Goal: Information Seeking & Learning: Check status

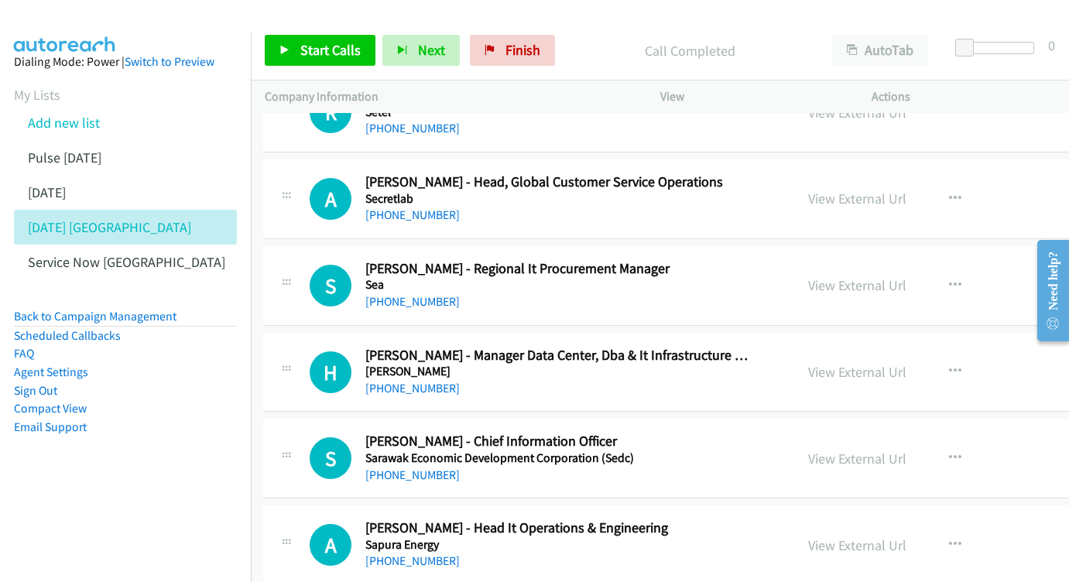
scroll to position [7626, 2]
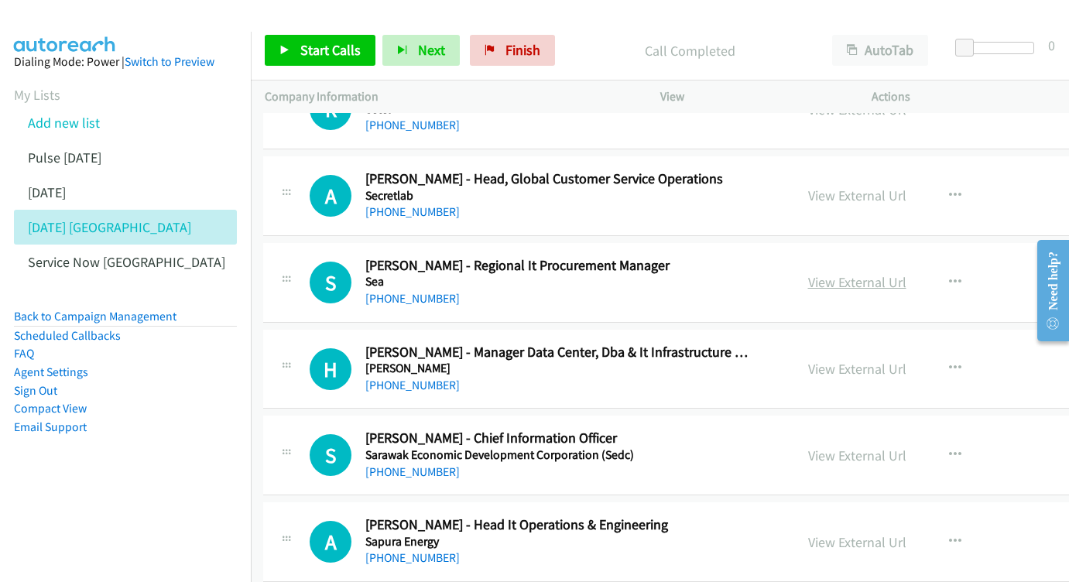
click at [808, 273] on link "View External Url" at bounding box center [857, 282] width 98 height 18
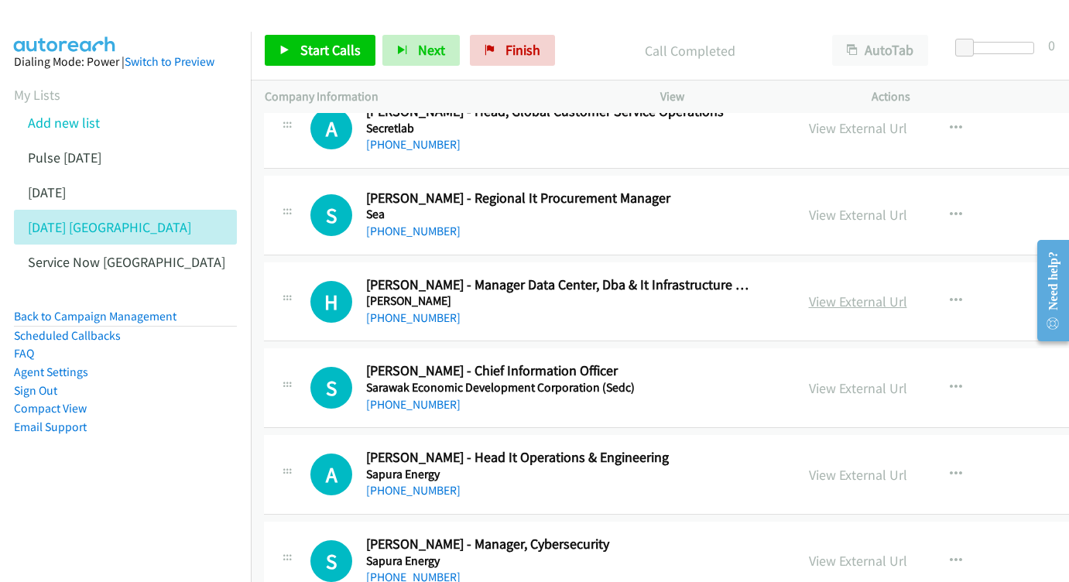
scroll to position [7694, 0]
click at [833, 292] on link "View External Url" at bounding box center [859, 301] width 98 height 18
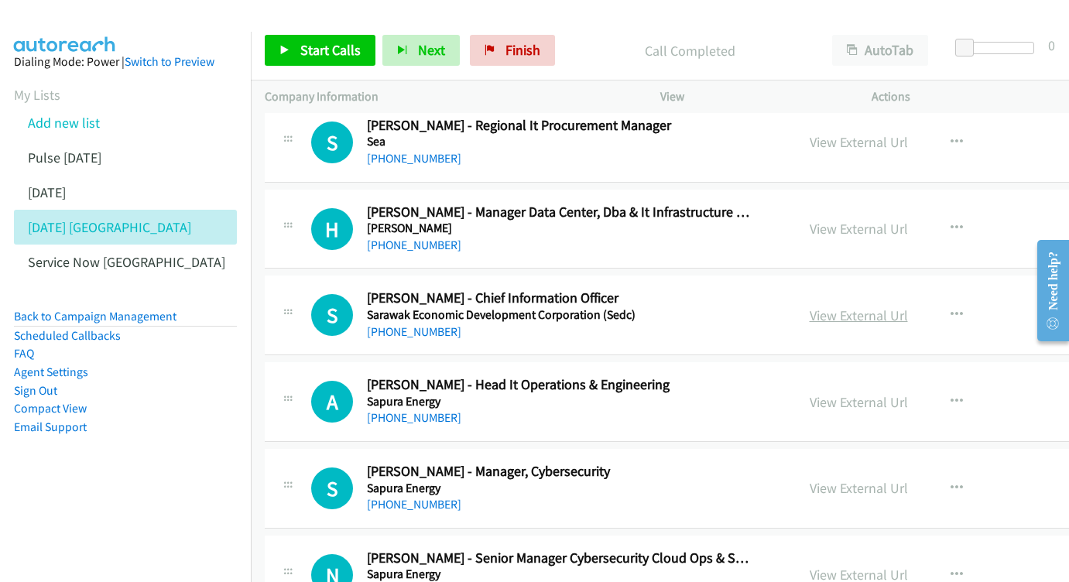
scroll to position [7767, 0]
click at [854, 306] on link "View External Url" at bounding box center [859, 315] width 98 height 18
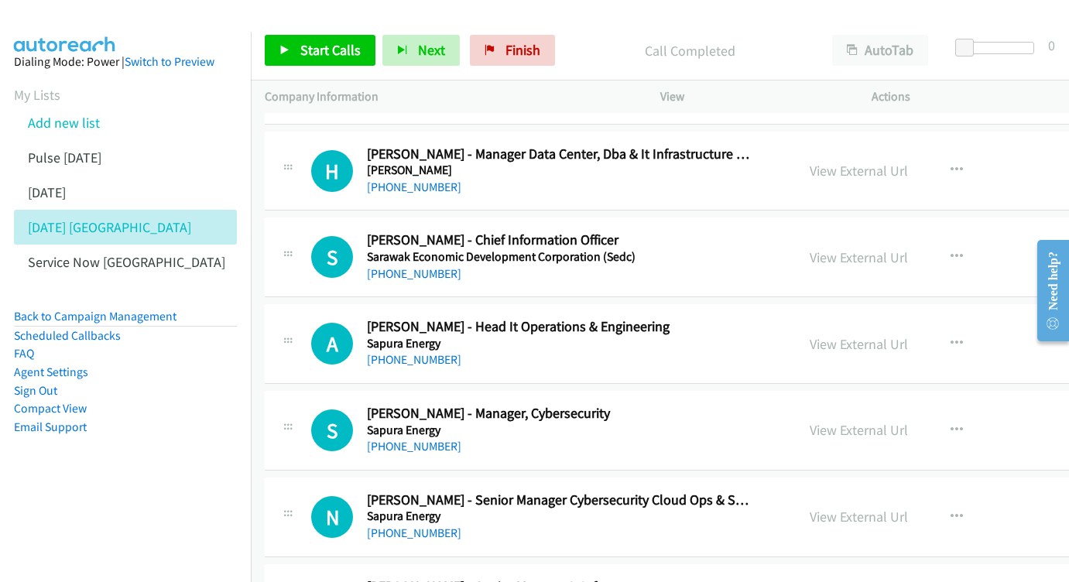
scroll to position [7834, 0]
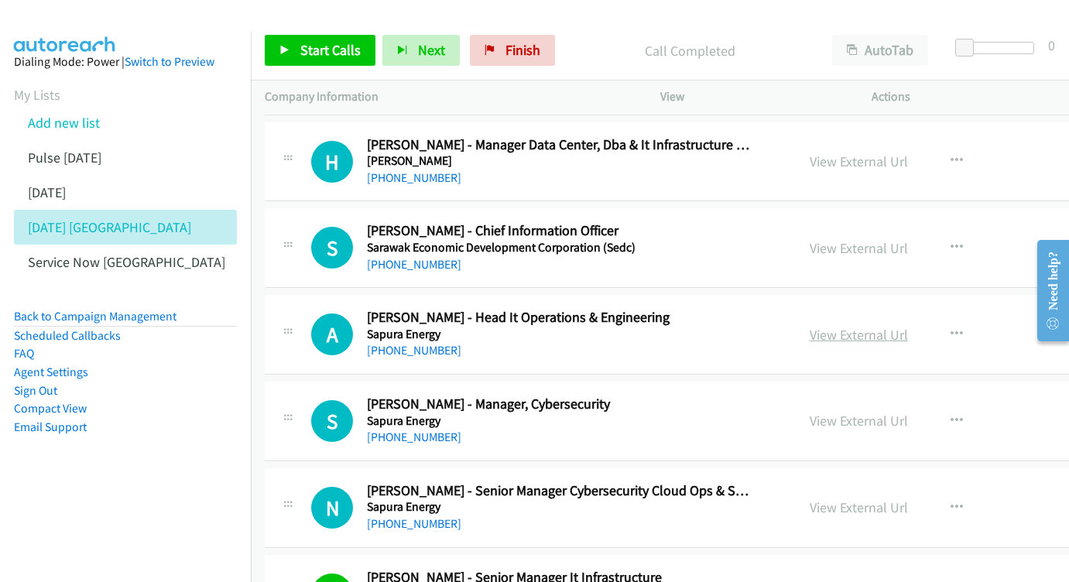
click at [810, 326] on link "View External Url" at bounding box center [859, 335] width 98 height 18
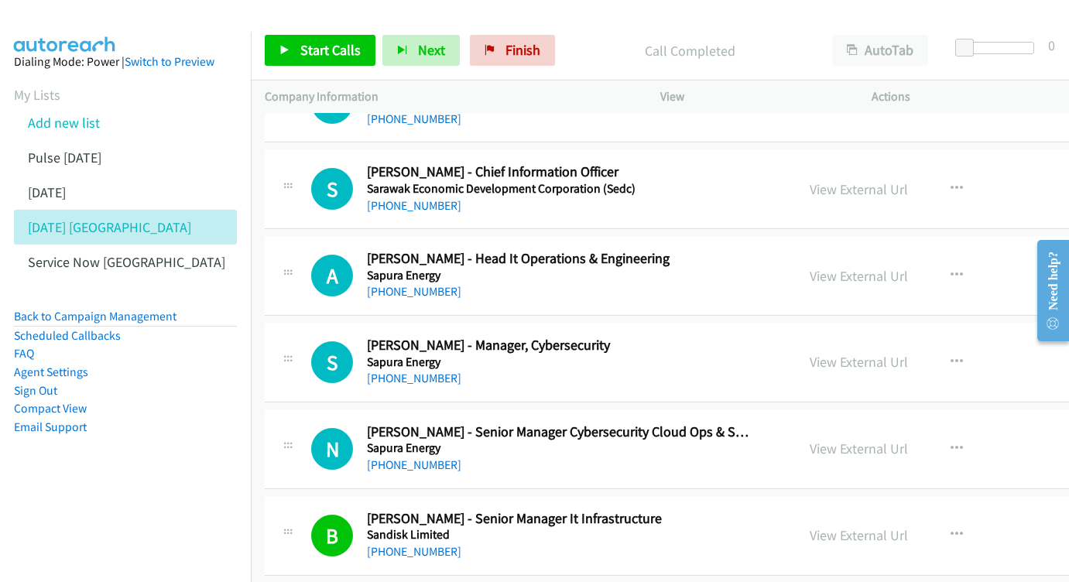
scroll to position [7896, 0]
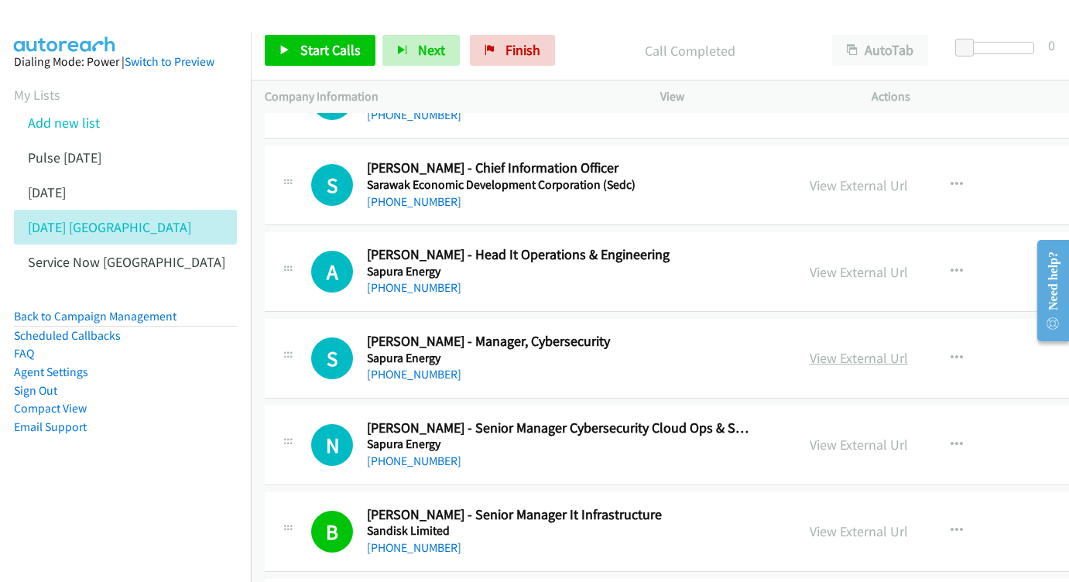
click at [814, 349] on link "View External Url" at bounding box center [859, 358] width 98 height 18
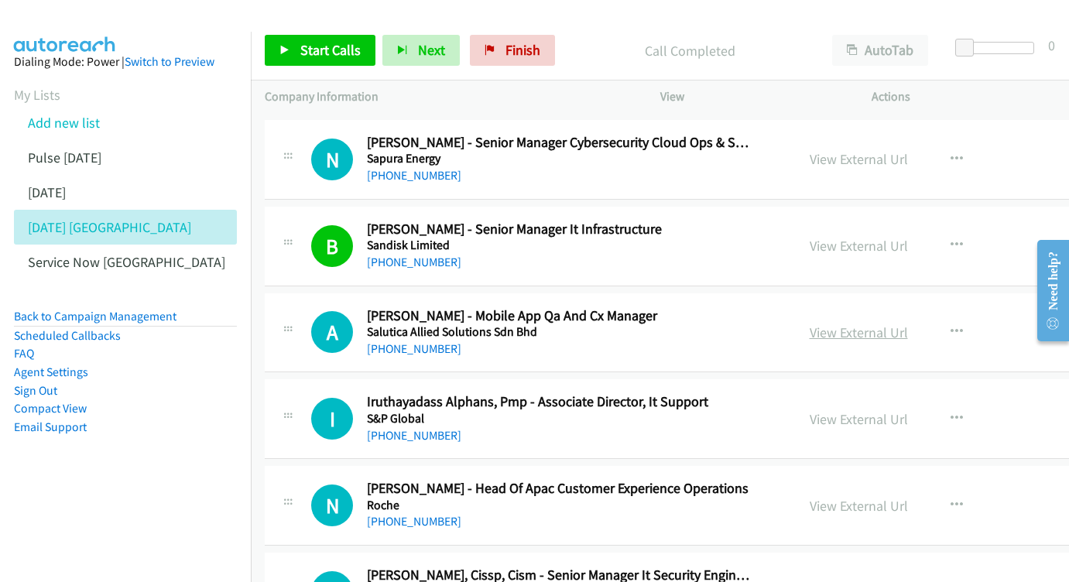
scroll to position [8183, 0]
click at [810, 323] on link "View External Url" at bounding box center [859, 332] width 98 height 18
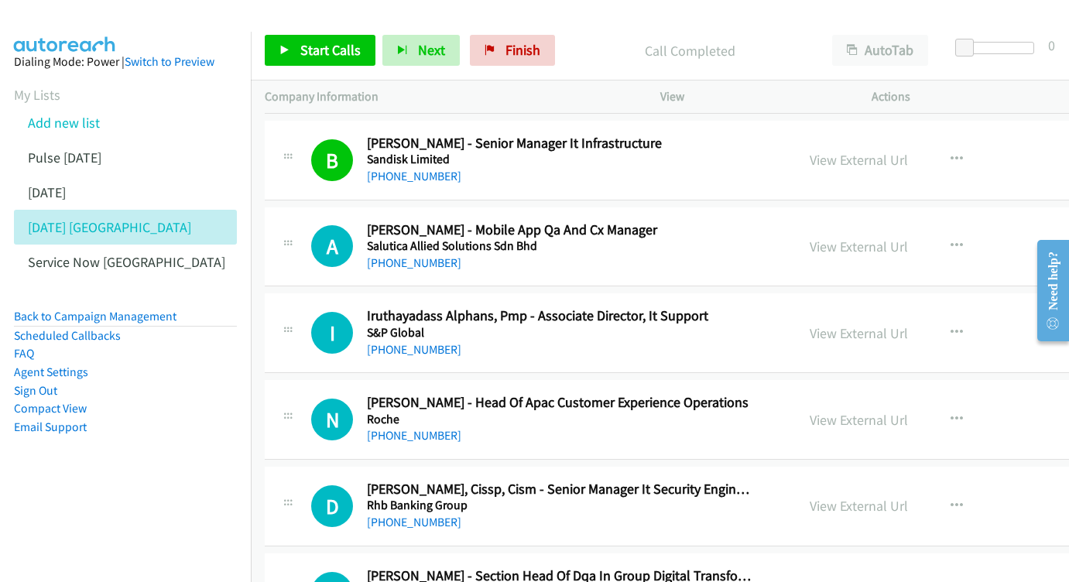
scroll to position [8282, 0]
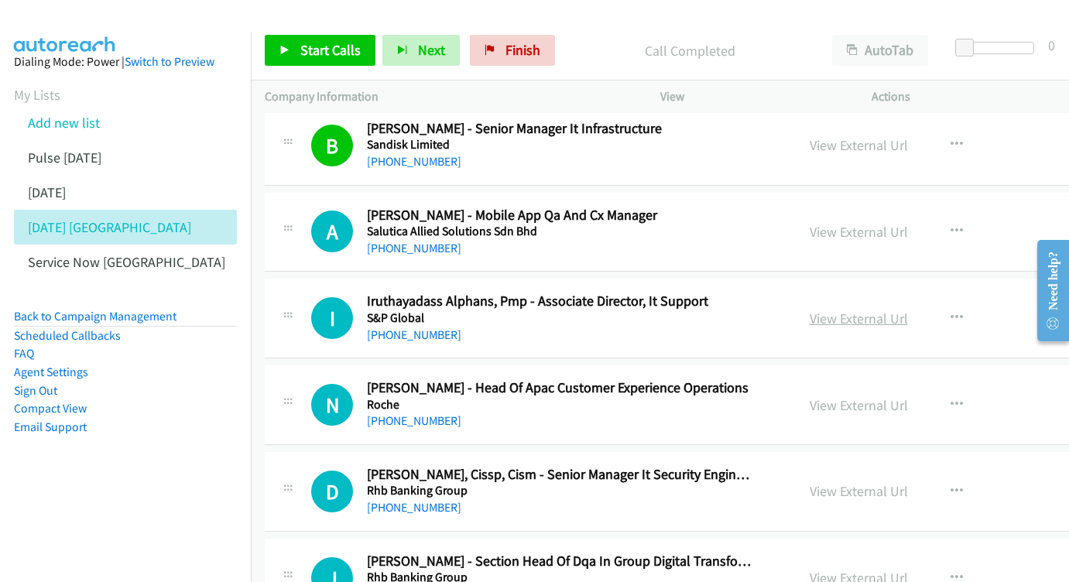
click at [810, 310] on link "View External Url" at bounding box center [859, 319] width 98 height 18
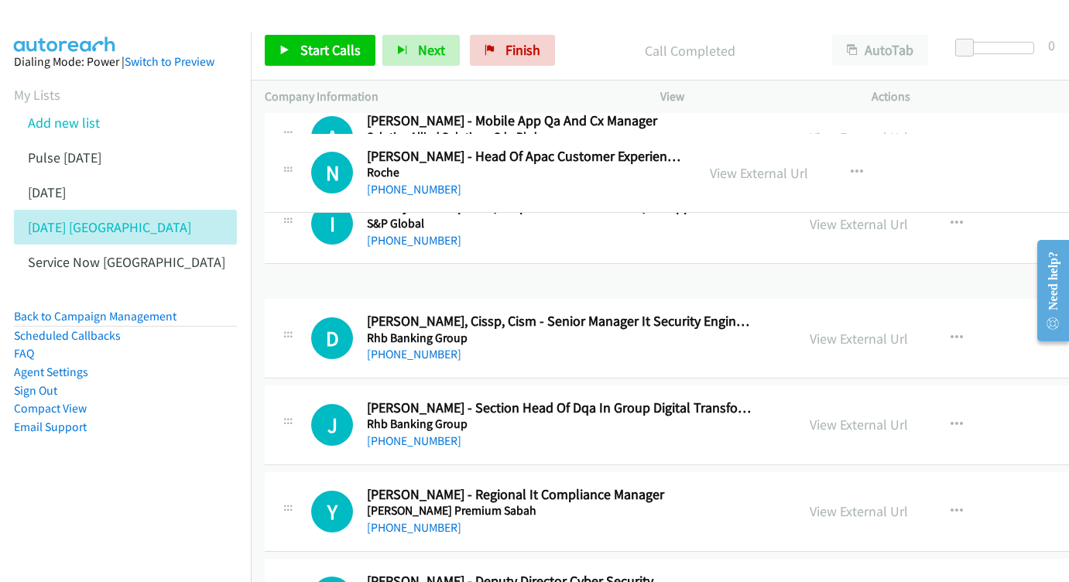
click at [805, 170] on link "View External Url" at bounding box center [759, 173] width 98 height 18
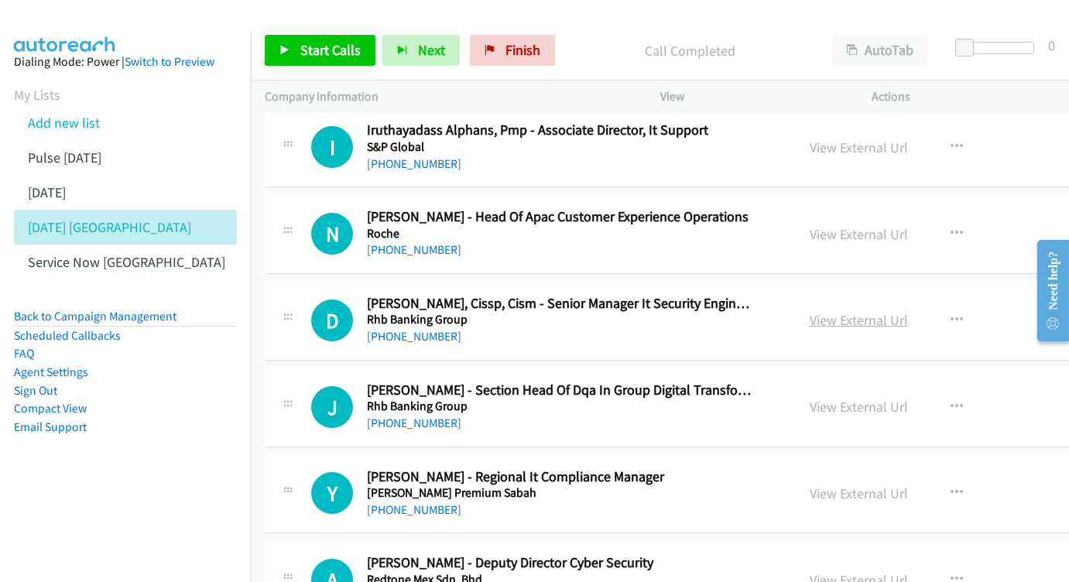
scroll to position [8455, 0]
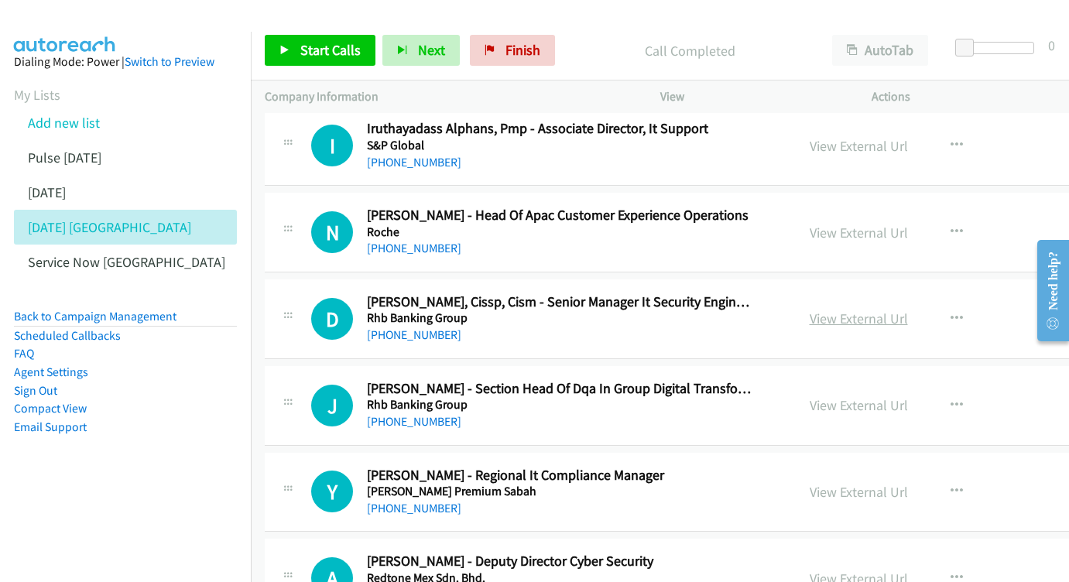
click at [810, 310] on link "View External Url" at bounding box center [859, 319] width 98 height 18
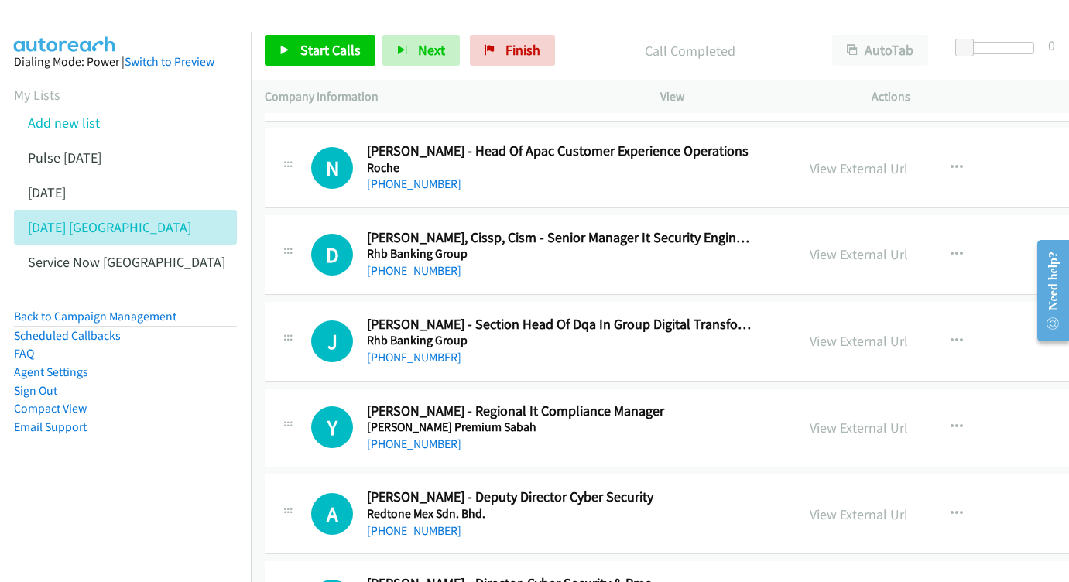
scroll to position [8525, 0]
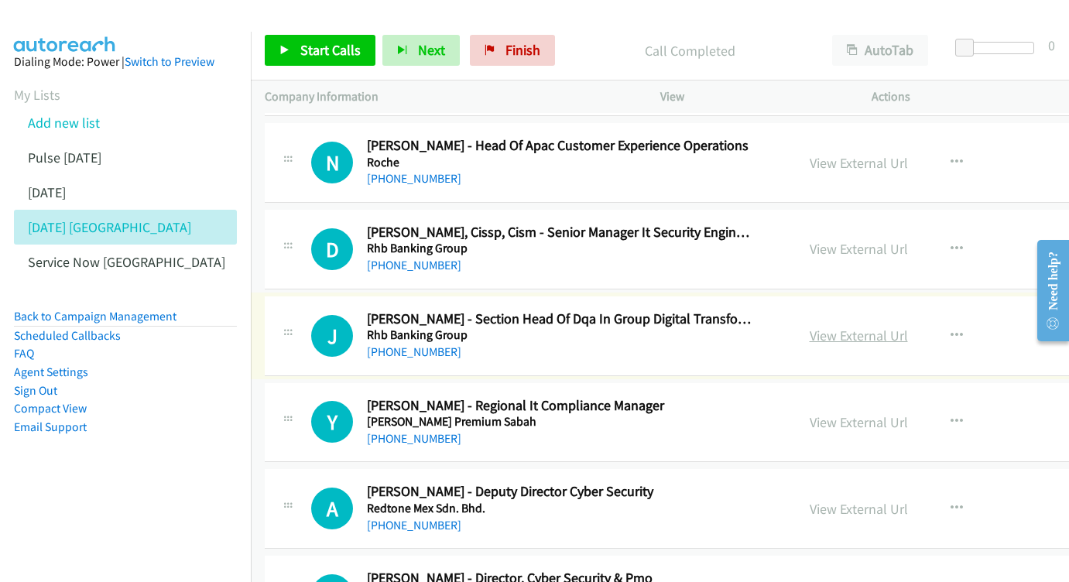
click at [810, 327] on link "View External Url" at bounding box center [859, 336] width 98 height 18
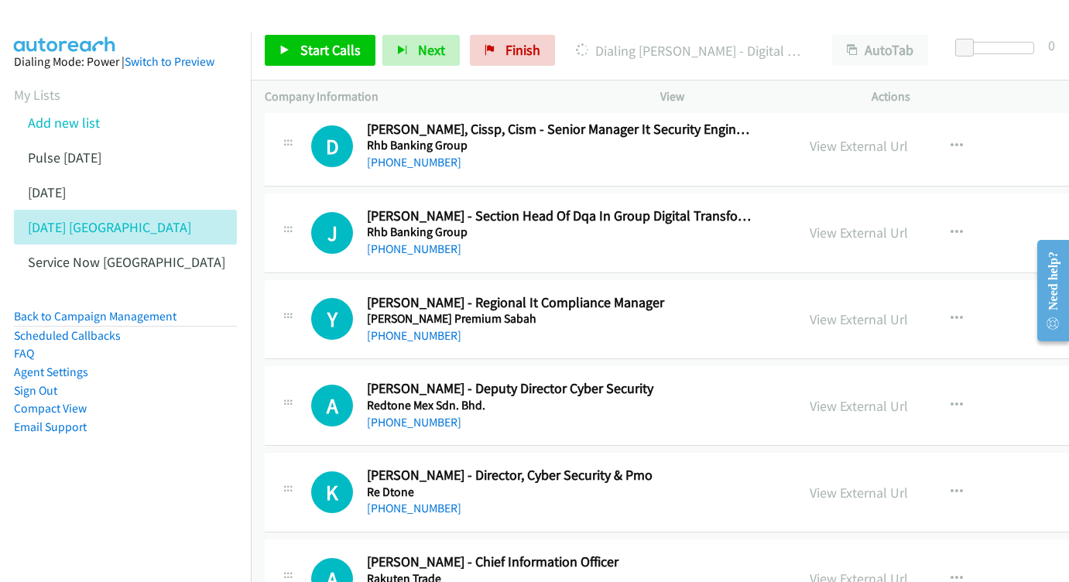
scroll to position [8645, 0]
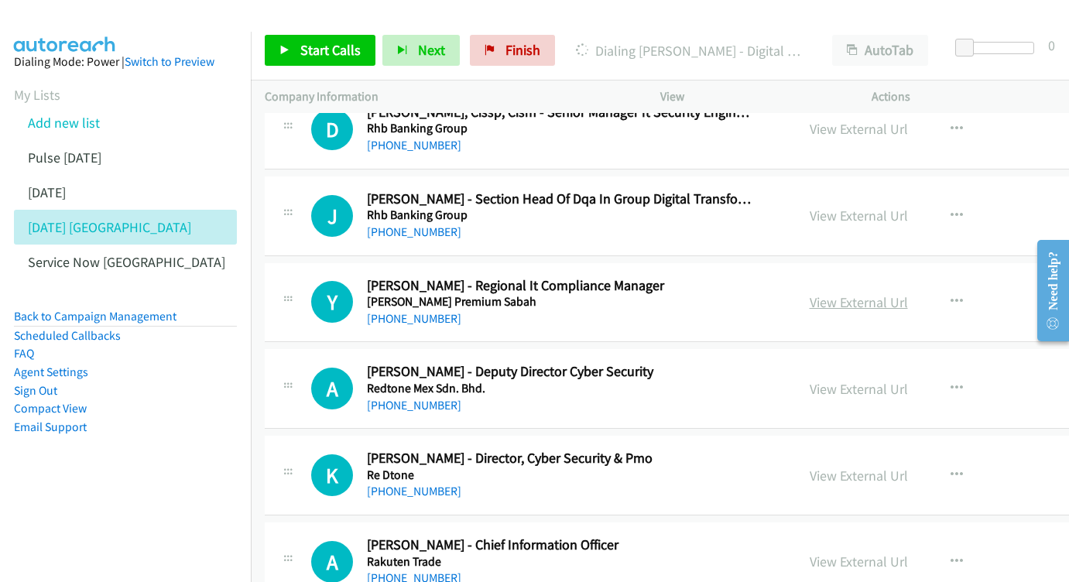
click at [849, 293] on link "View External Url" at bounding box center [859, 302] width 98 height 18
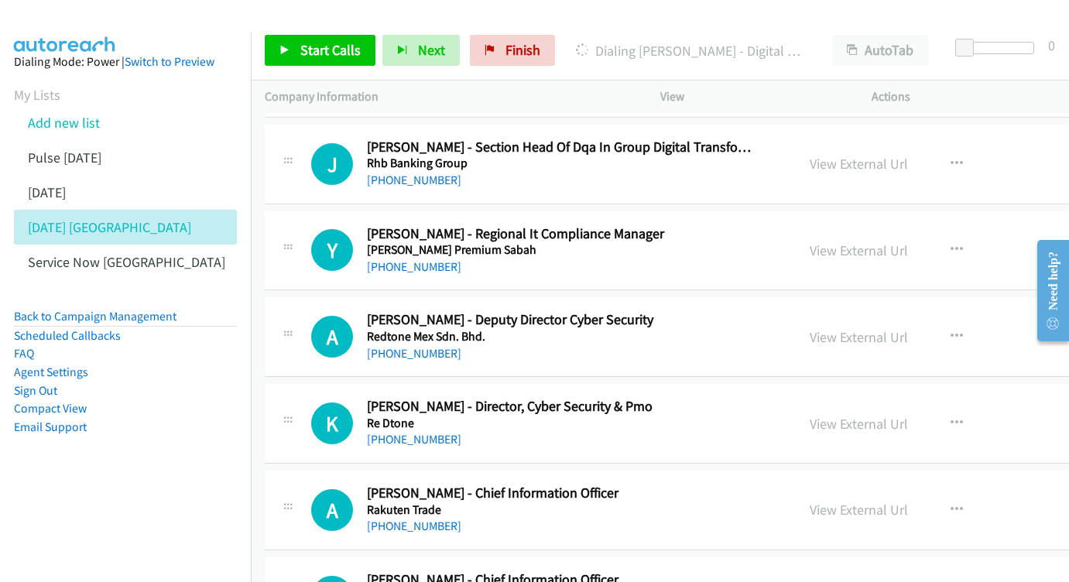
scroll to position [8700, 0]
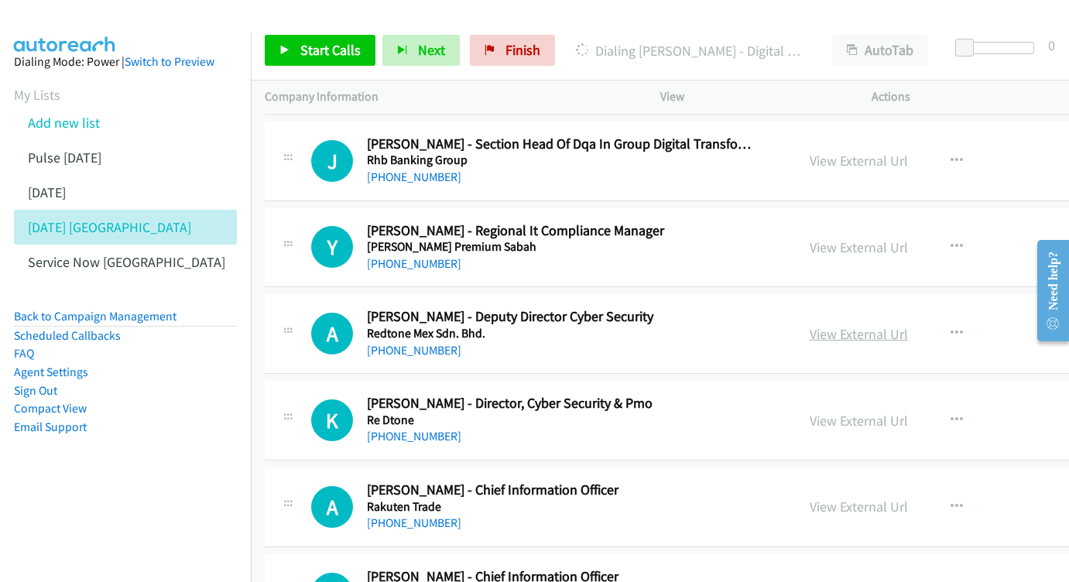
click at [831, 325] on link "View External Url" at bounding box center [859, 334] width 98 height 18
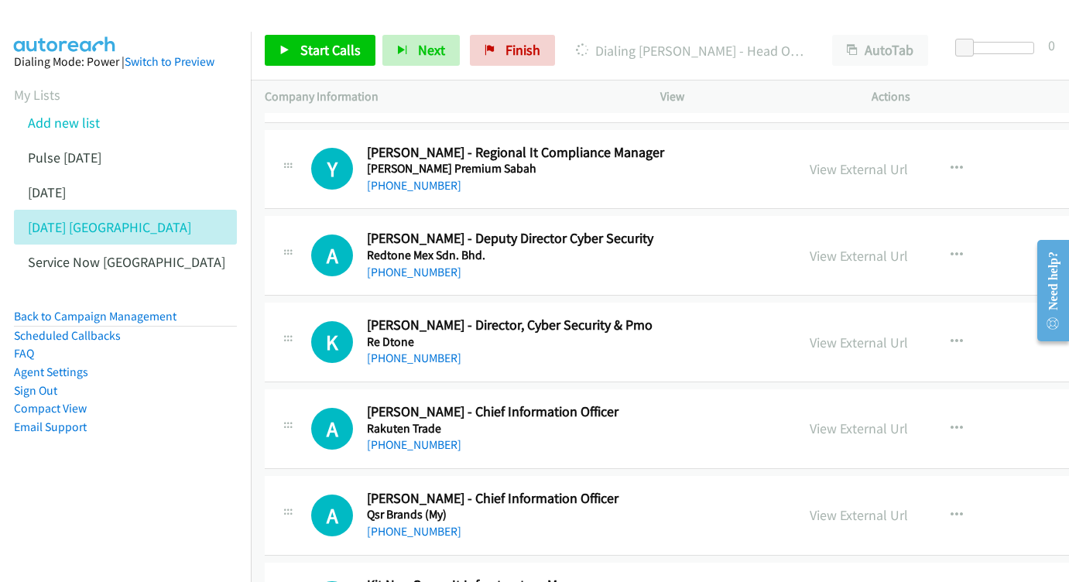
scroll to position [8794, 0]
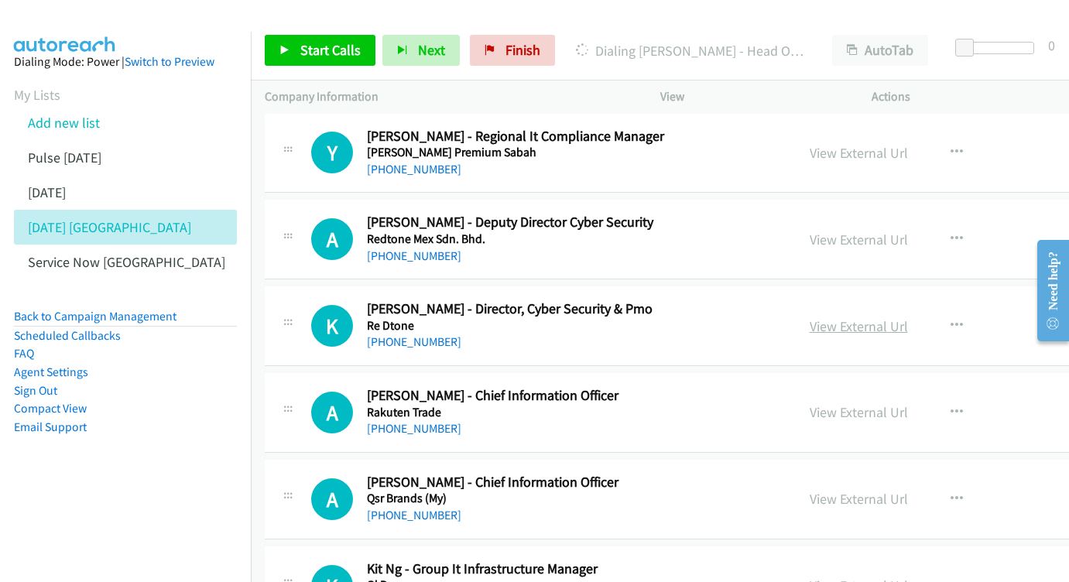
click at [810, 317] on link "View External Url" at bounding box center [859, 326] width 98 height 18
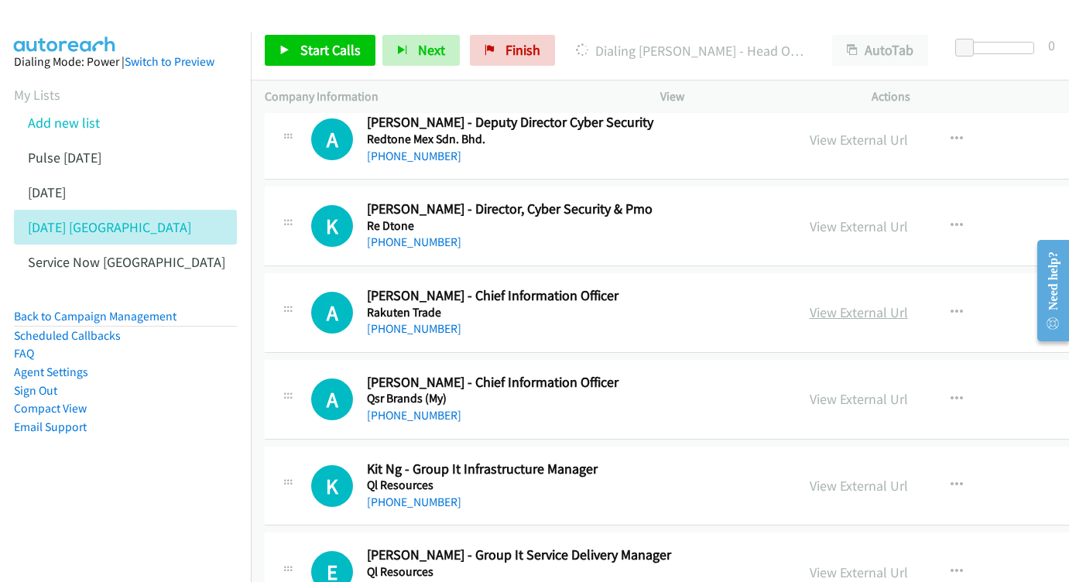
click at [818, 303] on link "View External Url" at bounding box center [859, 312] width 98 height 18
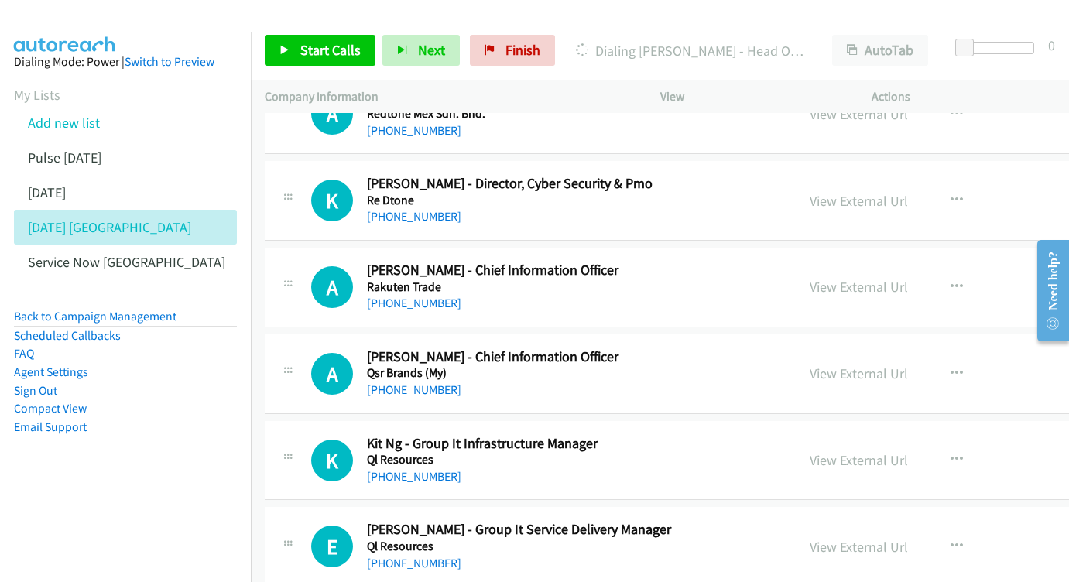
scroll to position [8967, 0]
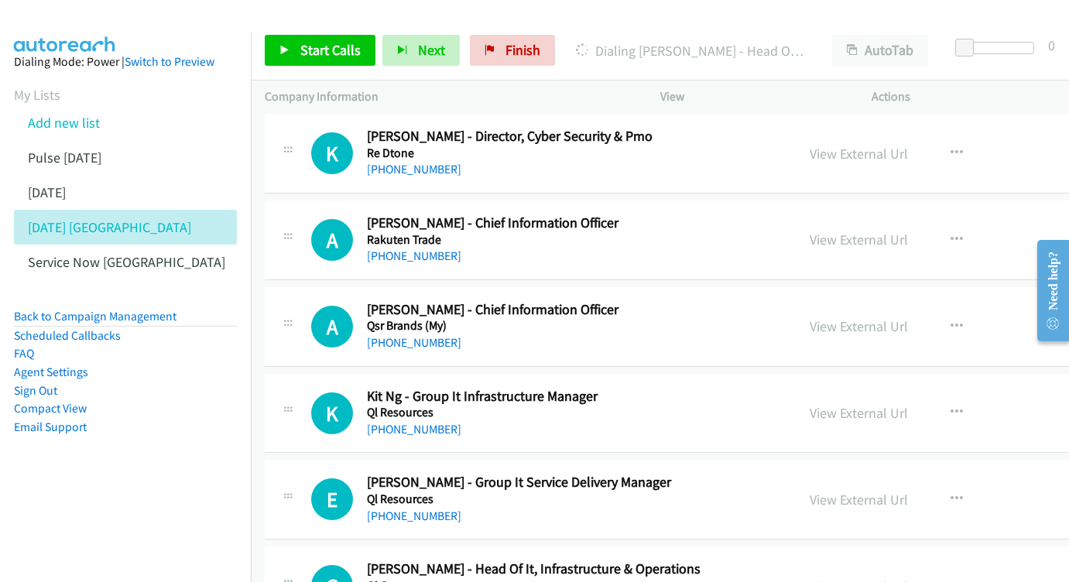
click at [813, 316] on div "View External Url" at bounding box center [859, 326] width 98 height 21
click at [810, 317] on link "View External Url" at bounding box center [859, 326] width 98 height 18
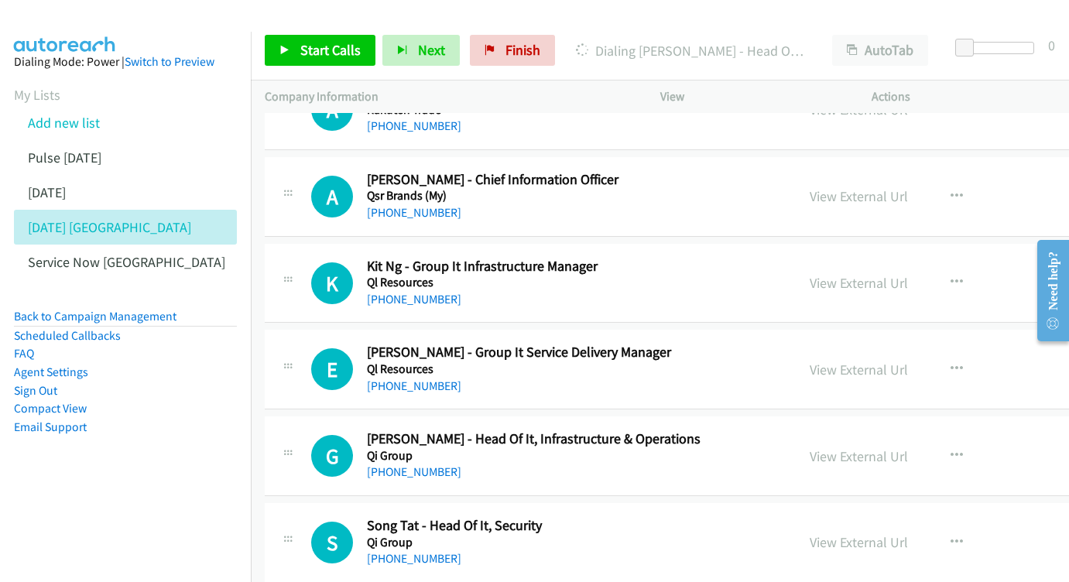
scroll to position [9067, 0]
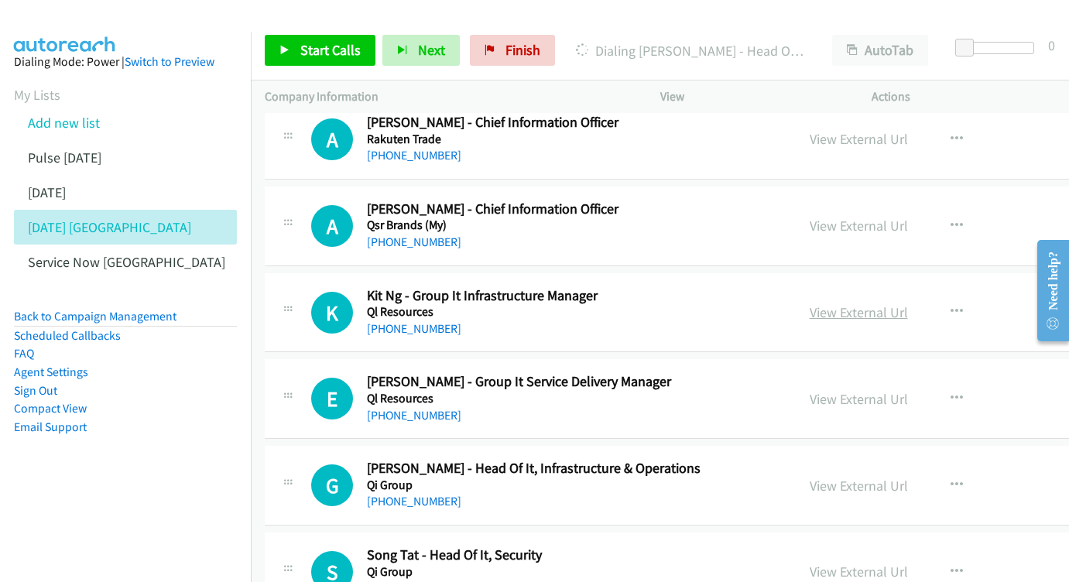
click at [810, 303] on link "View External Url" at bounding box center [859, 312] width 98 height 18
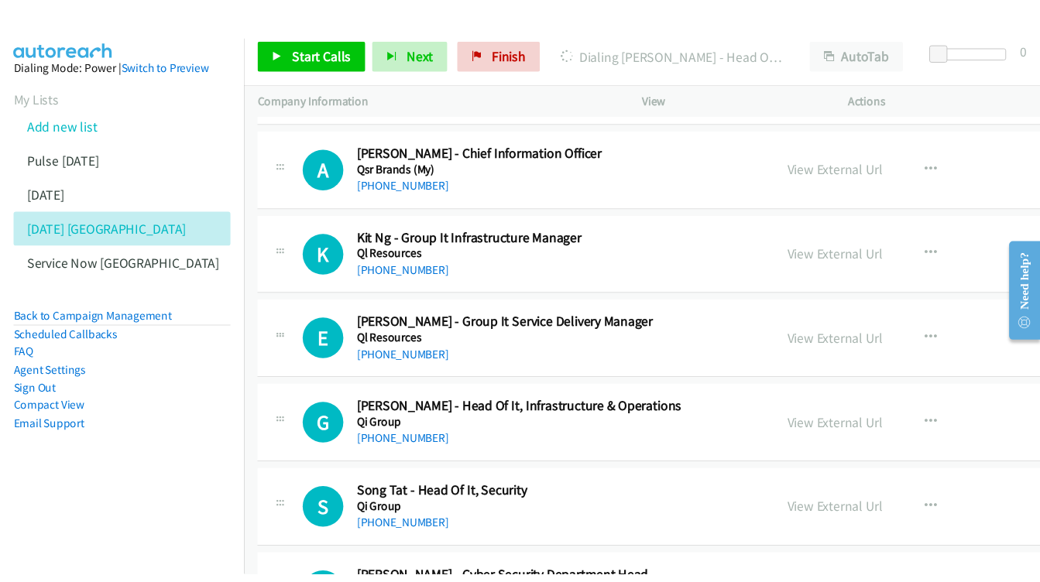
scroll to position [9129, 0]
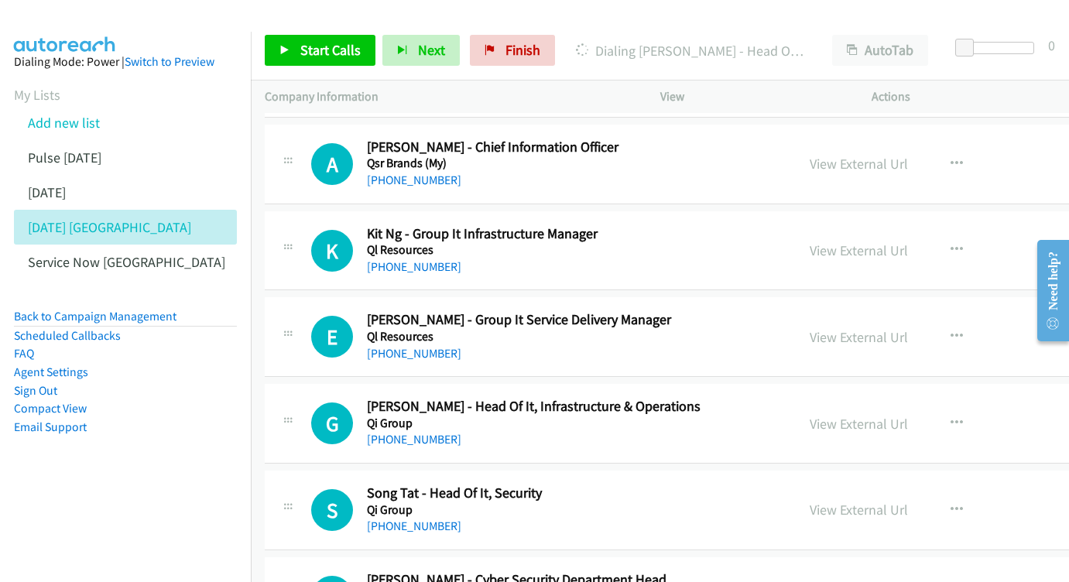
click at [836, 311] on div "View External Url View External Url Schedule/Manage Callback Start Calls Here R…" at bounding box center [935, 336] width 279 height 51
click at [836, 328] on link "View External Url" at bounding box center [859, 337] width 98 height 18
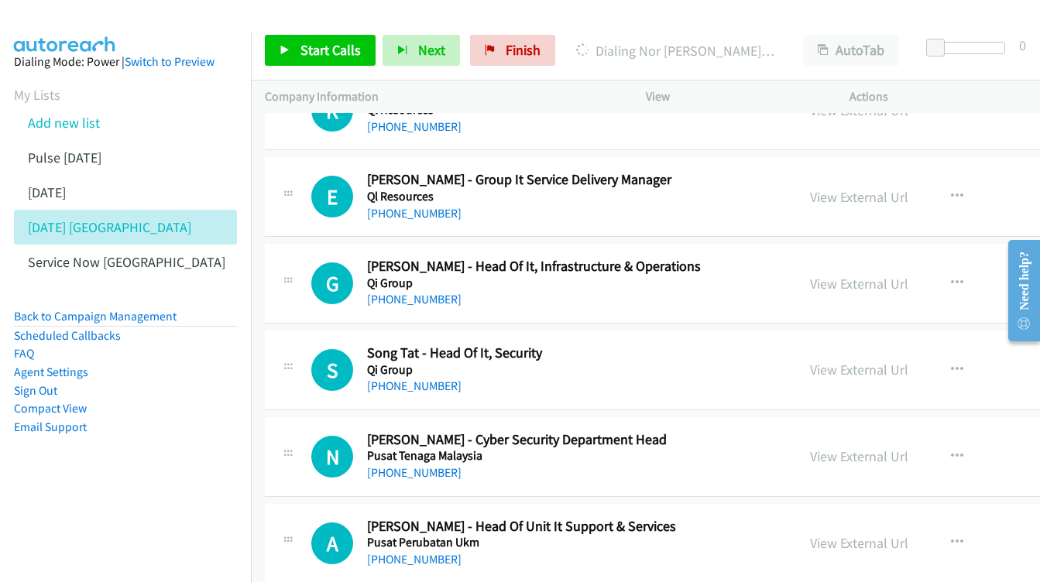
scroll to position [9249, 0]
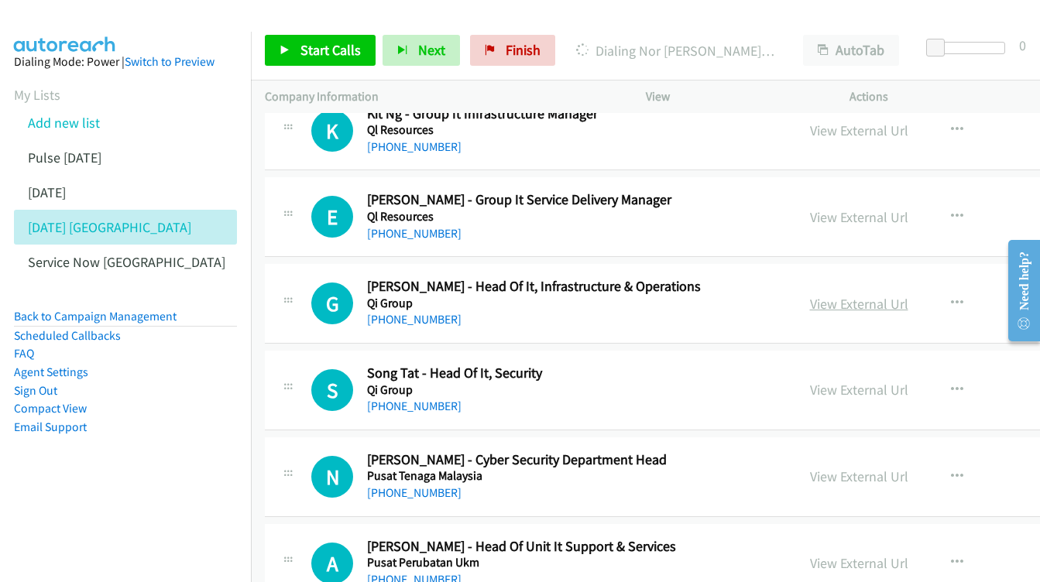
click at [810, 295] on link "View External Url" at bounding box center [859, 304] width 98 height 18
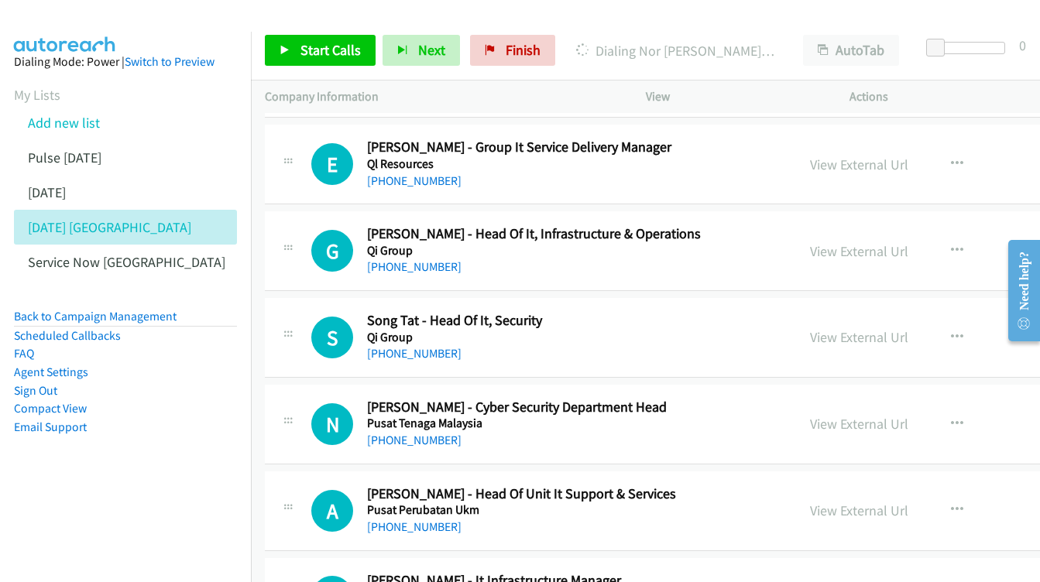
scroll to position [9320, 0]
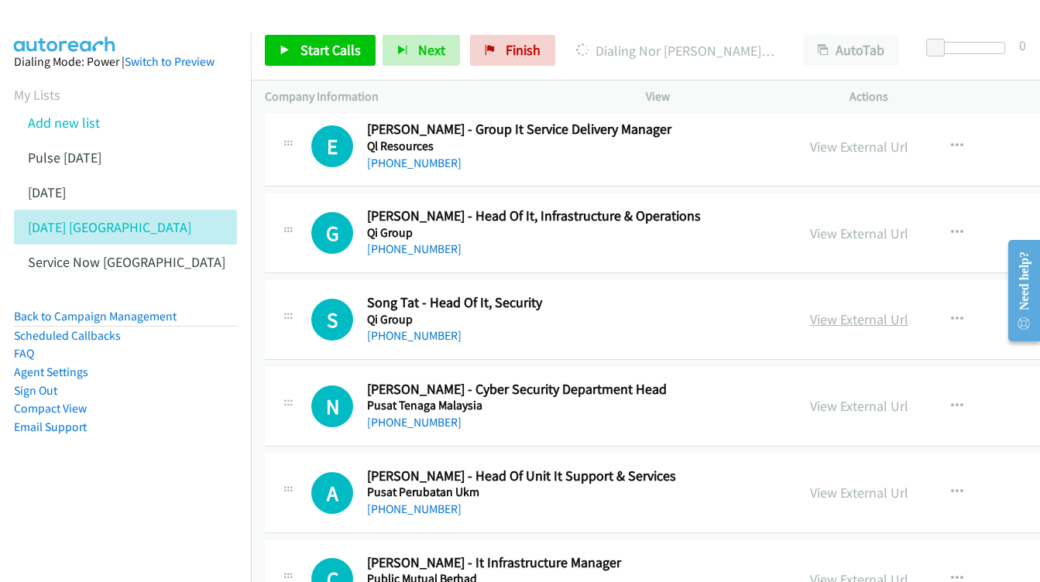
click at [810, 310] on link "View External Url" at bounding box center [859, 319] width 98 height 18
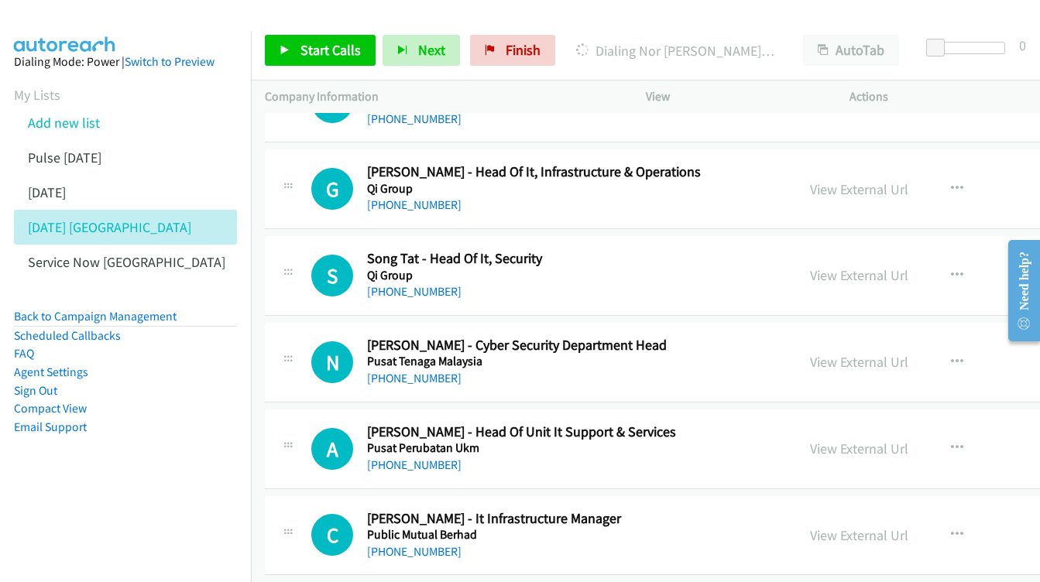
scroll to position [9391, 0]
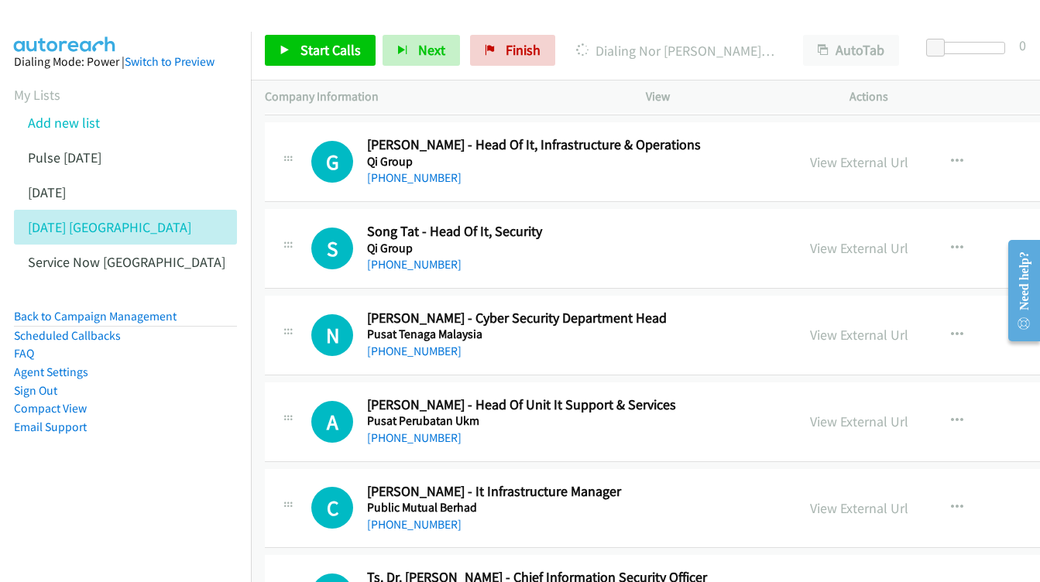
click at [815, 310] on div "View External Url View External Url Schedule/Manage Callback Start Calls Here R…" at bounding box center [935, 335] width 279 height 51
click at [810, 326] on link "View External Url" at bounding box center [859, 335] width 98 height 18
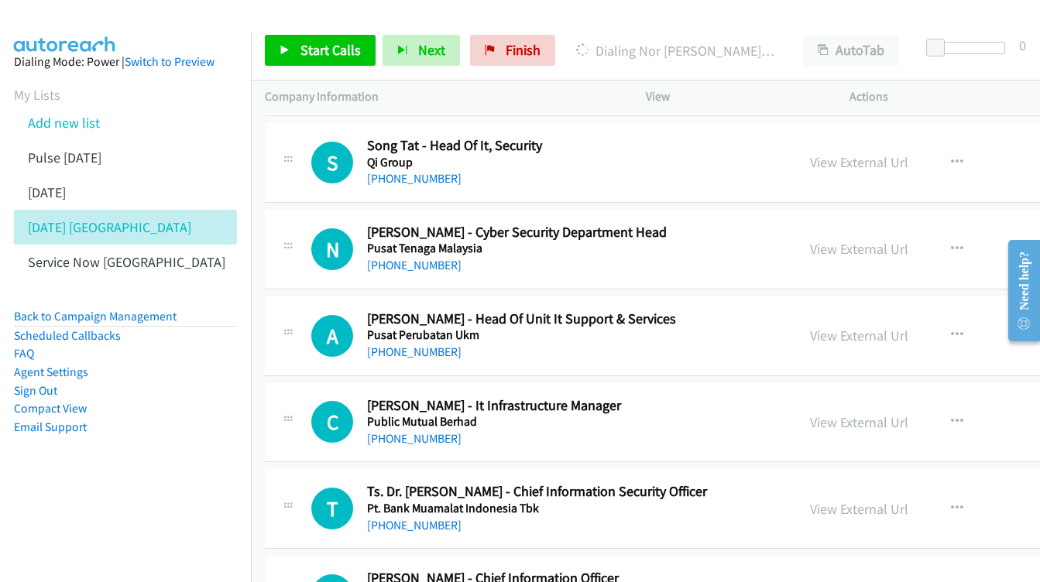
scroll to position [9480, 0]
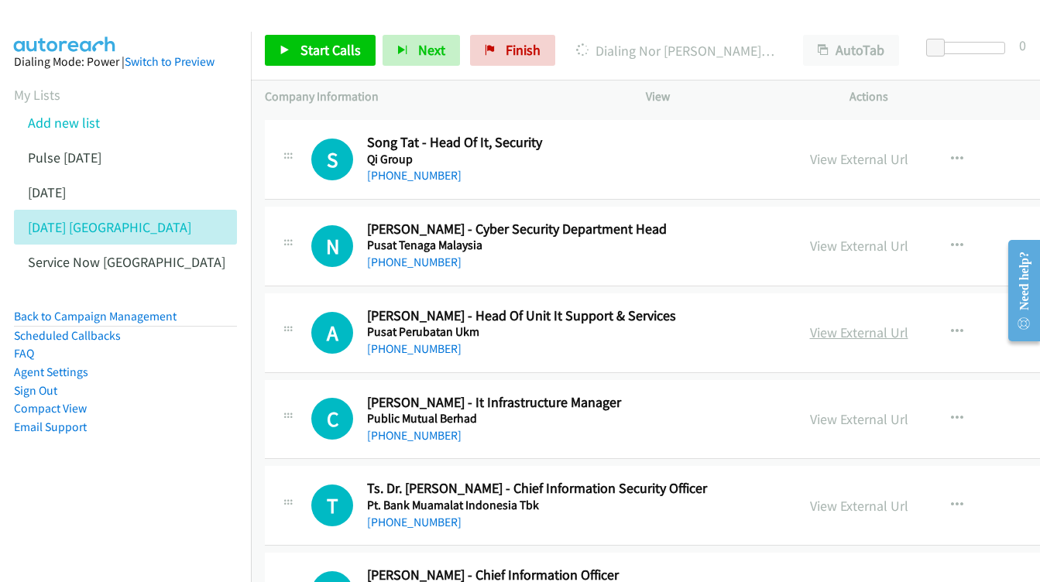
click at [810, 324] on link "View External Url" at bounding box center [859, 333] width 98 height 18
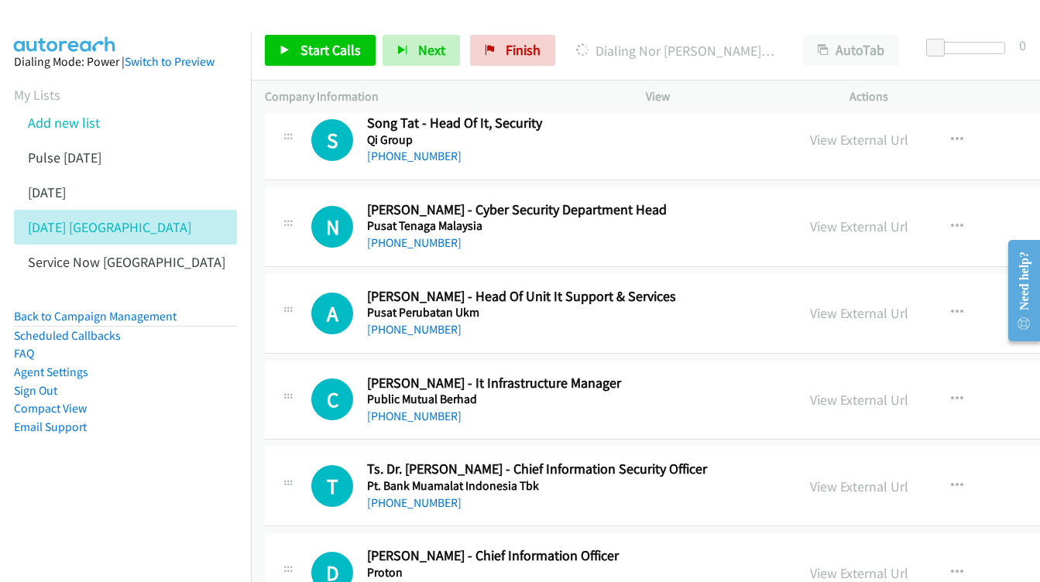
scroll to position [9557, 0]
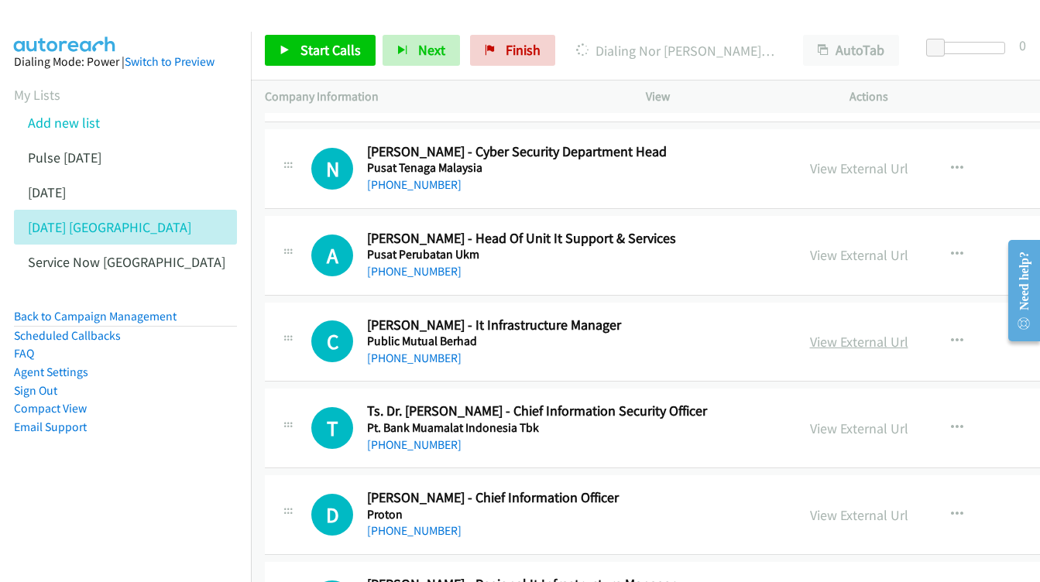
click at [850, 333] on link "View External Url" at bounding box center [859, 342] width 98 height 18
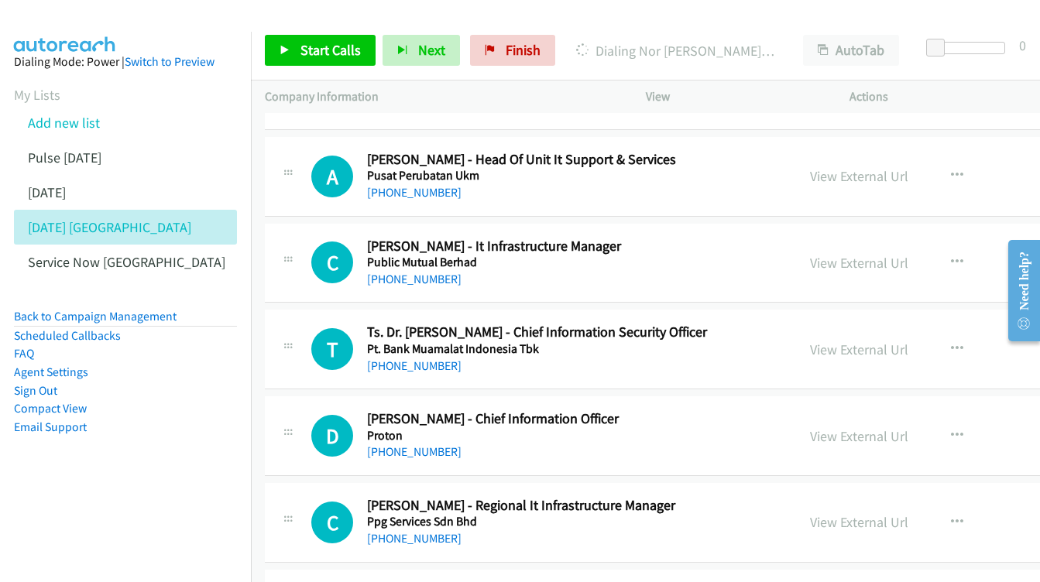
scroll to position [9639, 0]
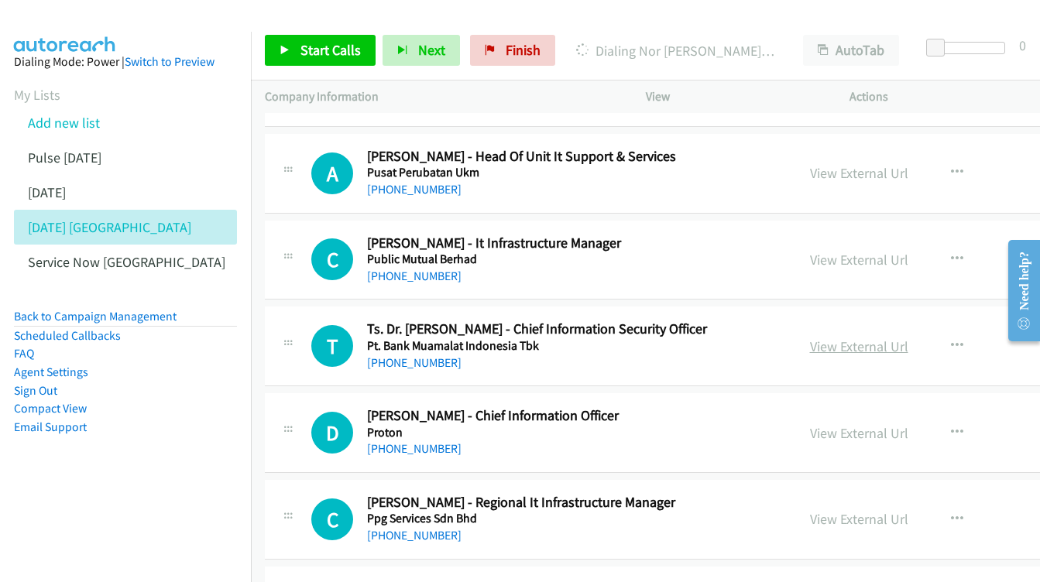
click at [823, 337] on link "View External Url" at bounding box center [859, 346] width 98 height 18
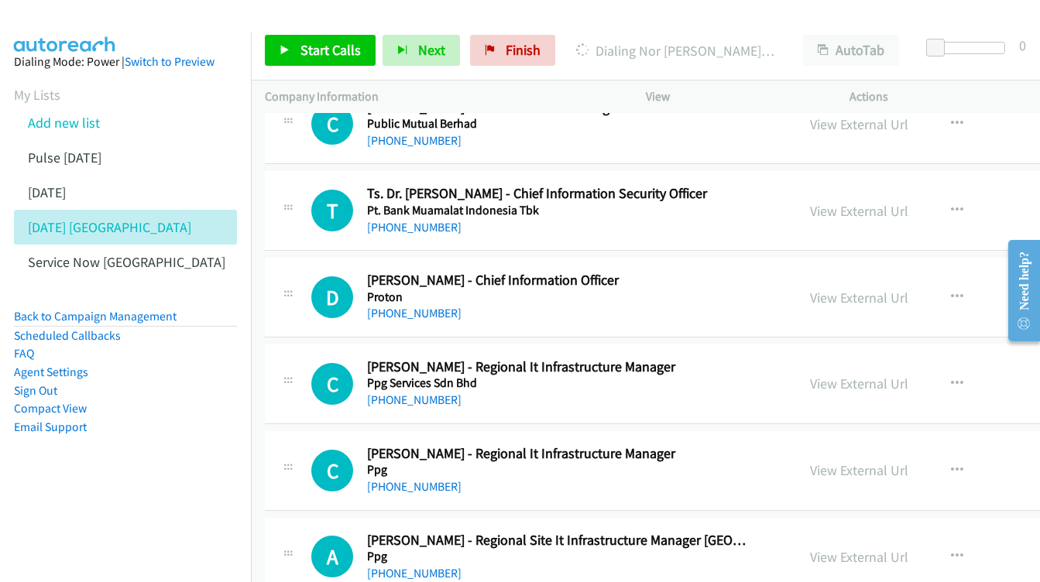
scroll to position [9772, 0]
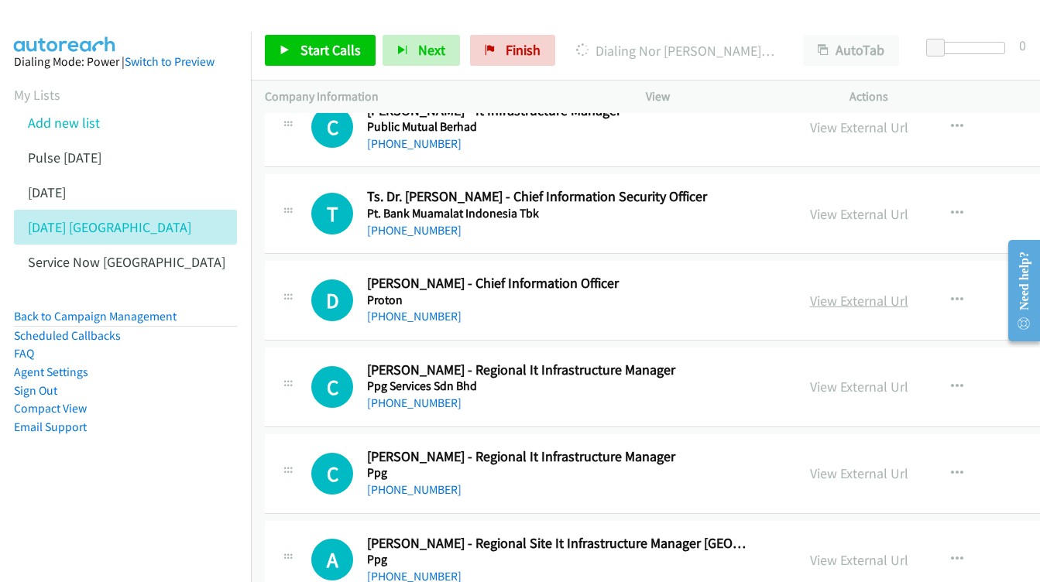
click at [810, 292] on link "View External Url" at bounding box center [859, 301] width 98 height 18
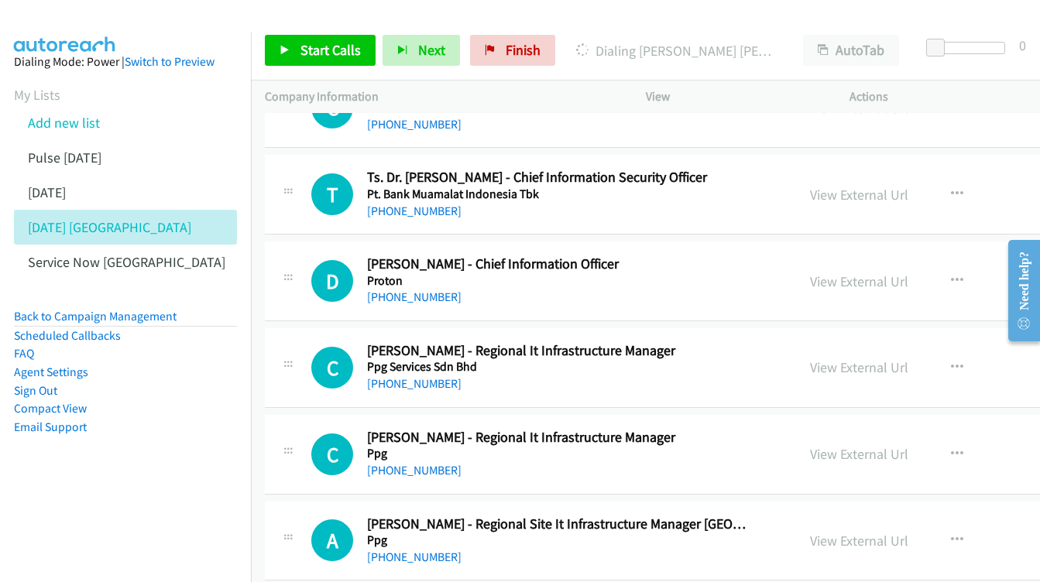
scroll to position [9841, 0]
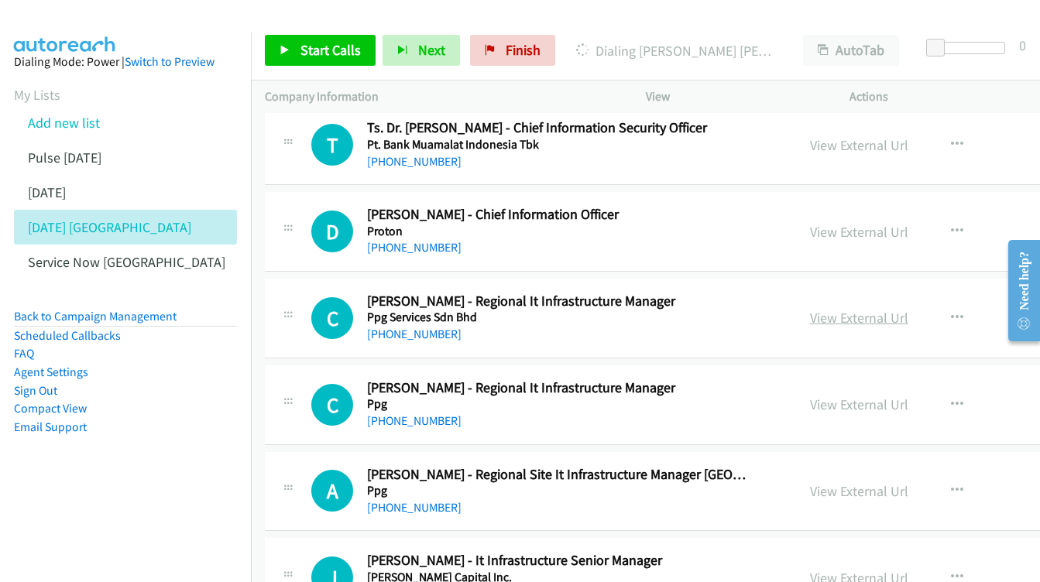
click at [810, 309] on link "View External Url" at bounding box center [859, 318] width 98 height 18
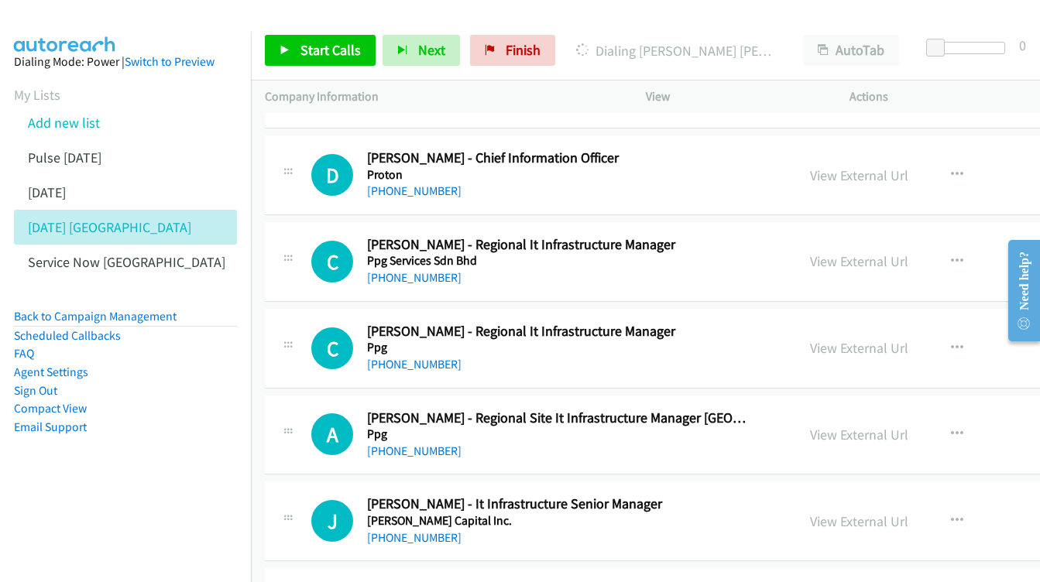
scroll to position [9923, 0]
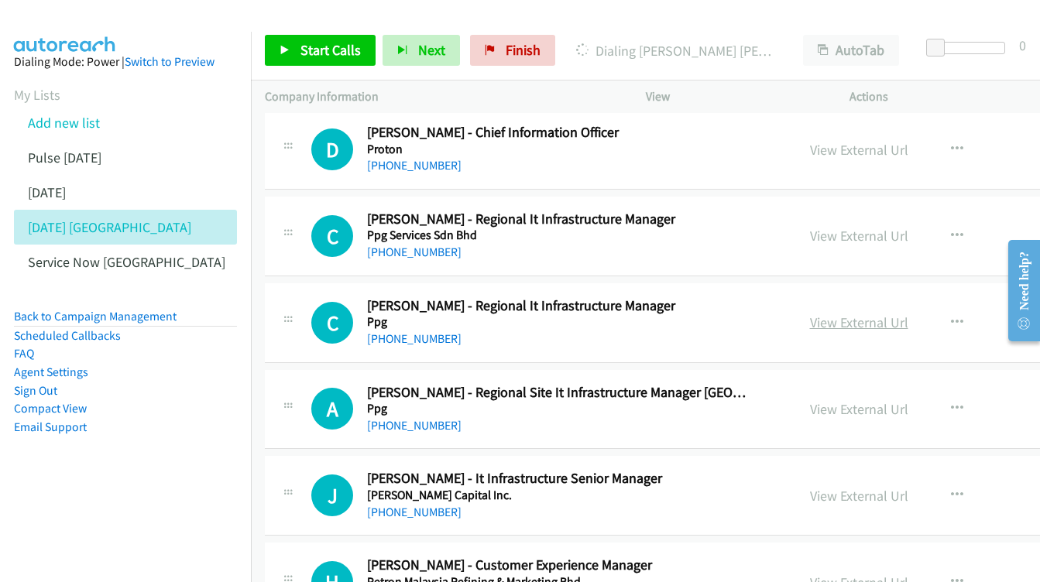
click at [810, 313] on link "View External Url" at bounding box center [859, 322] width 98 height 18
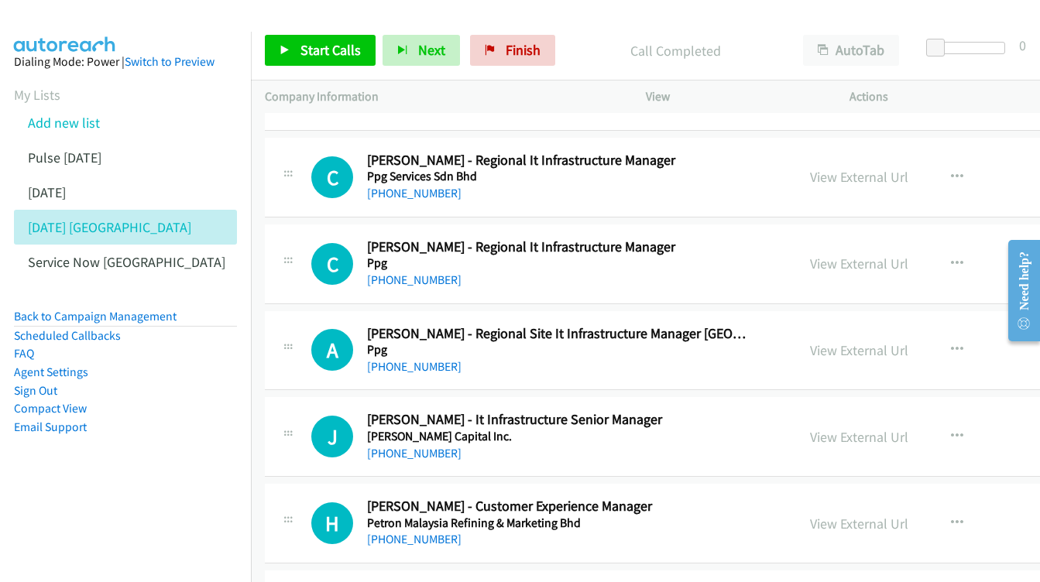
scroll to position [9985, 0]
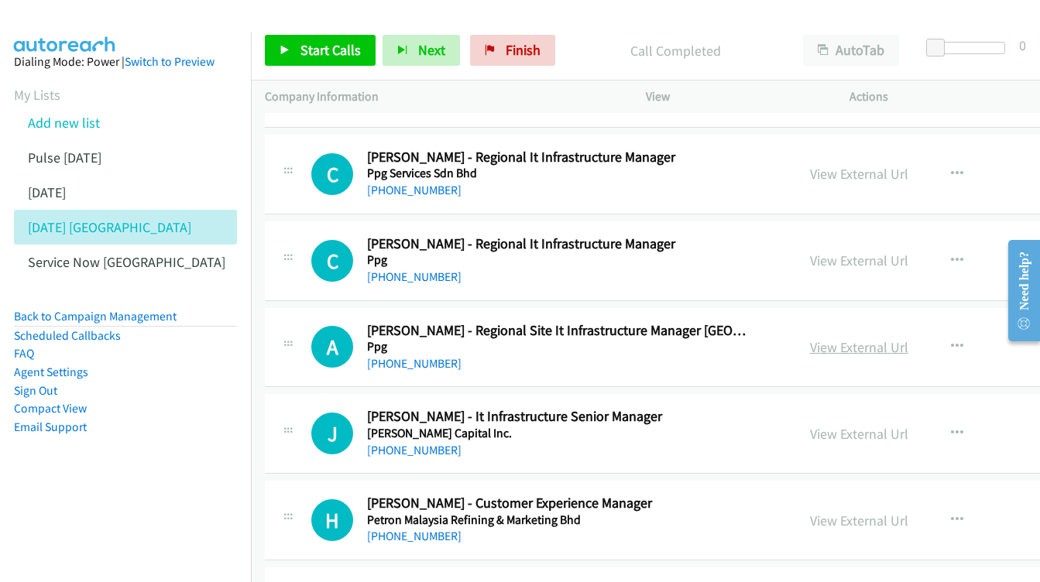
click at [825, 338] on link "View External Url" at bounding box center [859, 347] width 98 height 18
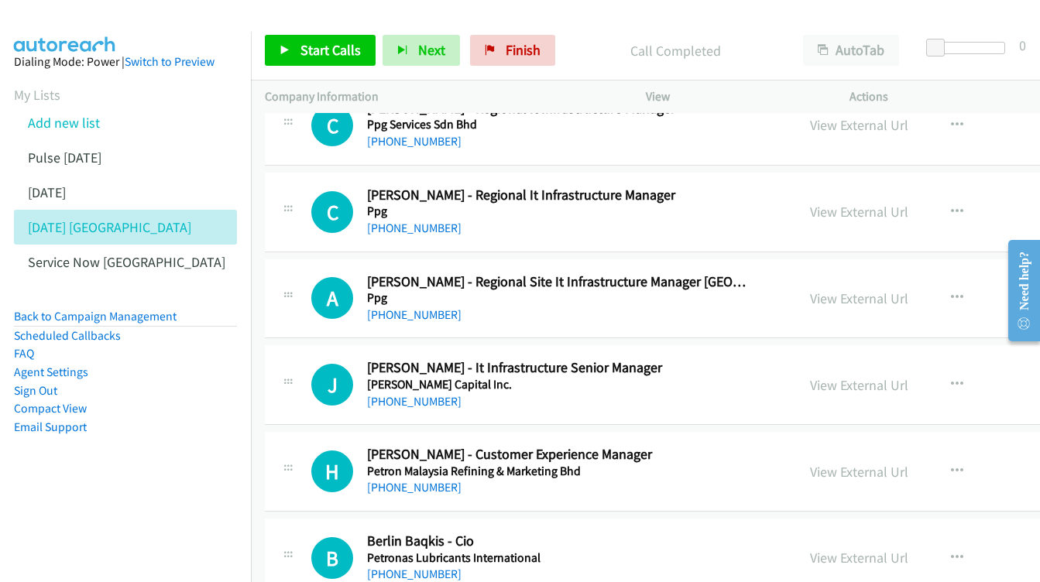
scroll to position [10054, 0]
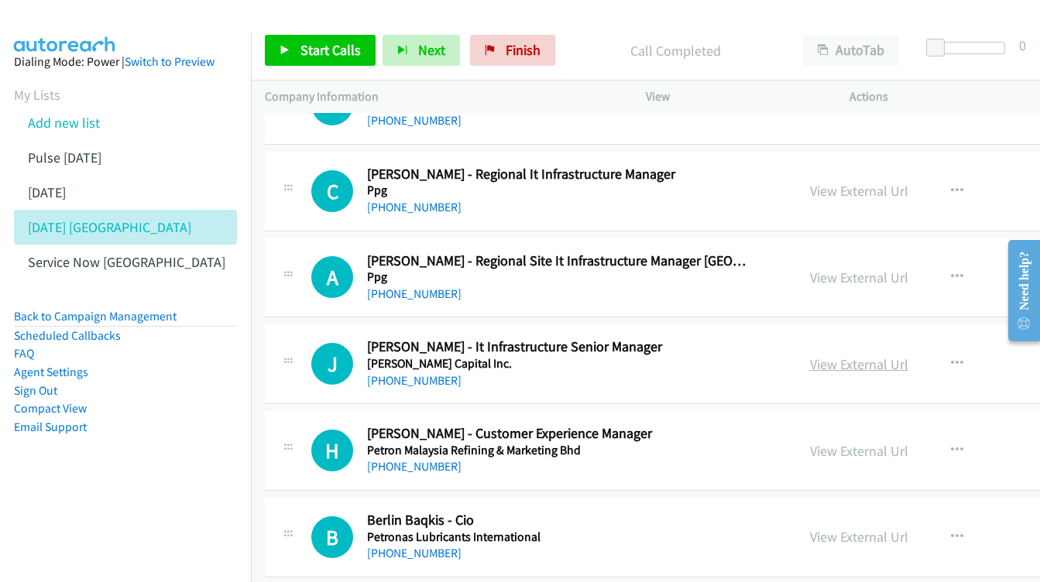
click at [810, 355] on link "View External Url" at bounding box center [859, 364] width 98 height 18
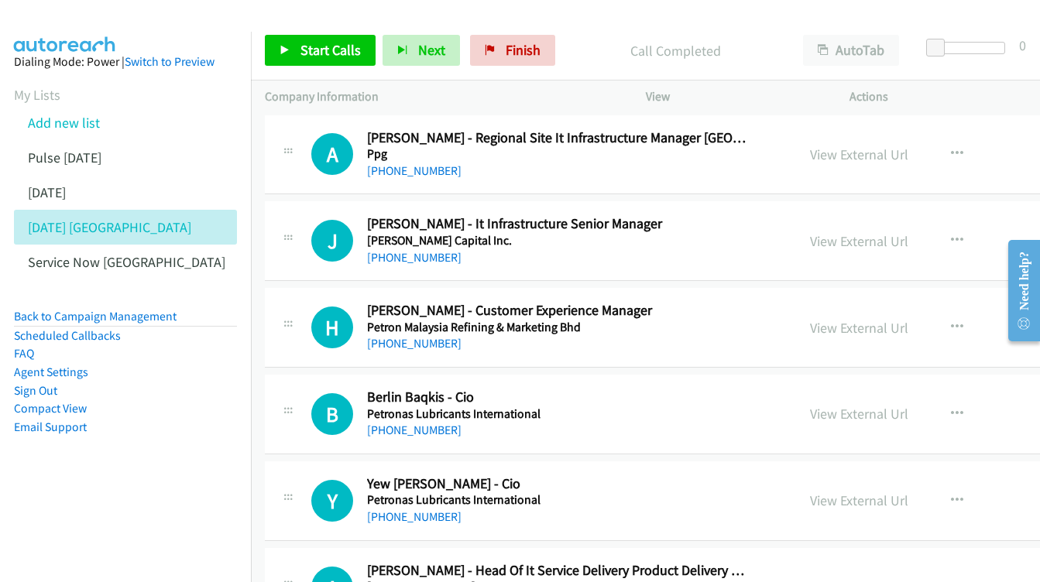
scroll to position [10199, 0]
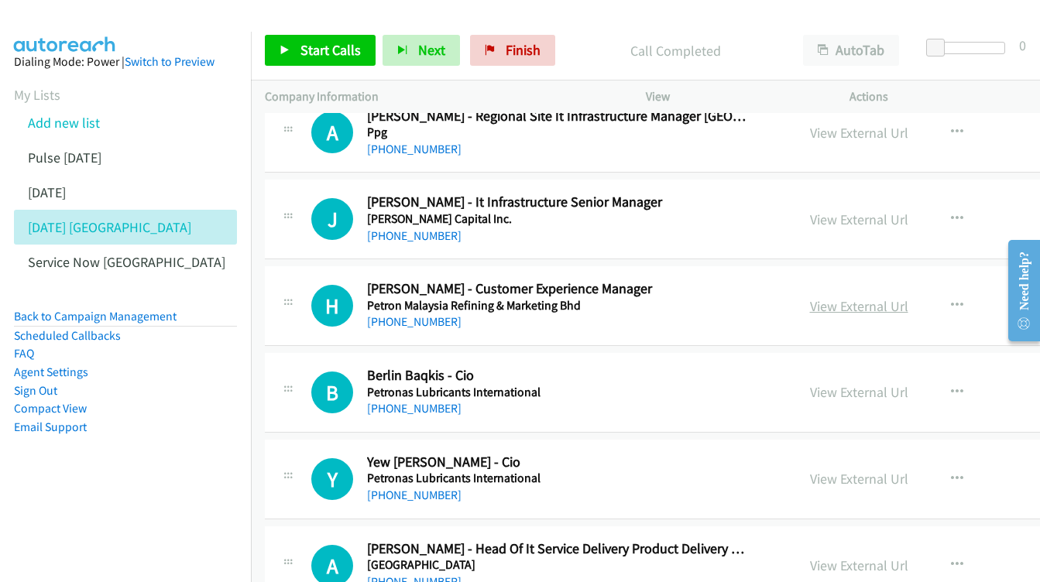
click at [829, 297] on link "View External Url" at bounding box center [859, 306] width 98 height 18
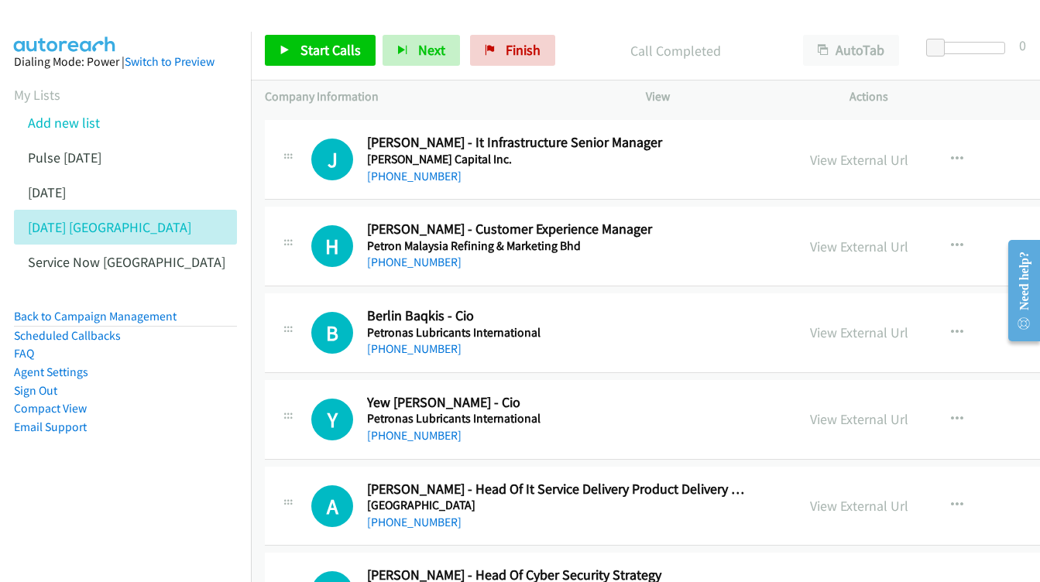
scroll to position [10262, 0]
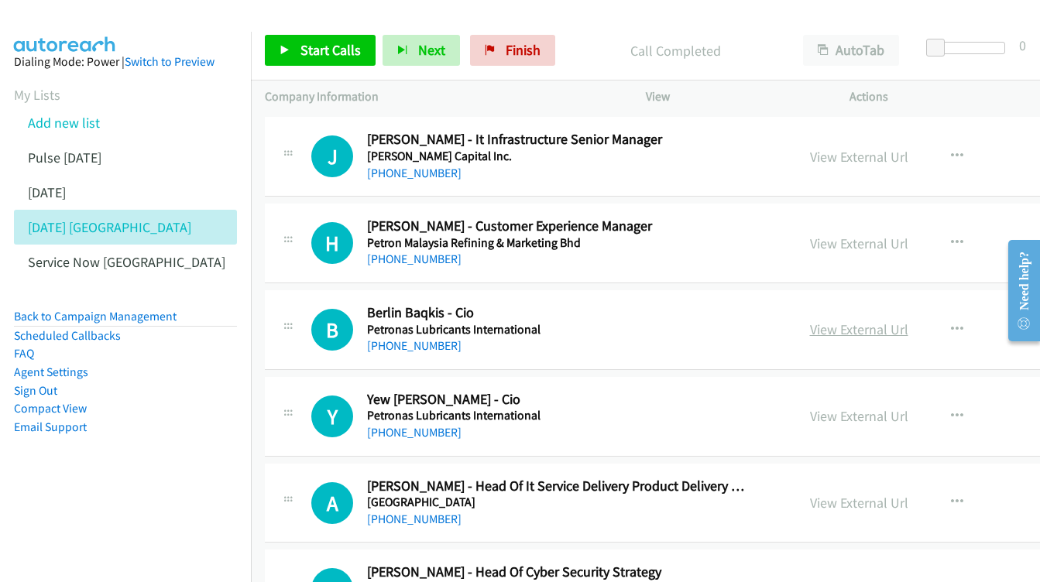
click at [810, 320] on link "View External Url" at bounding box center [859, 329] width 98 height 18
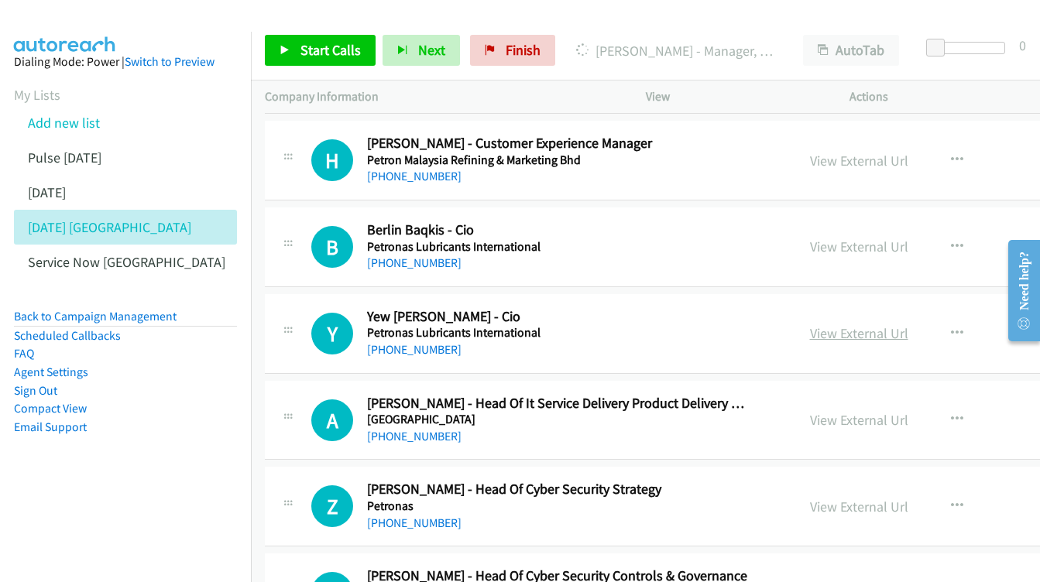
scroll to position [10345, 0]
click at [815, 308] on div "View External Url View External Url Schedule/Manage Callback Start Calls Here R…" at bounding box center [935, 333] width 279 height 51
click at [810, 324] on link "View External Url" at bounding box center [859, 333] width 98 height 18
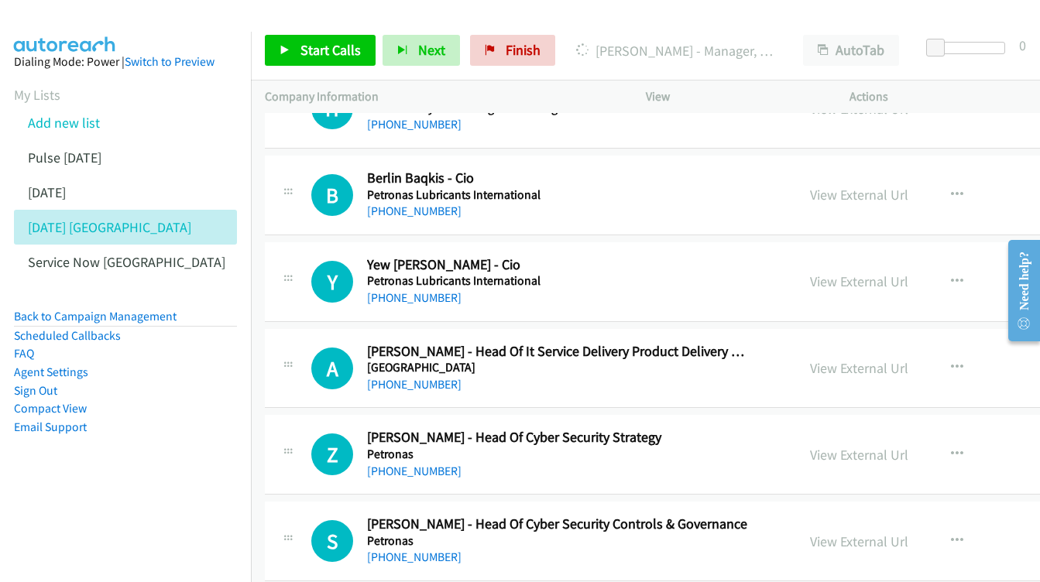
scroll to position [10408, 0]
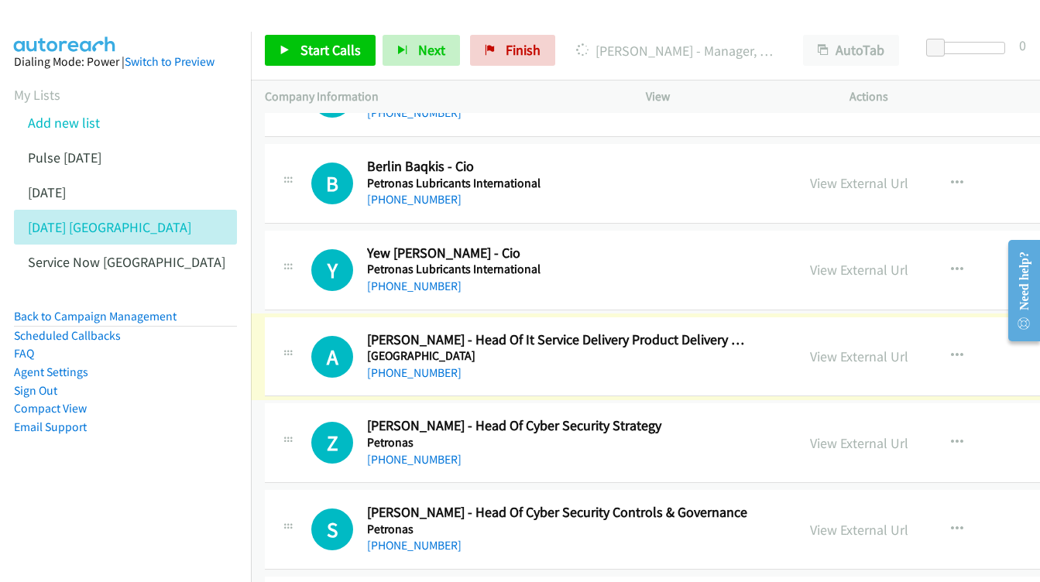
click at [865, 331] on div "View External Url View External Url Schedule/Manage Callback Start Calls Here R…" at bounding box center [935, 356] width 279 height 51
click at [844, 348] on link "View External Url" at bounding box center [859, 357] width 98 height 18
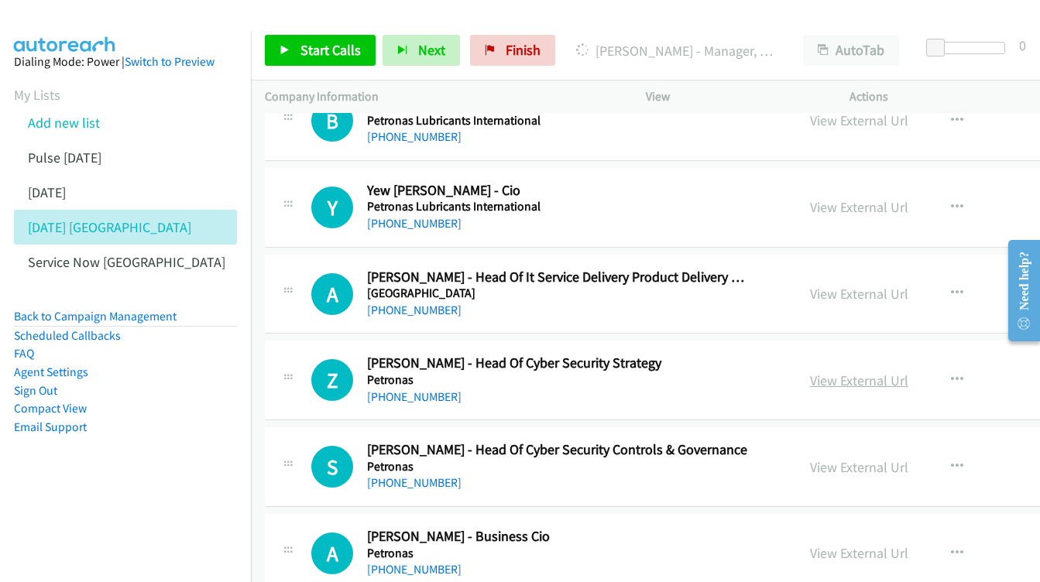
scroll to position [10484, 0]
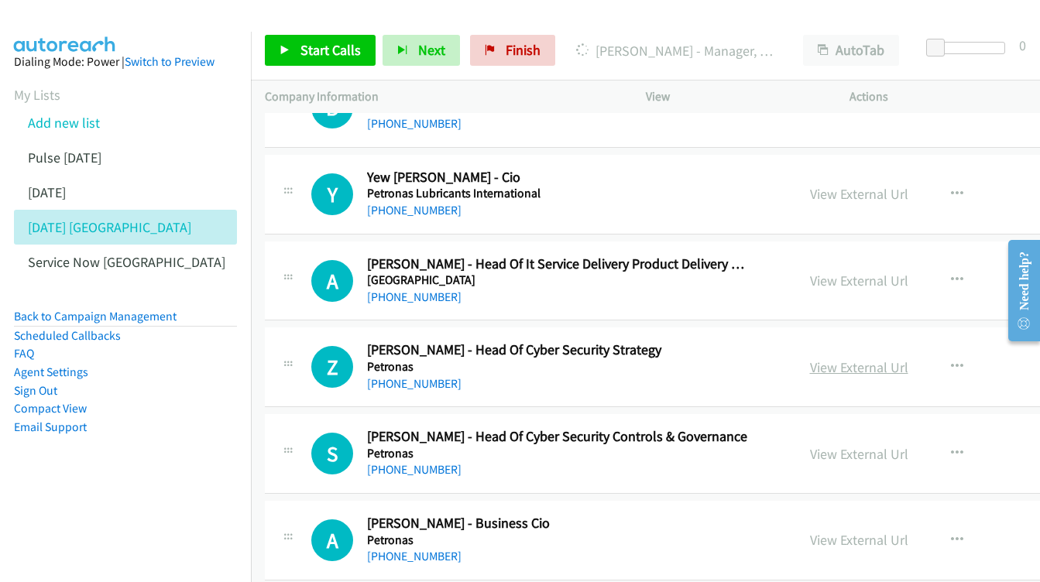
click at [810, 358] on link "View External Url" at bounding box center [859, 367] width 98 height 18
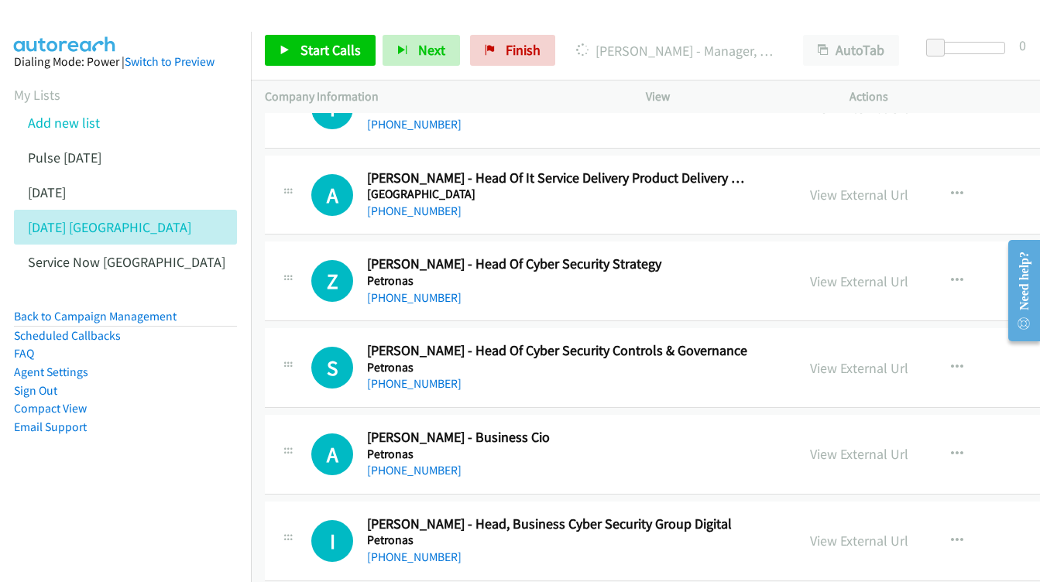
scroll to position [10570, 0]
click at [810, 359] on link "View External Url" at bounding box center [859, 368] width 98 height 18
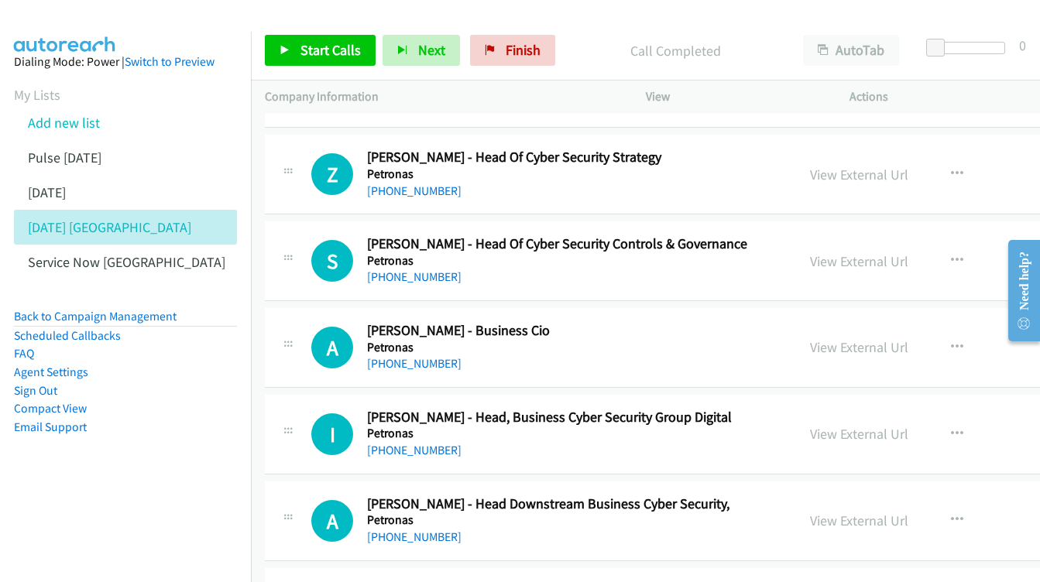
scroll to position [10684, 0]
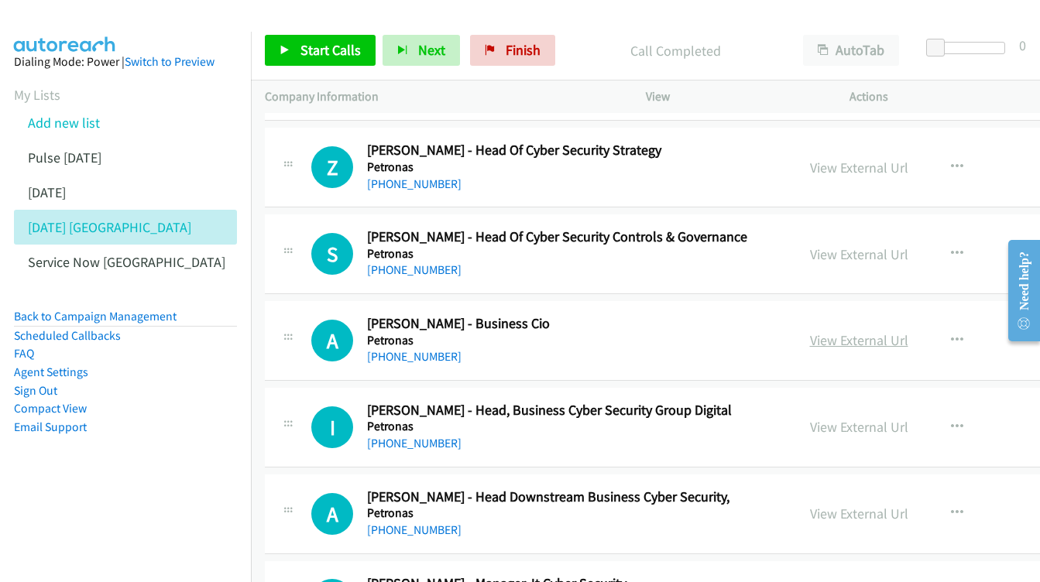
click at [810, 331] on link "View External Url" at bounding box center [859, 340] width 98 height 18
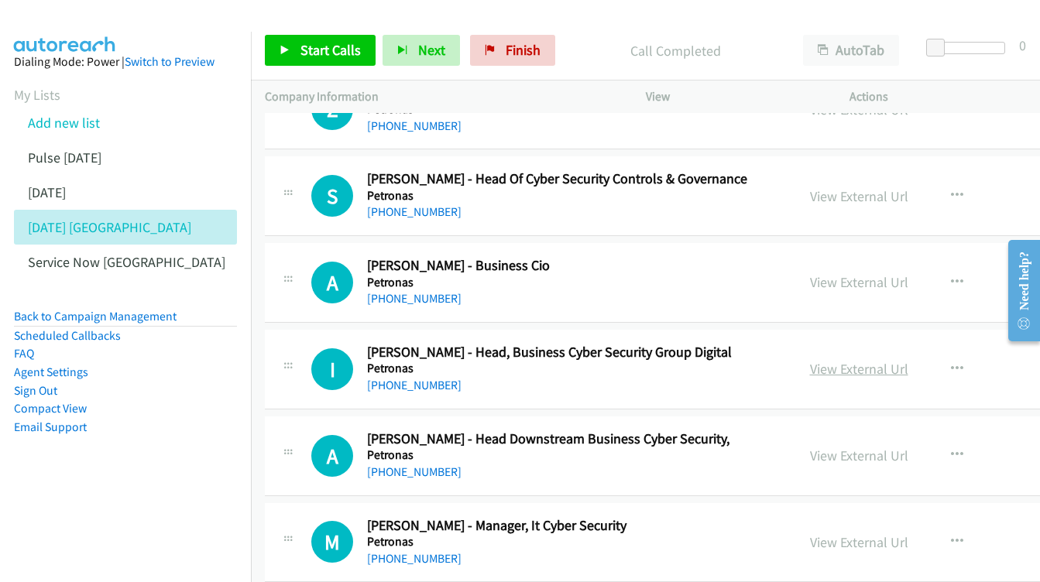
scroll to position [10749, 0]
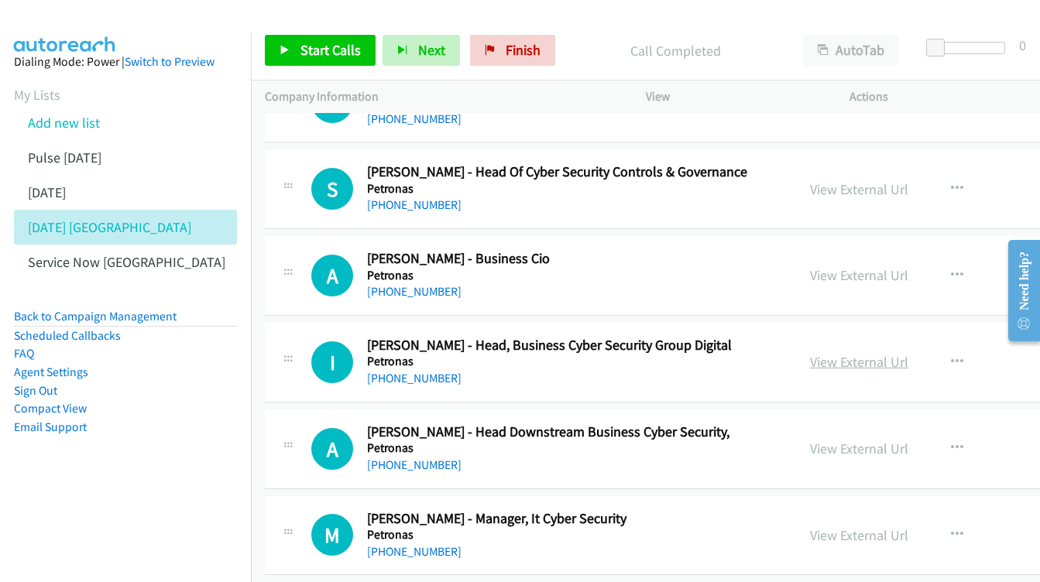
click at [810, 353] on link "View External Url" at bounding box center [859, 362] width 98 height 18
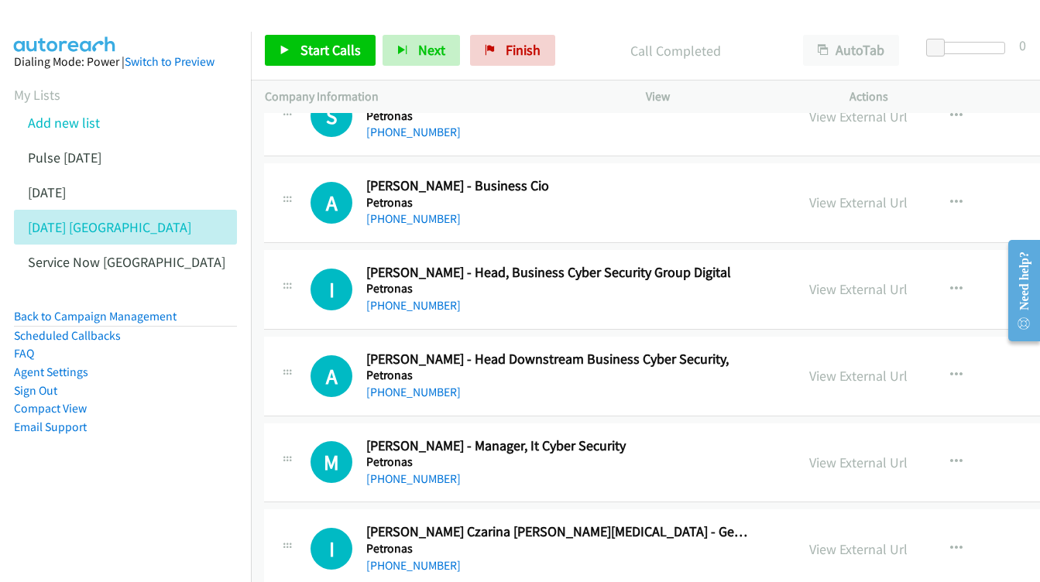
scroll to position [10821, 1]
click at [809, 367] on link "View External Url" at bounding box center [858, 376] width 98 height 18
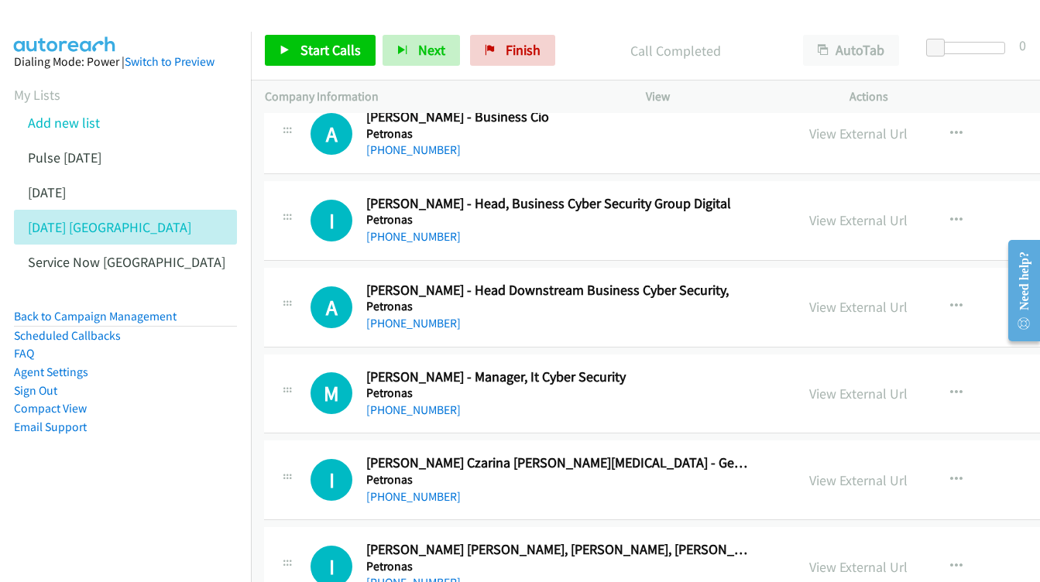
scroll to position [10905, 1]
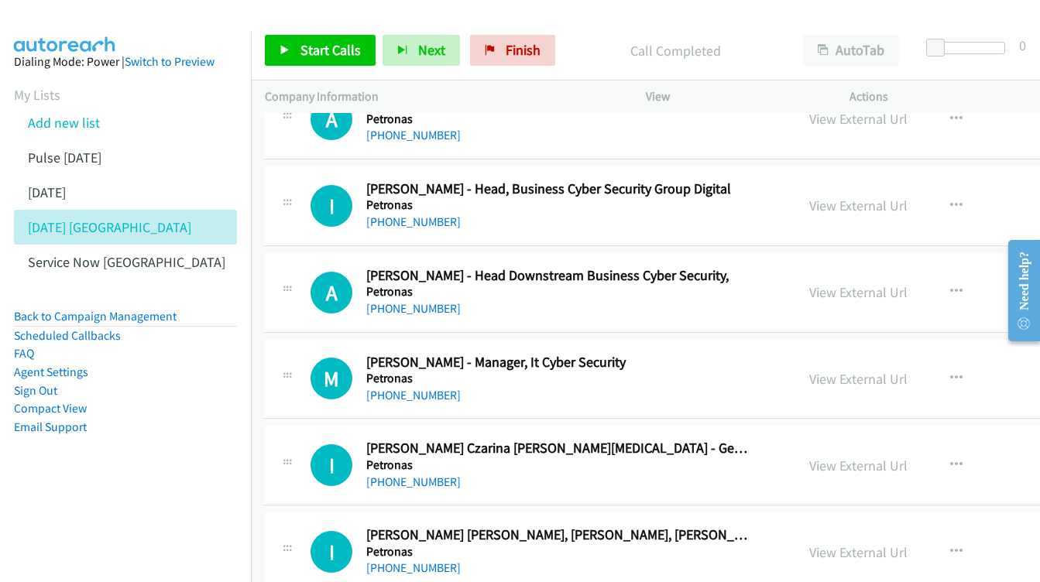
click at [849, 354] on div "View External Url View External Url Schedule/Manage Callback Start Calls Here R…" at bounding box center [934, 379] width 279 height 51
click at [817, 370] on link "View External Url" at bounding box center [858, 379] width 98 height 18
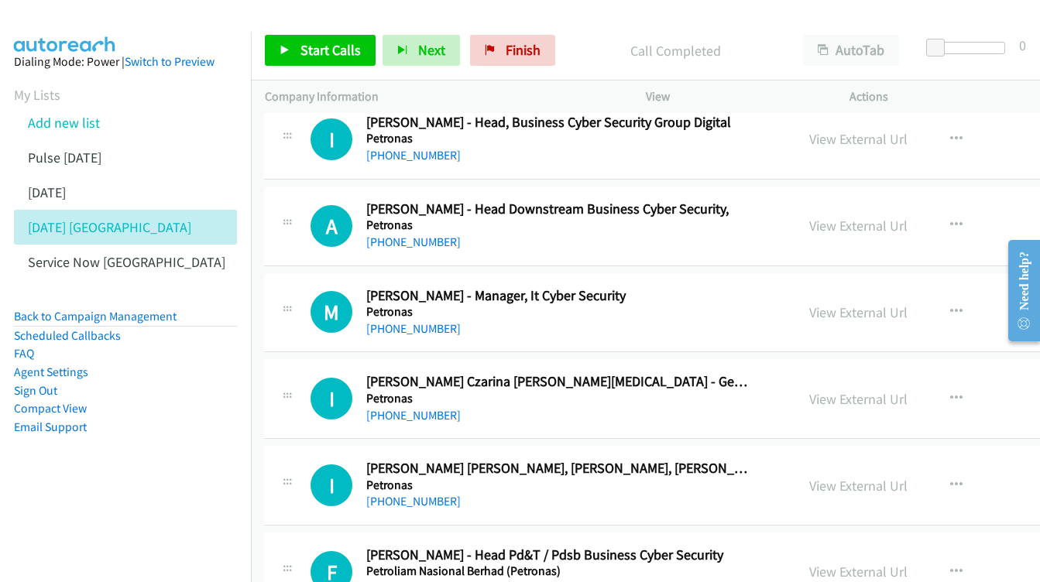
scroll to position [11000, 1]
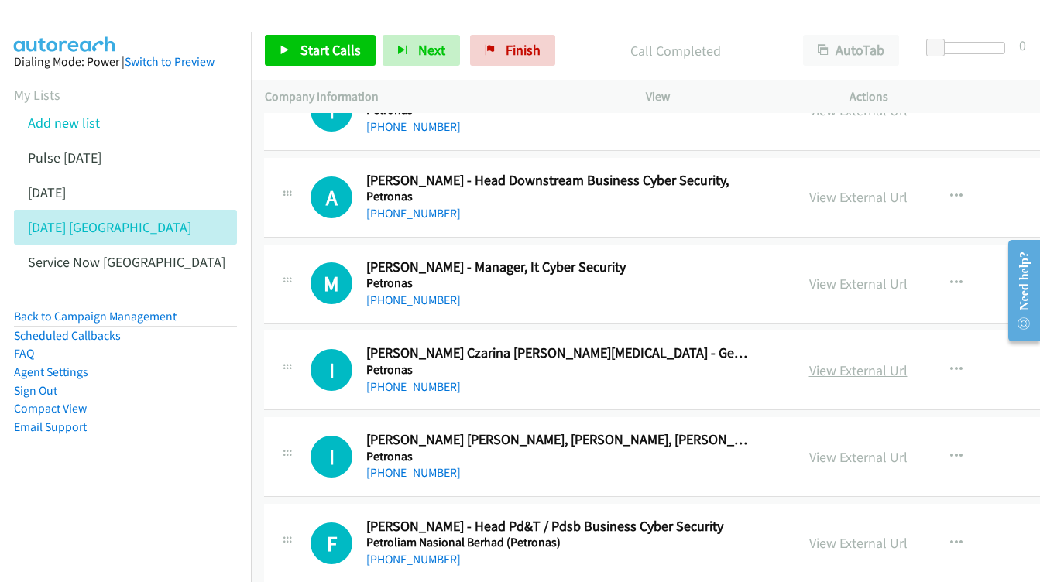
click at [827, 361] on link "View External Url" at bounding box center [858, 370] width 98 height 18
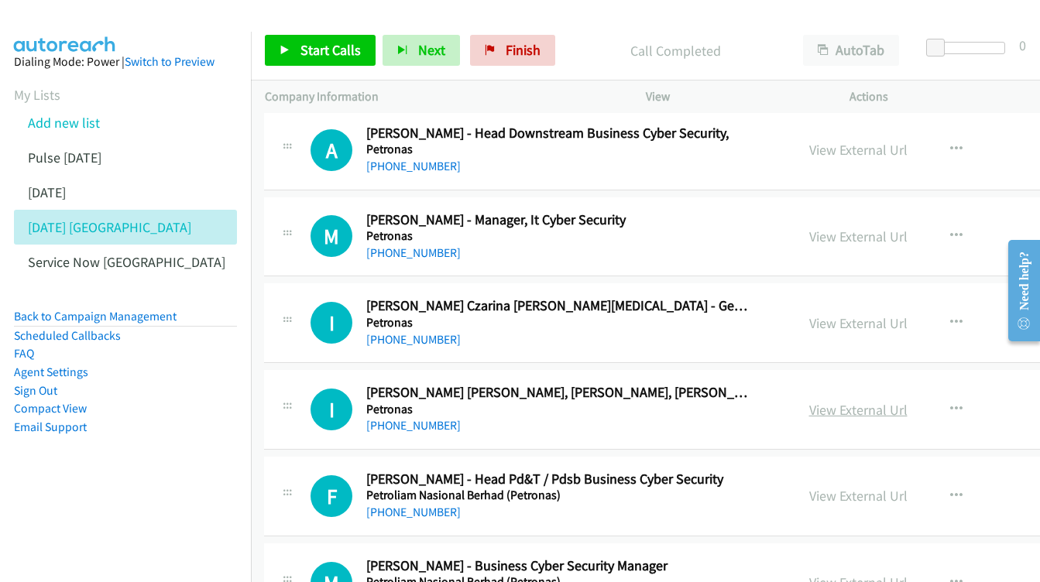
scroll to position [11061, 1]
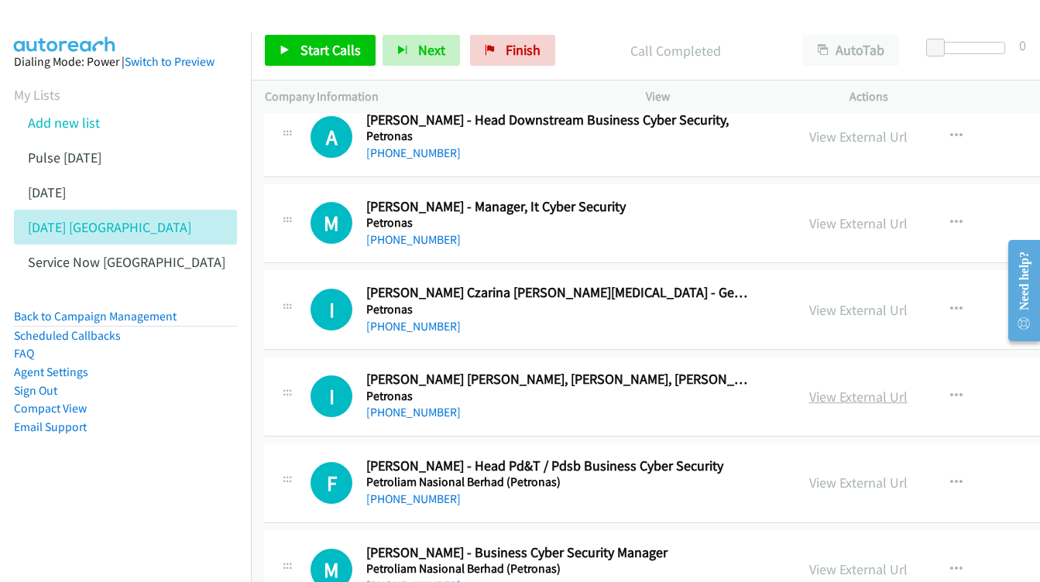
click at [852, 388] on link "View External Url" at bounding box center [858, 397] width 98 height 18
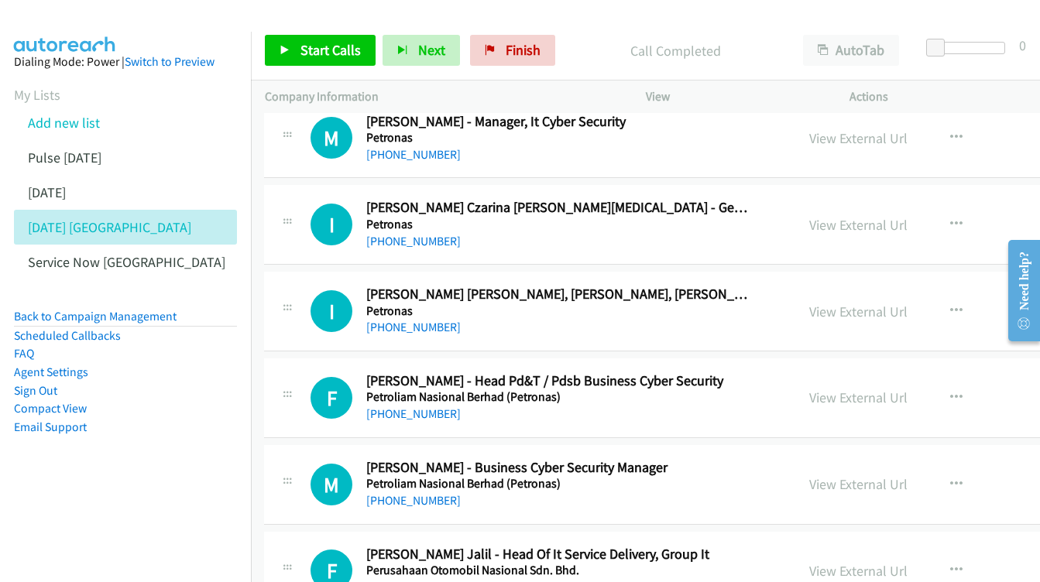
scroll to position [11147, 1]
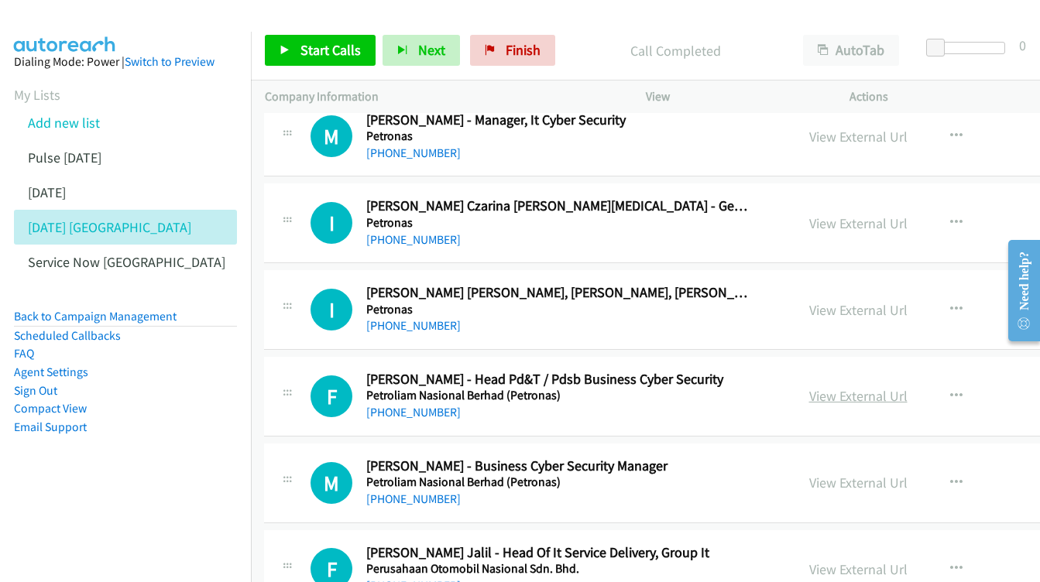
click at [810, 387] on link "View External Url" at bounding box center [858, 396] width 98 height 18
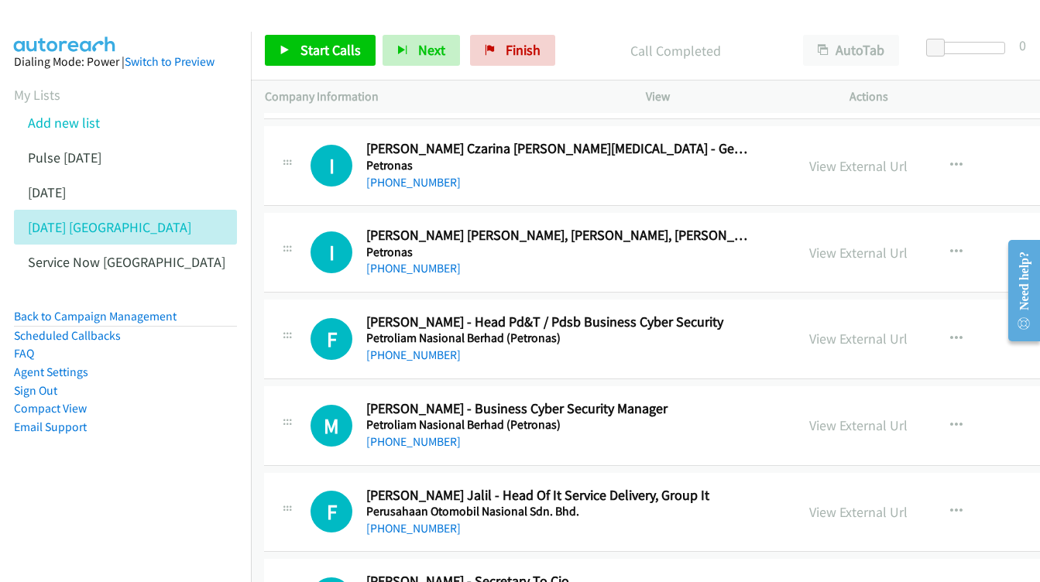
scroll to position [11231, 1]
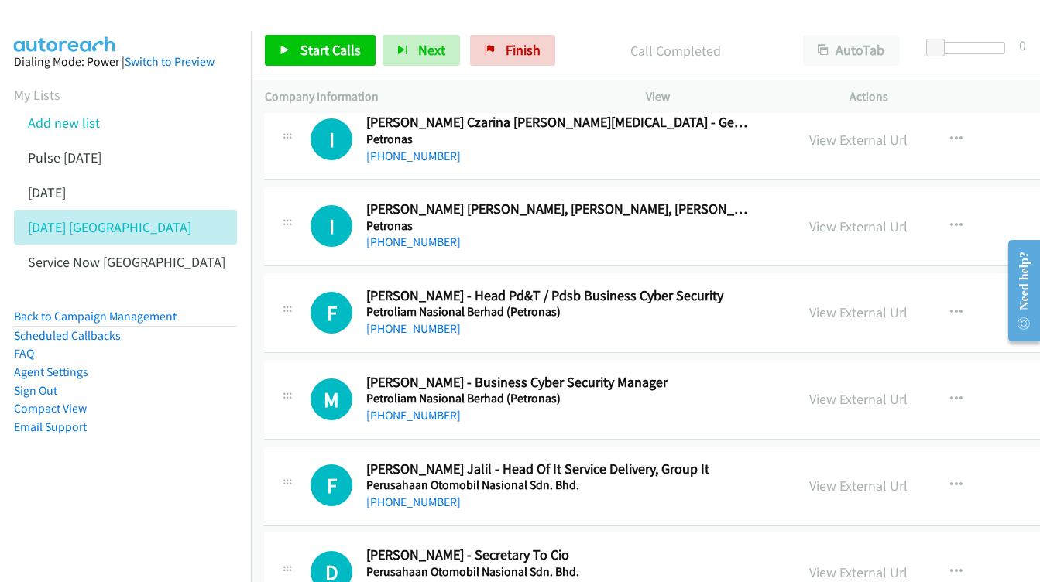
click at [821, 374] on div "View External Url View External Url Schedule/Manage Callback Start Calls Here R…" at bounding box center [934, 399] width 279 height 51
click at [817, 390] on link "View External Url" at bounding box center [858, 399] width 98 height 18
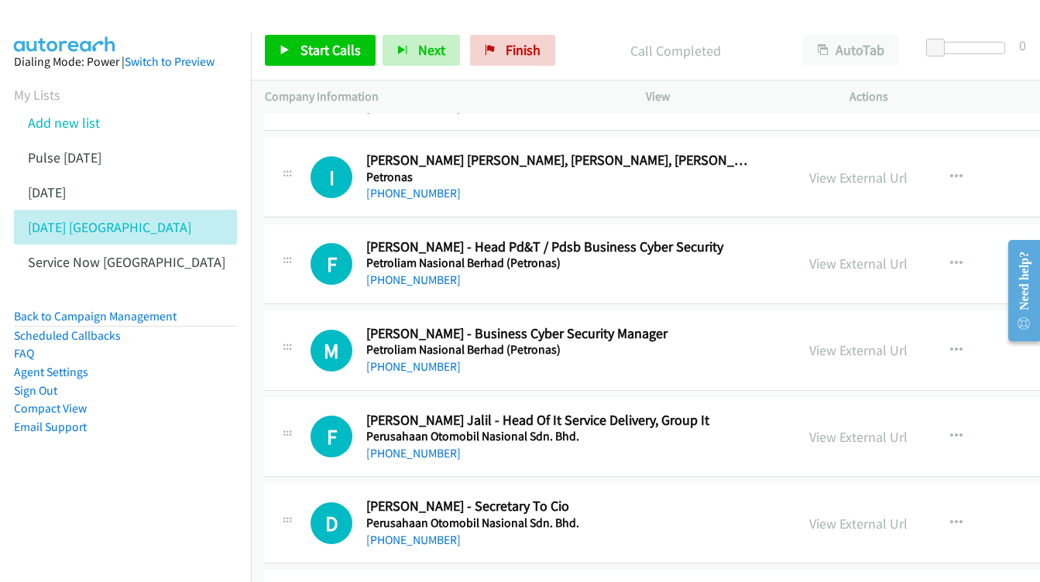
scroll to position [11310, 1]
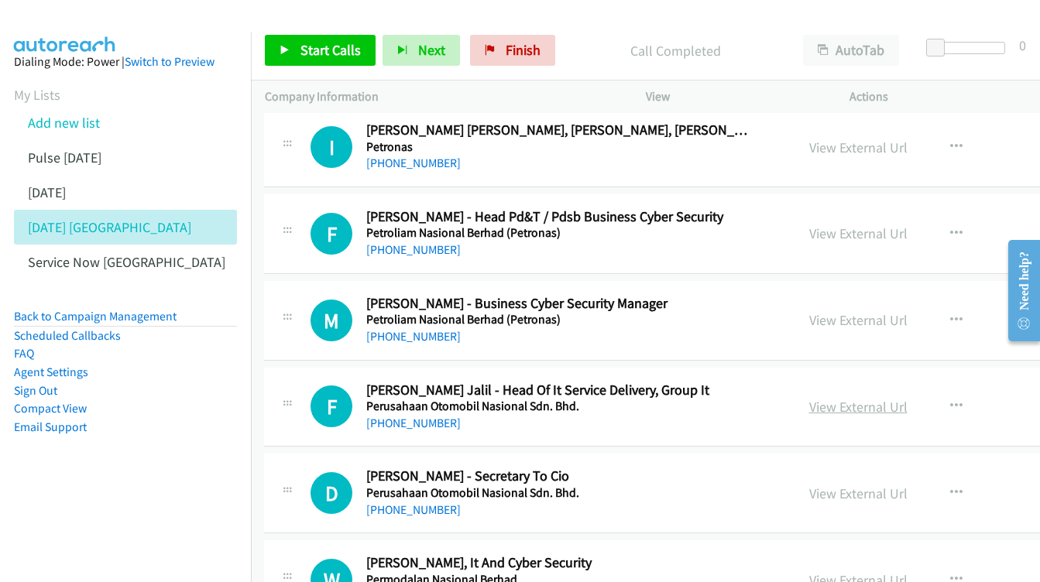
click at [809, 398] on link "View External Url" at bounding box center [858, 407] width 98 height 18
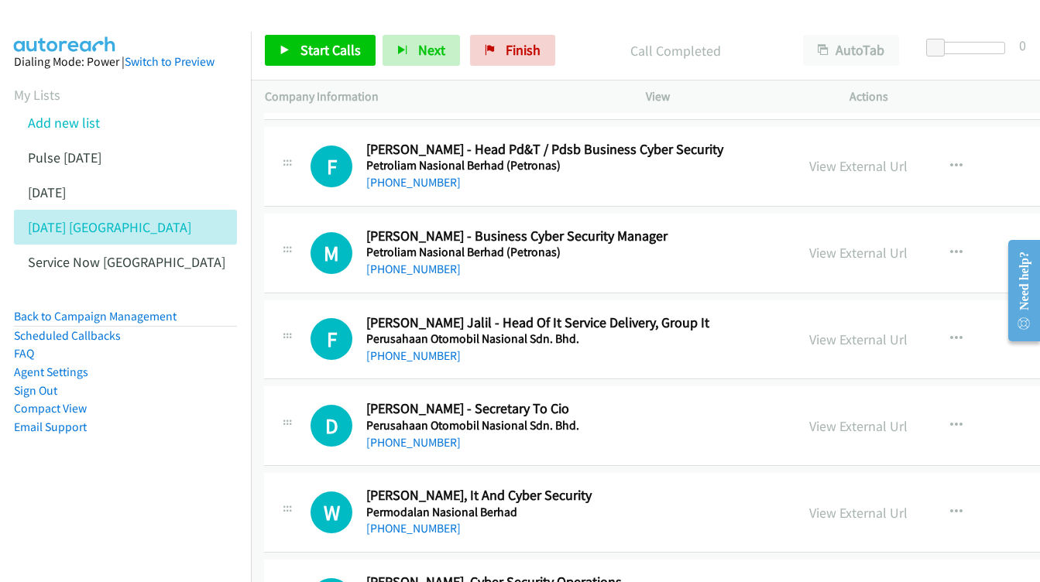
scroll to position [11396, 1]
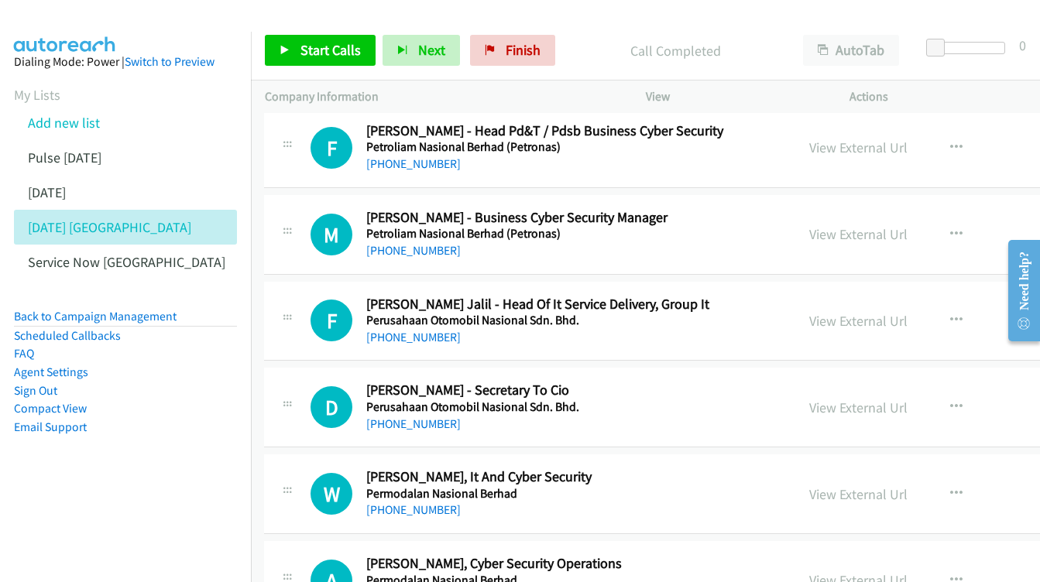
click at [813, 397] on div "View External Url" at bounding box center [858, 407] width 98 height 21
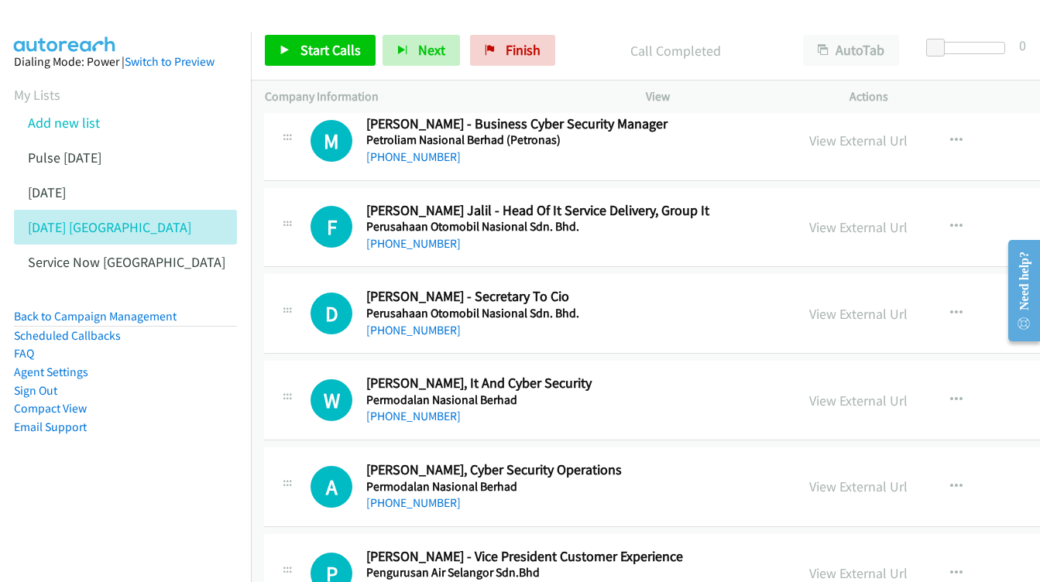
scroll to position [11489, 1]
click at [809, 392] on link "View External Url" at bounding box center [858, 401] width 98 height 18
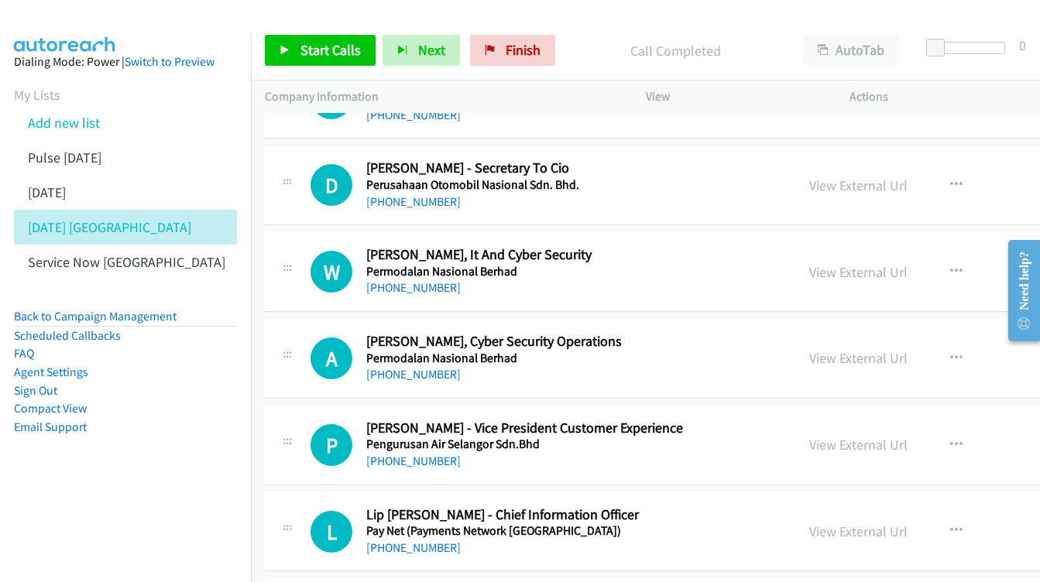
scroll to position [11622, 0]
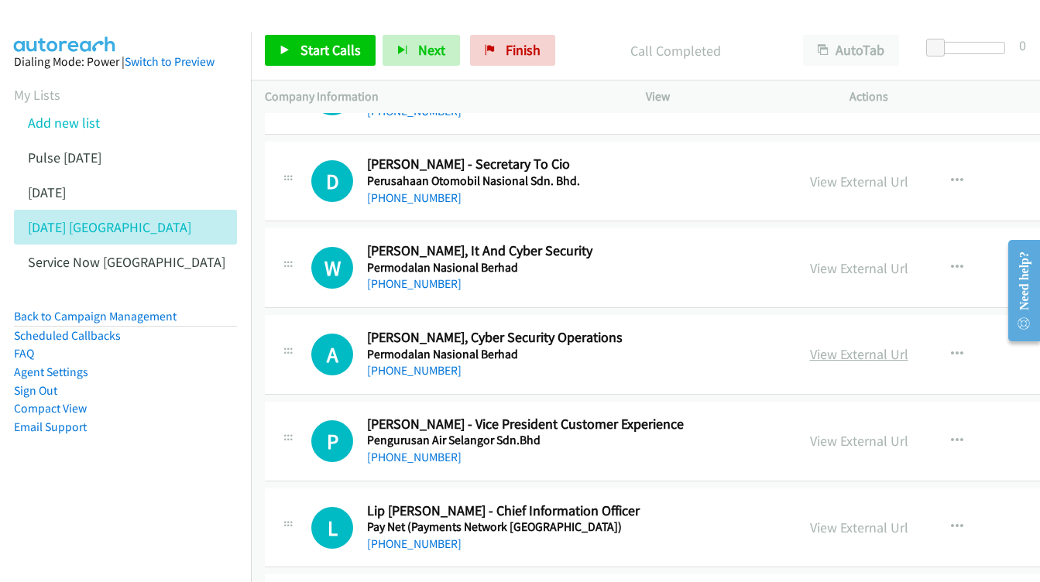
click at [810, 345] on link "View External Url" at bounding box center [859, 354] width 98 height 18
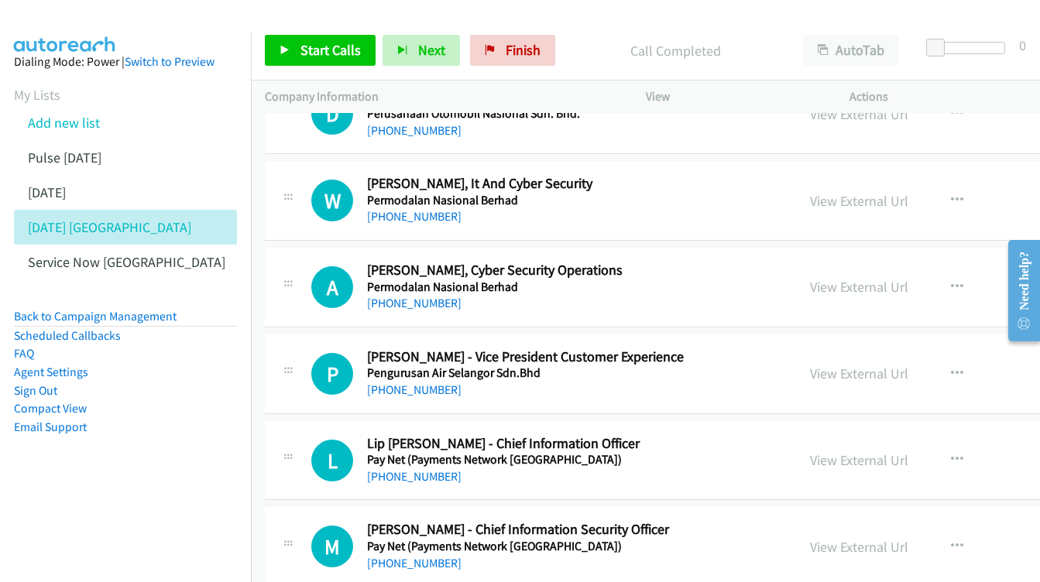
scroll to position [11691, 0]
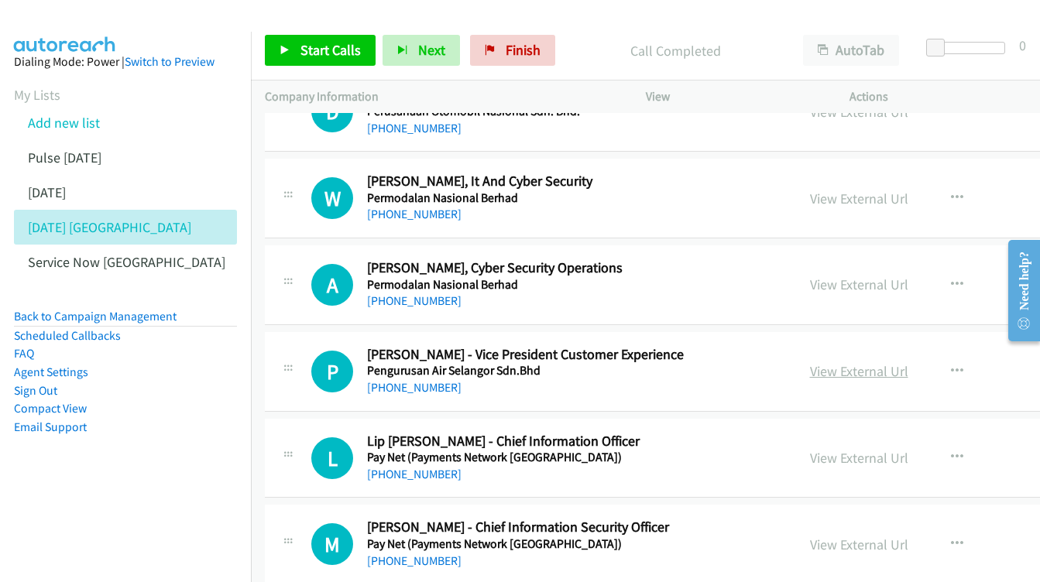
click at [810, 362] on link "View External Url" at bounding box center [859, 371] width 98 height 18
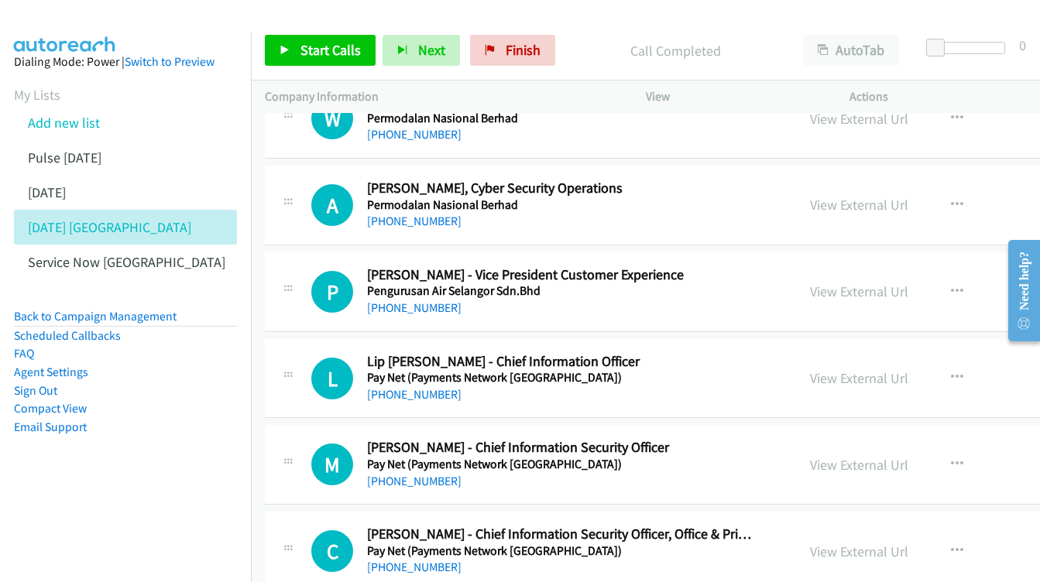
scroll to position [11791, 0]
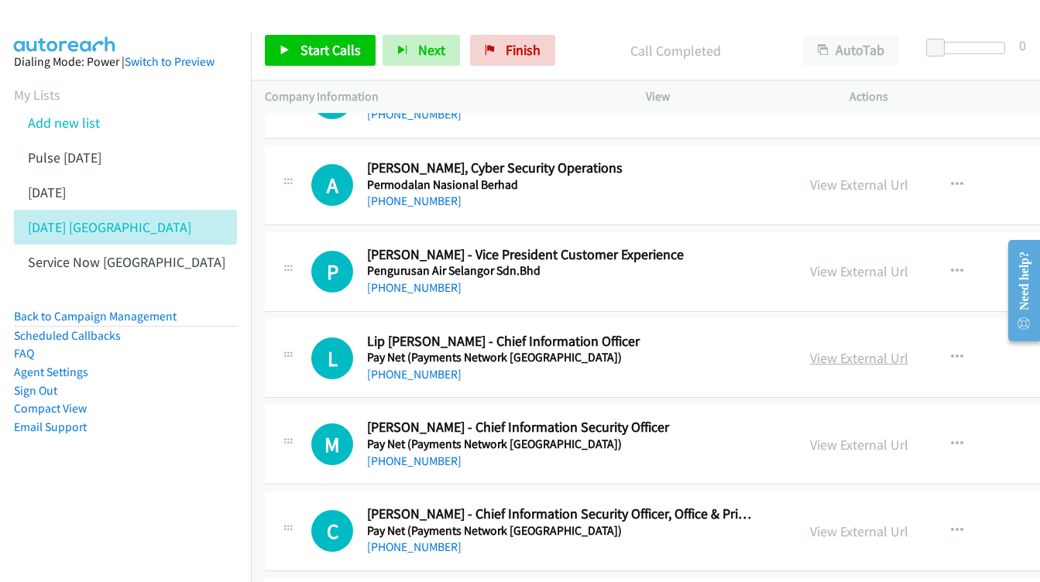
click at [810, 349] on link "View External Url" at bounding box center [859, 358] width 98 height 18
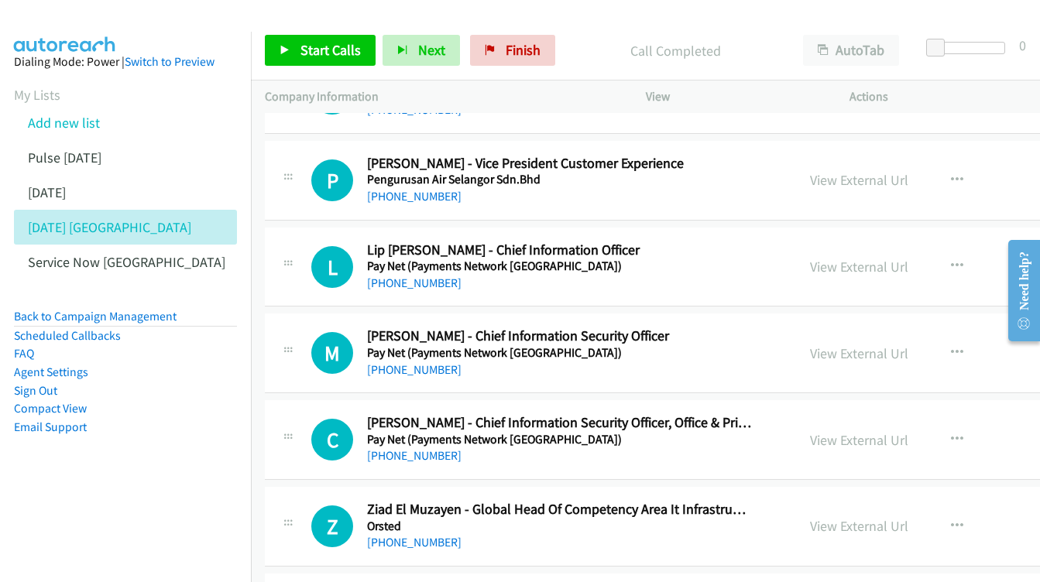
scroll to position [11883, 0]
click at [828, 344] on link "View External Url" at bounding box center [859, 353] width 98 height 18
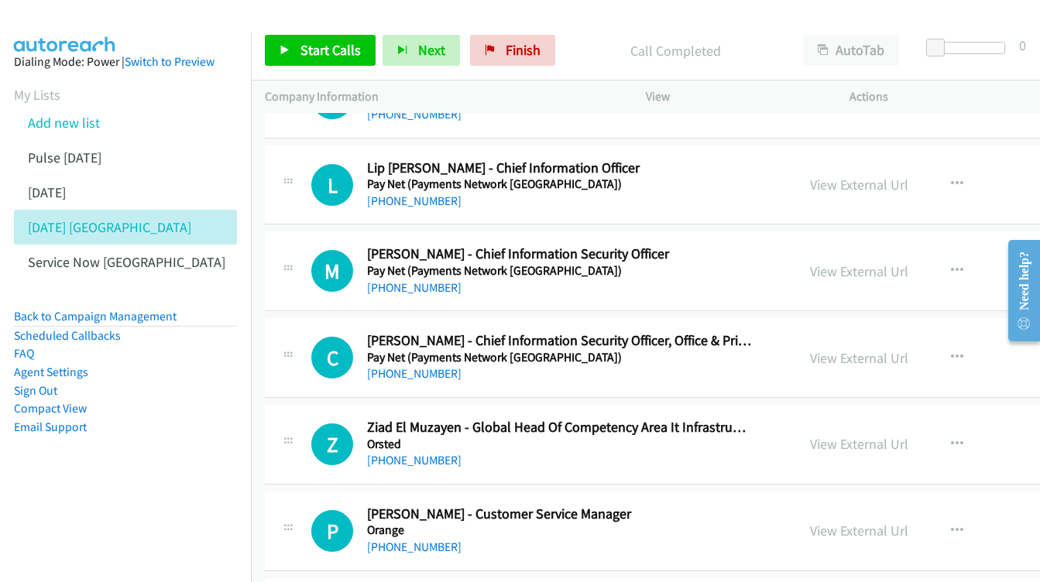
scroll to position [11955, 0]
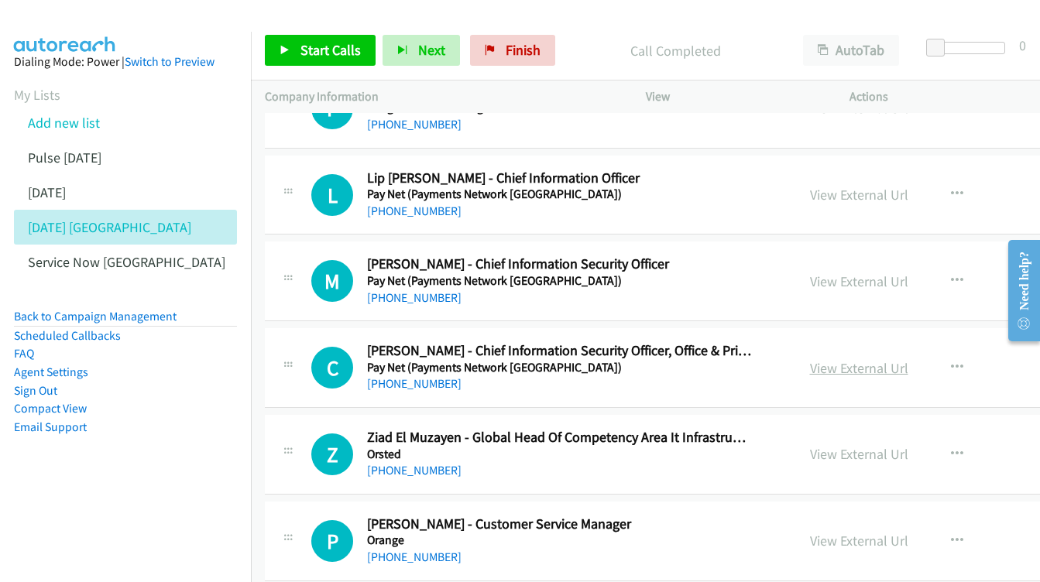
click at [810, 358] on div "View External Url" at bounding box center [859, 368] width 98 height 21
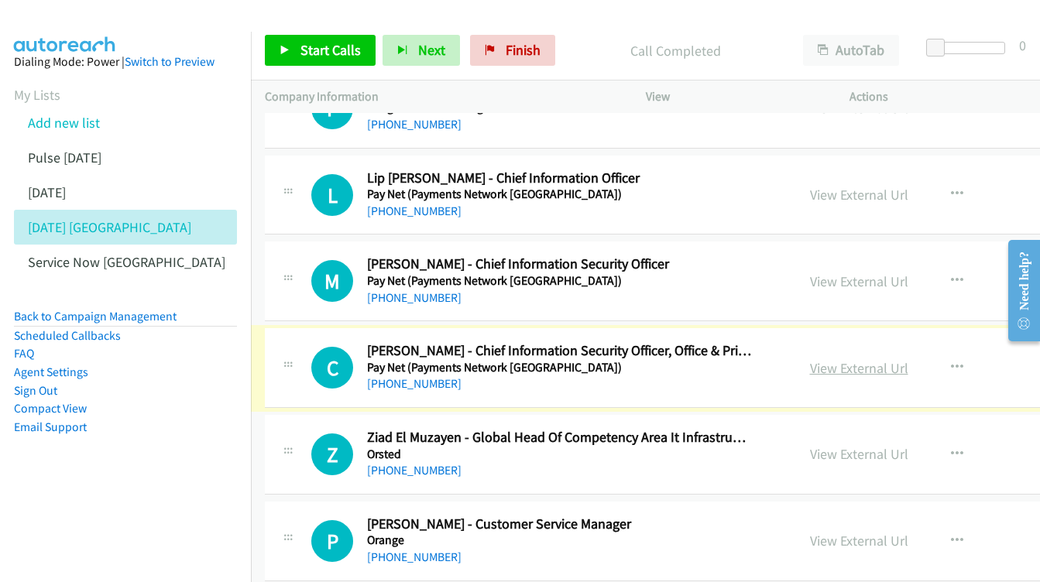
click at [810, 359] on link "View External Url" at bounding box center [859, 368] width 98 height 18
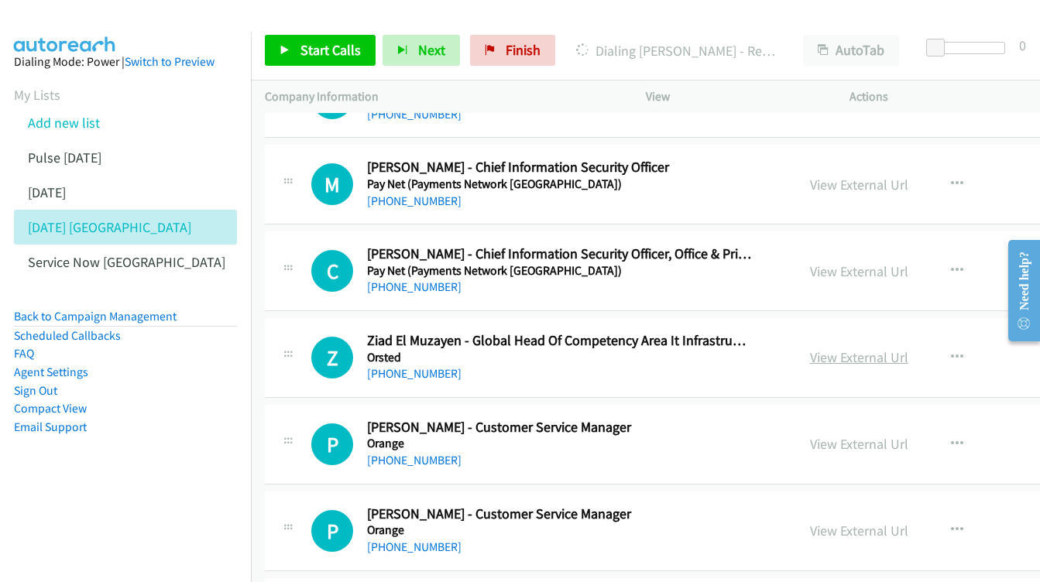
scroll to position [12054, 0]
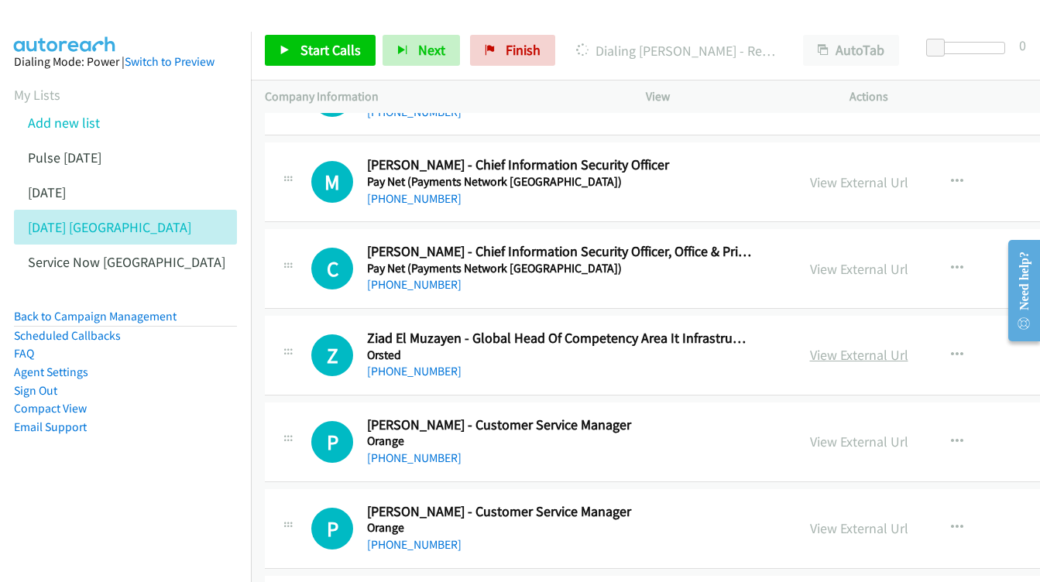
click at [823, 346] on link "View External Url" at bounding box center [859, 355] width 98 height 18
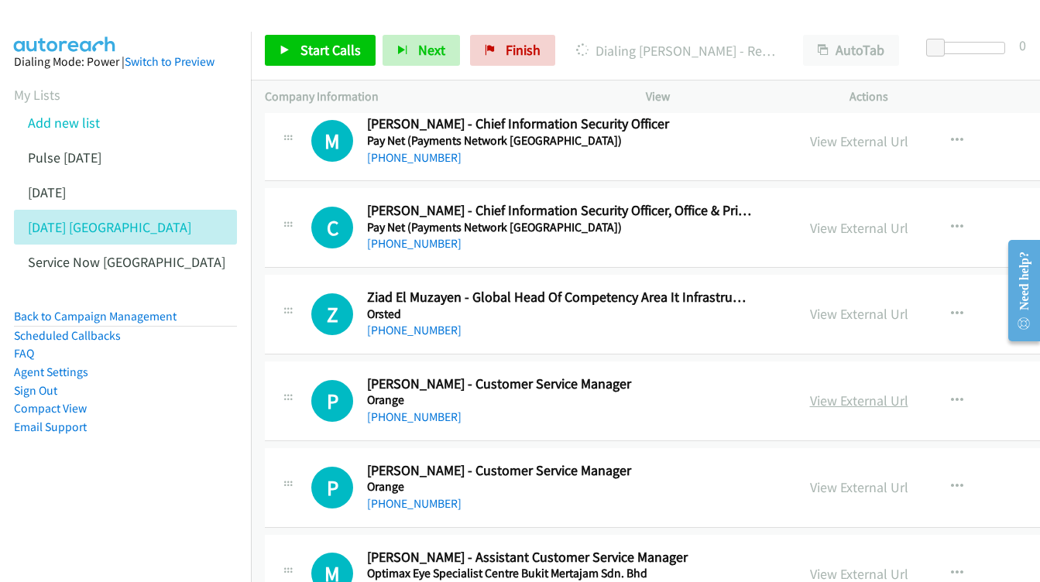
scroll to position [12103, 0]
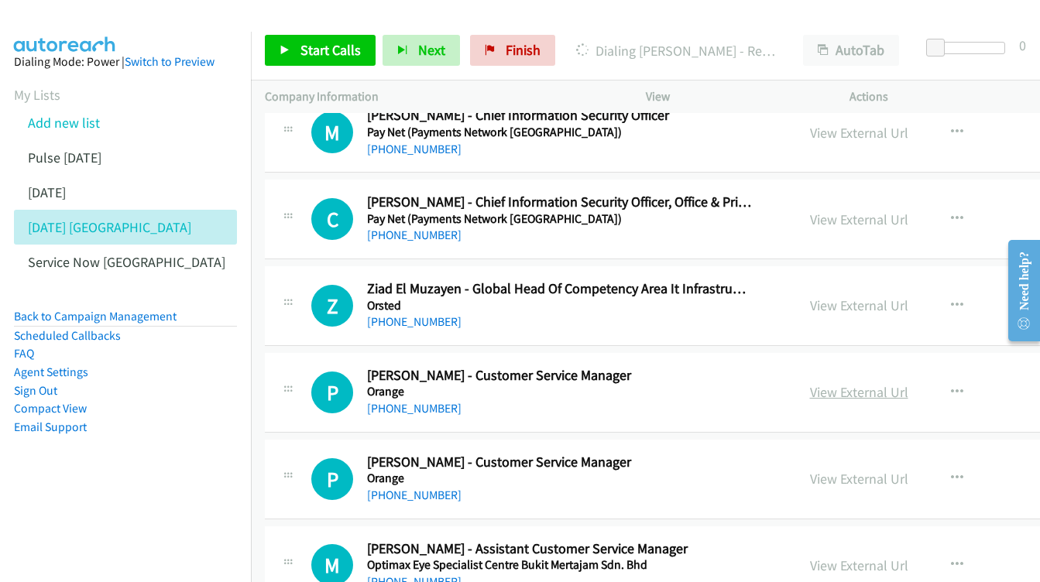
click at [810, 383] on link "View External Url" at bounding box center [859, 392] width 98 height 18
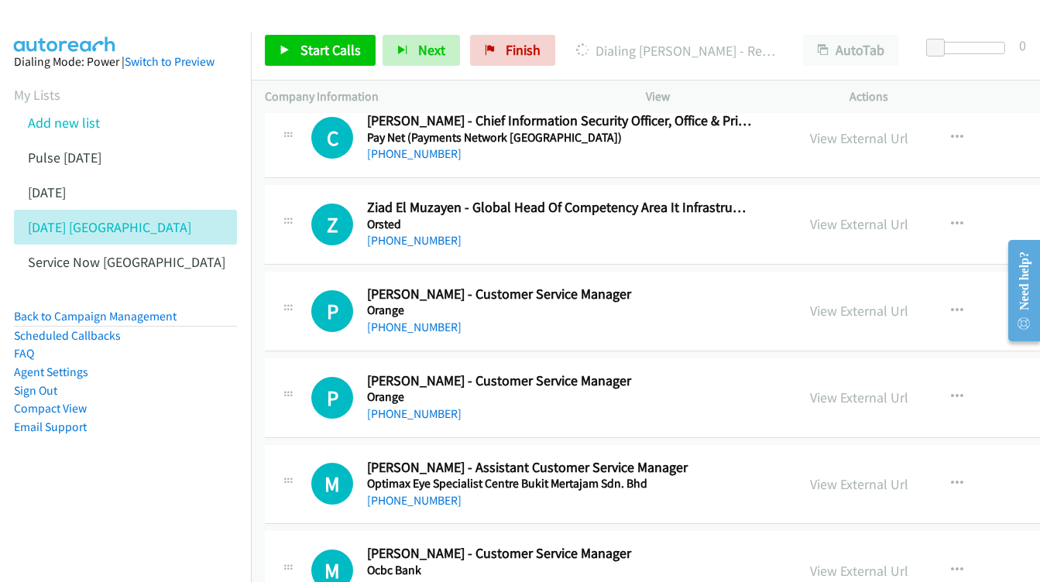
scroll to position [12186, 0]
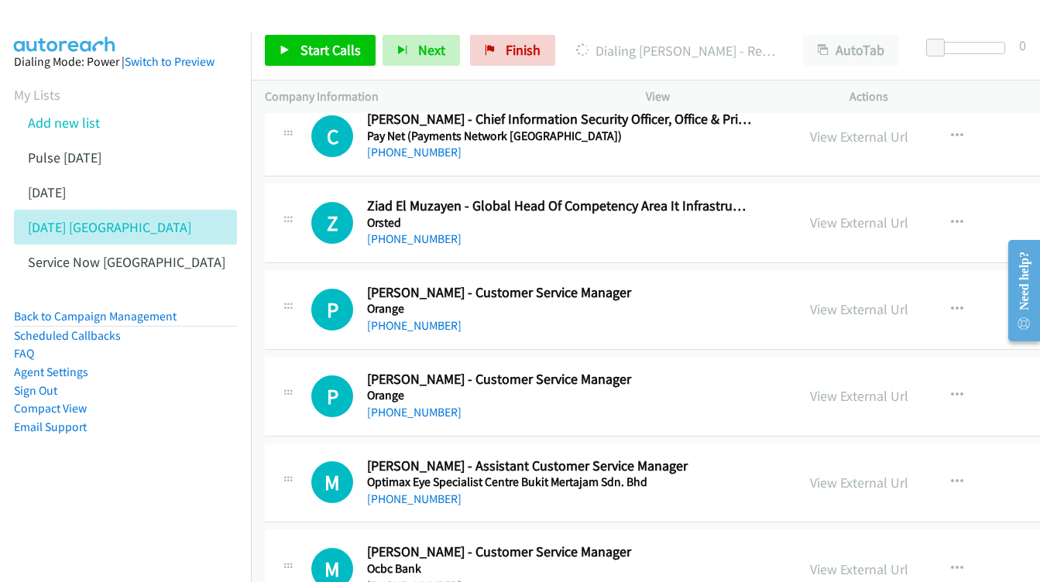
click at [796, 371] on div "View External Url View External Url Schedule/Manage Callback Start Calls Here R…" at bounding box center [935, 396] width 279 height 51
click at [810, 387] on link "View External Url" at bounding box center [859, 396] width 98 height 18
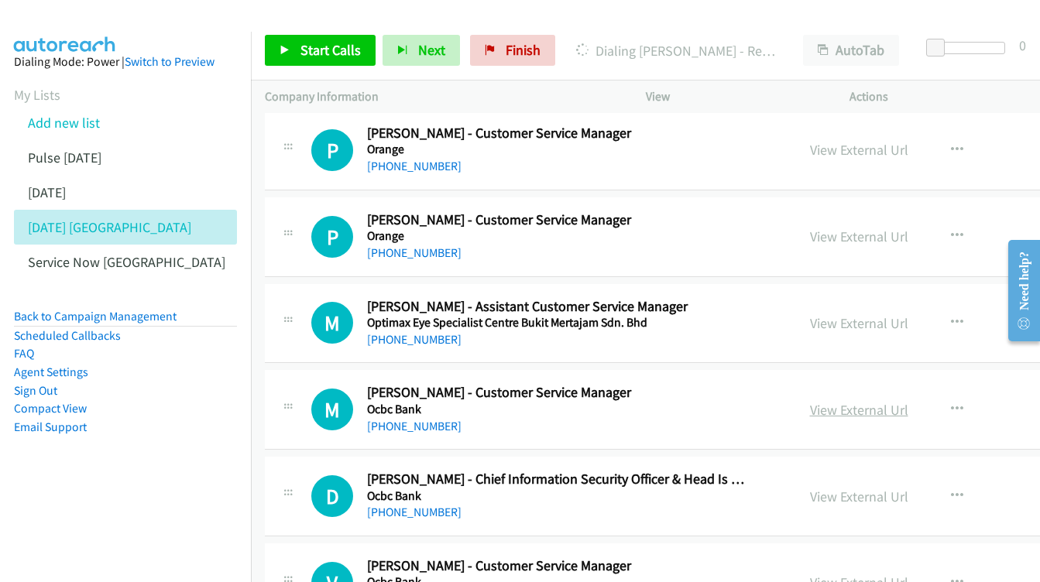
scroll to position [12361, 0]
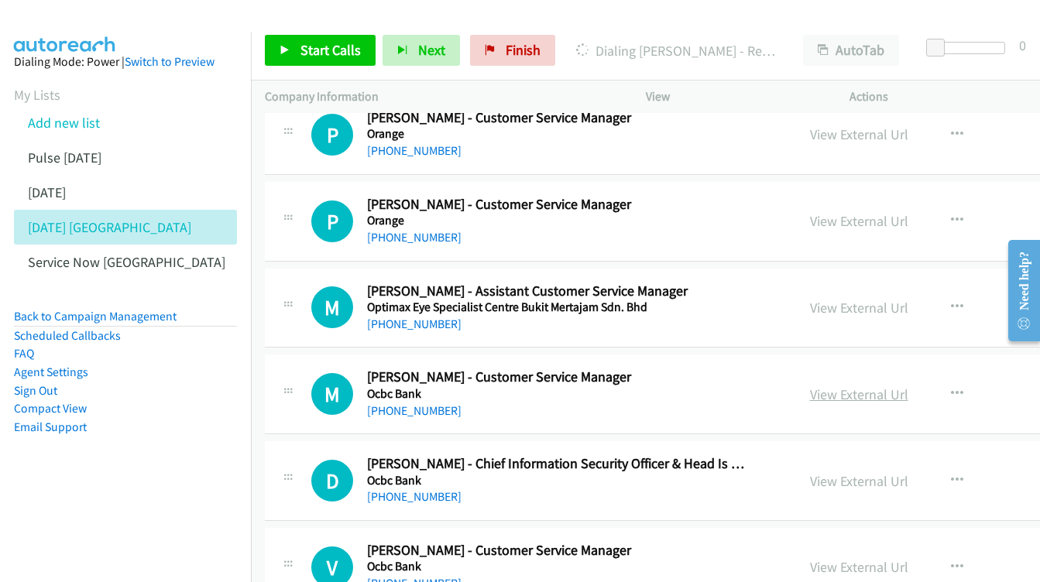
click at [846, 385] on link "View External Url" at bounding box center [859, 394] width 98 height 18
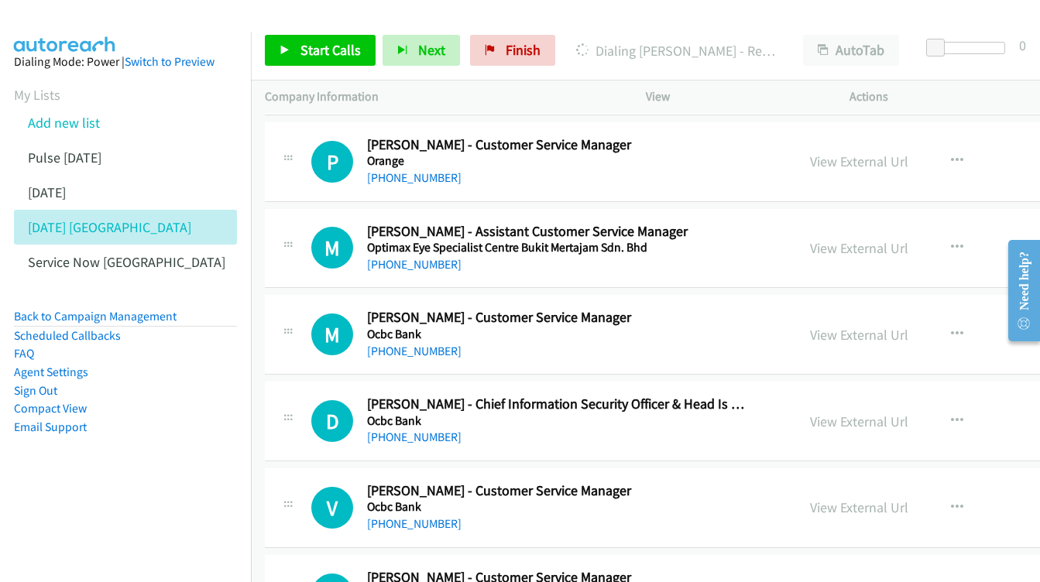
scroll to position [12452, 0]
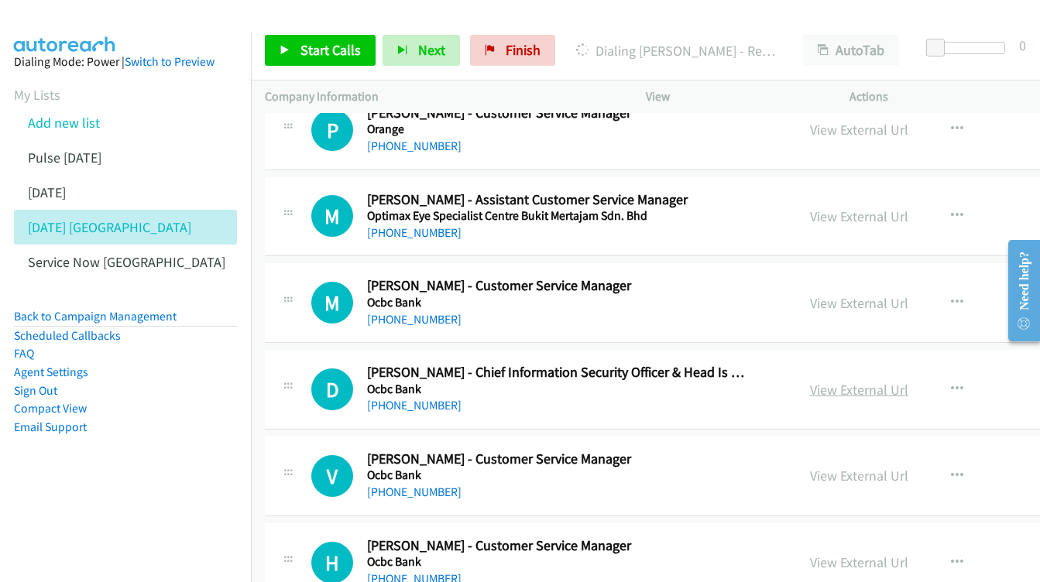
click at [815, 381] on link "View External Url" at bounding box center [859, 390] width 98 height 18
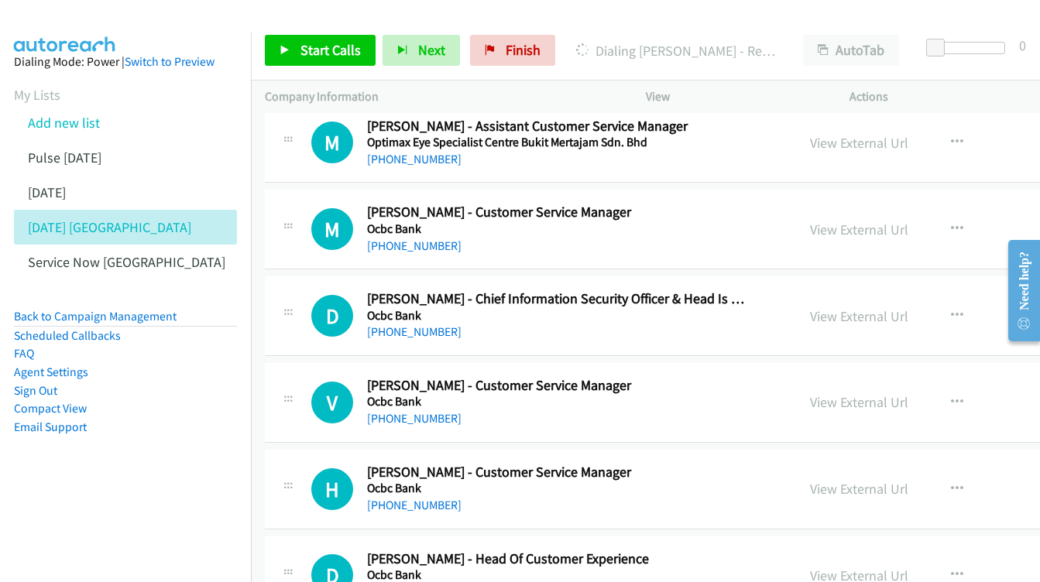
scroll to position [12529, 0]
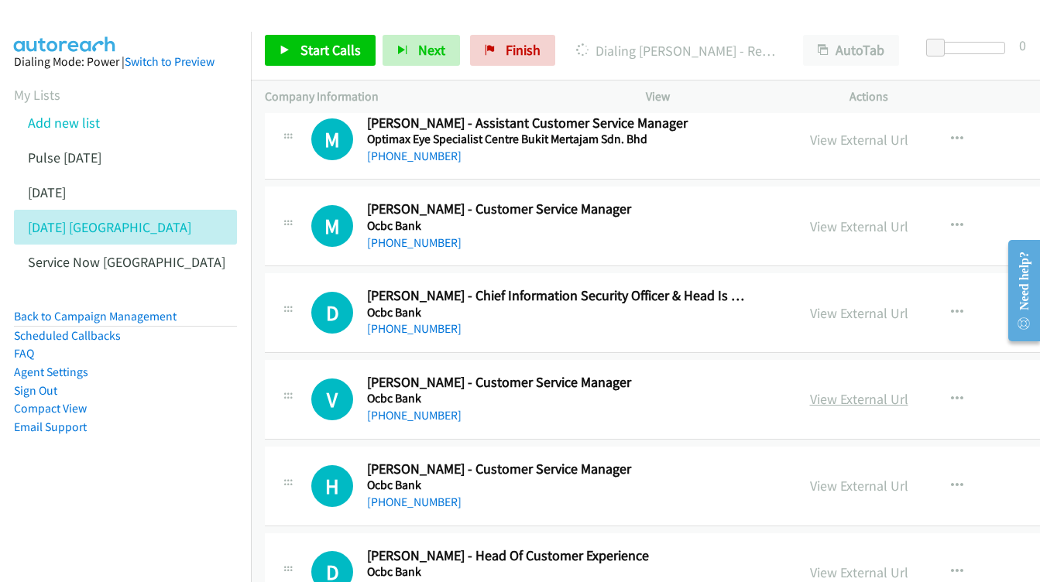
click at [810, 390] on link "View External Url" at bounding box center [859, 399] width 98 height 18
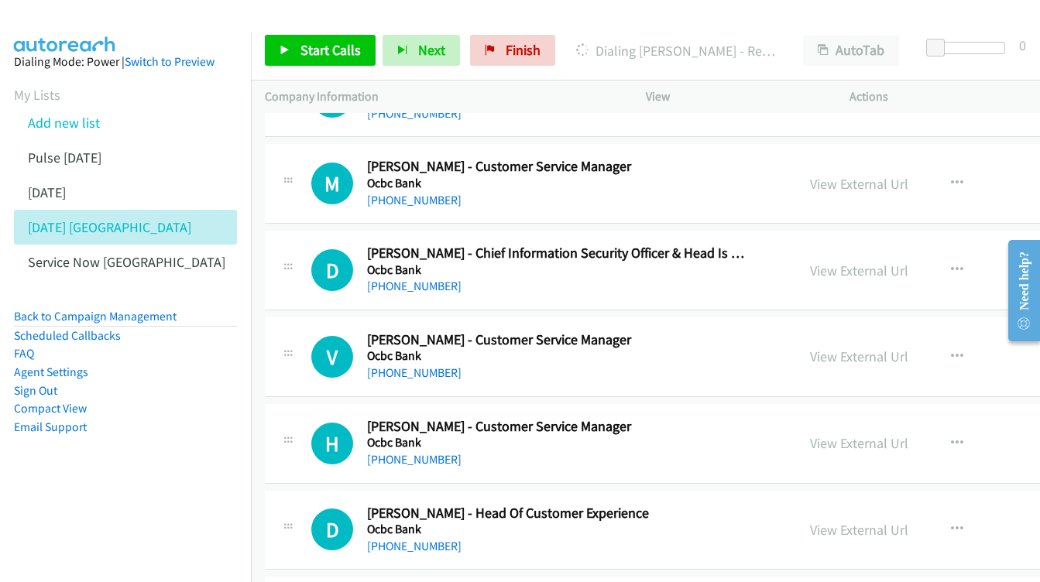
scroll to position [12619, 0]
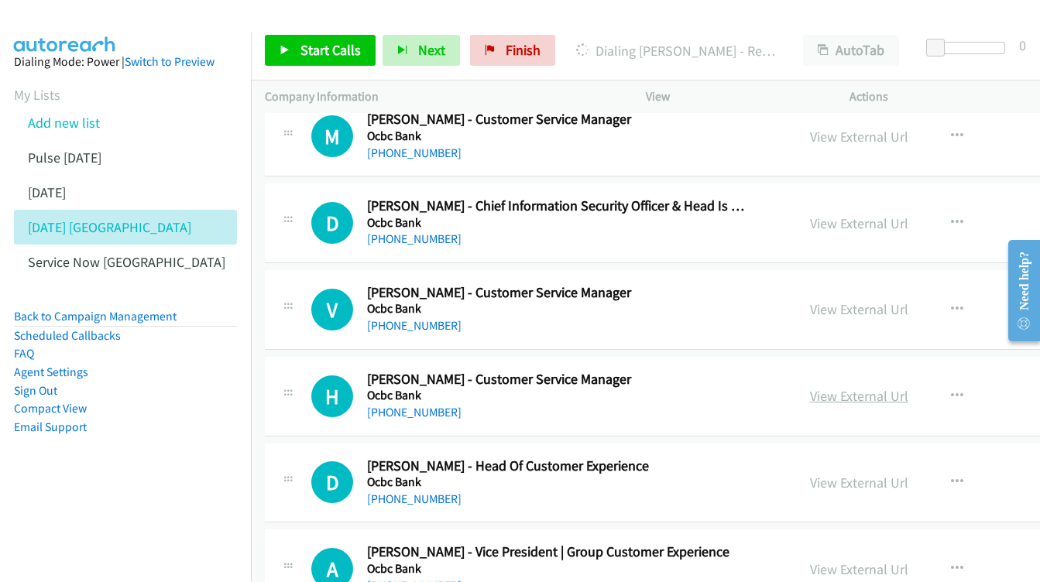
click at [810, 387] on link "View External Url" at bounding box center [859, 396] width 98 height 18
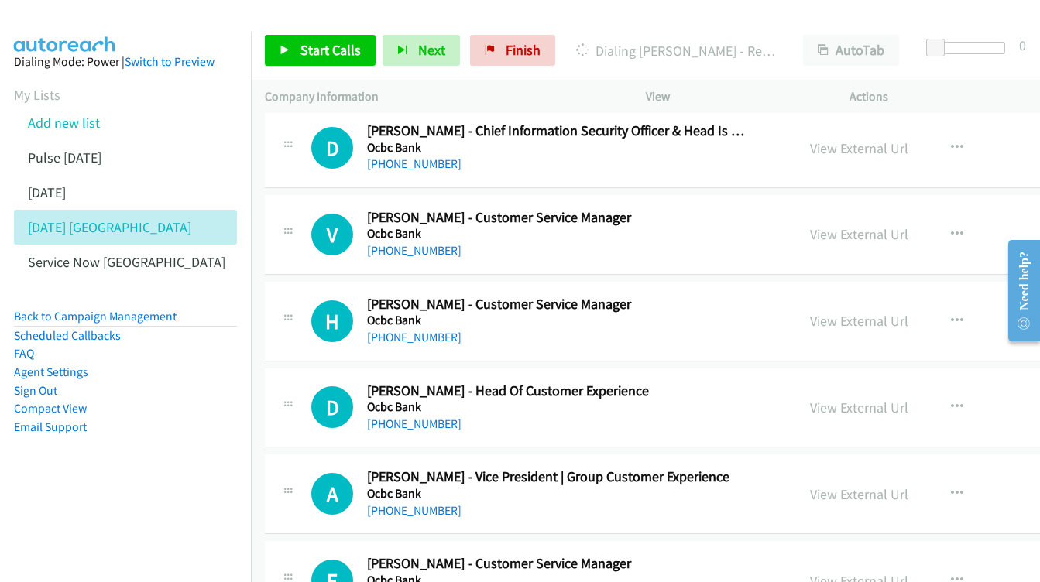
scroll to position [12700, 0]
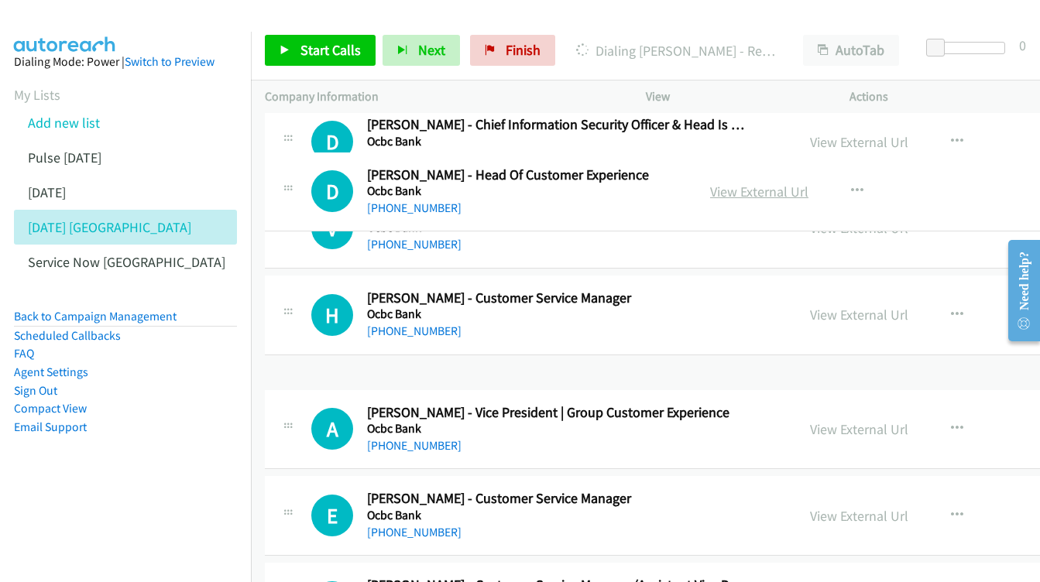
click at [808, 188] on link "View External Url" at bounding box center [759, 192] width 98 height 18
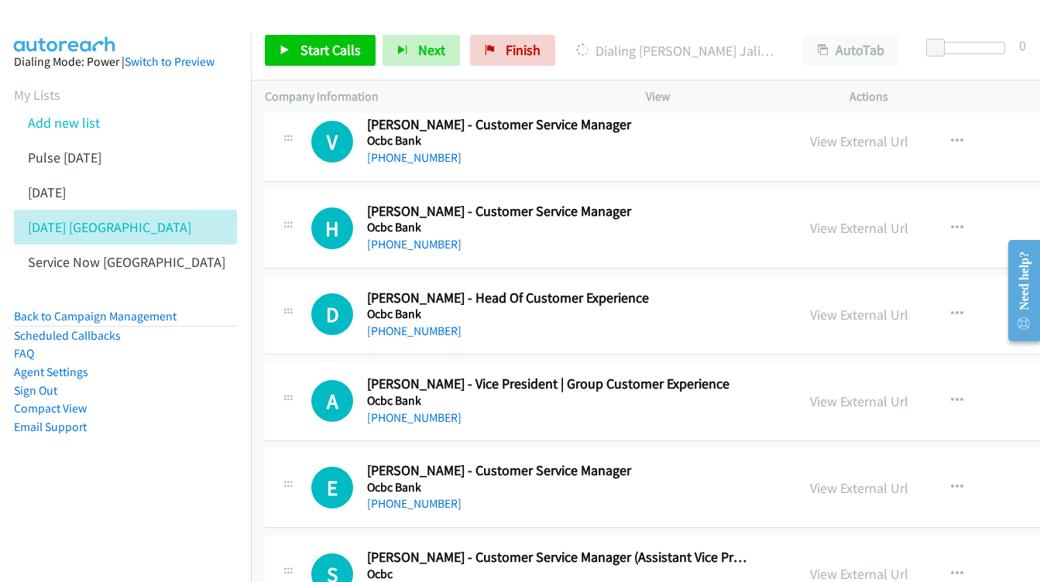
scroll to position [12788, 0]
click at [840, 392] on link "View External Url" at bounding box center [859, 401] width 98 height 18
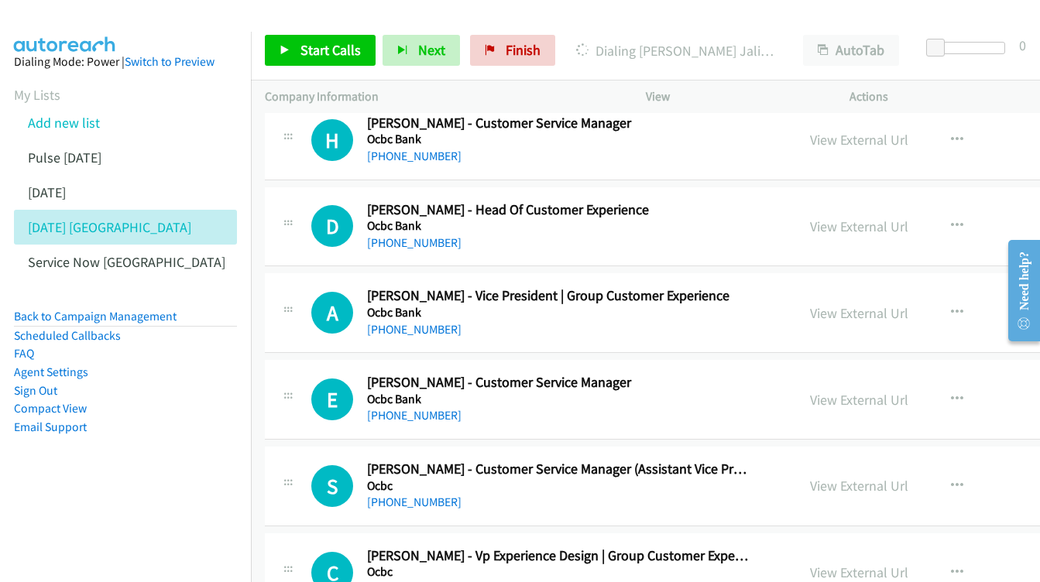
scroll to position [12875, 0]
click at [841, 391] on link "View External Url" at bounding box center [859, 400] width 98 height 18
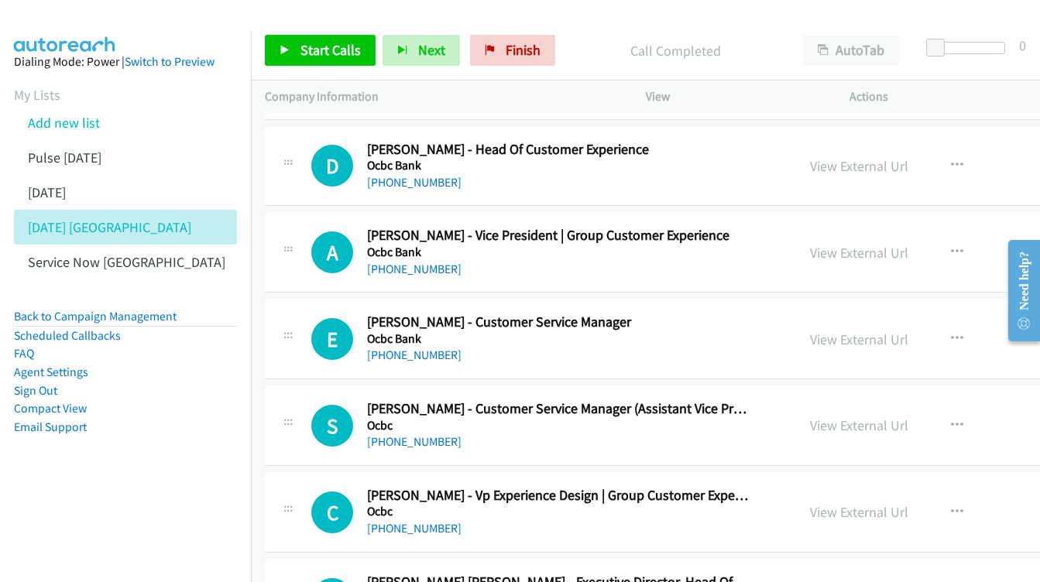
scroll to position [12952, 0]
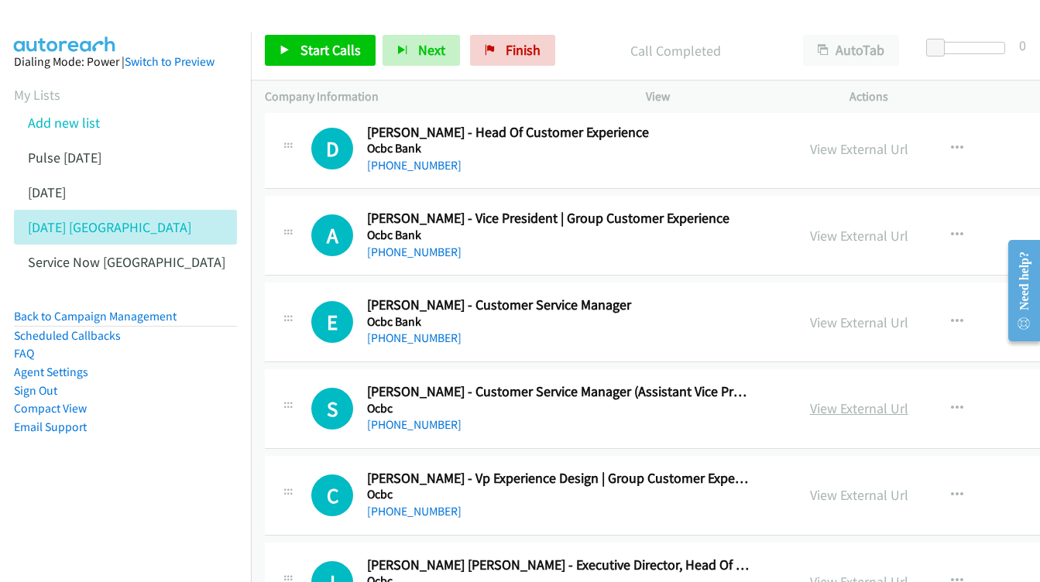
click at [835, 399] on link "View External Url" at bounding box center [859, 408] width 98 height 18
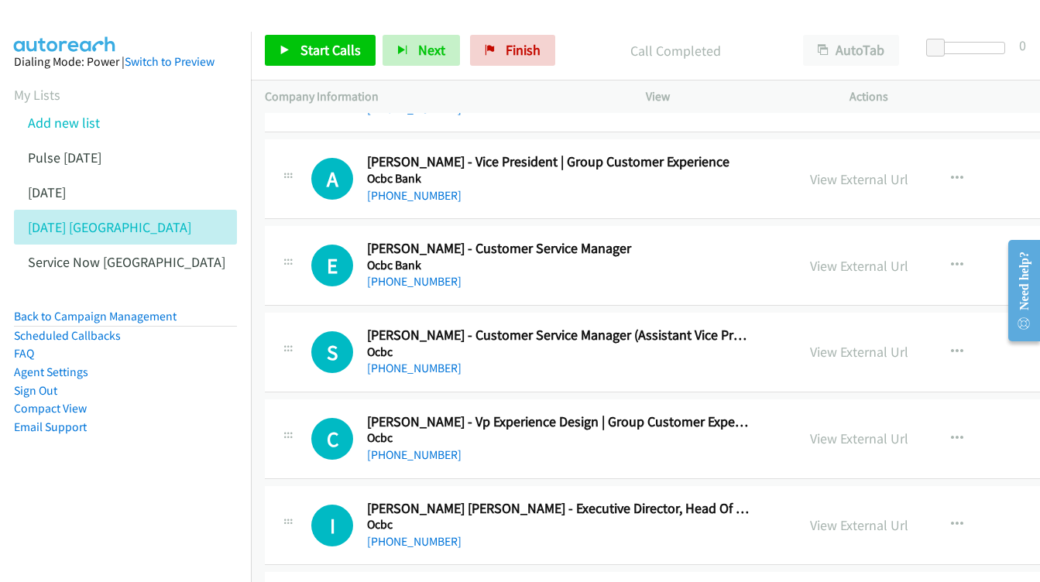
scroll to position [13021, 0]
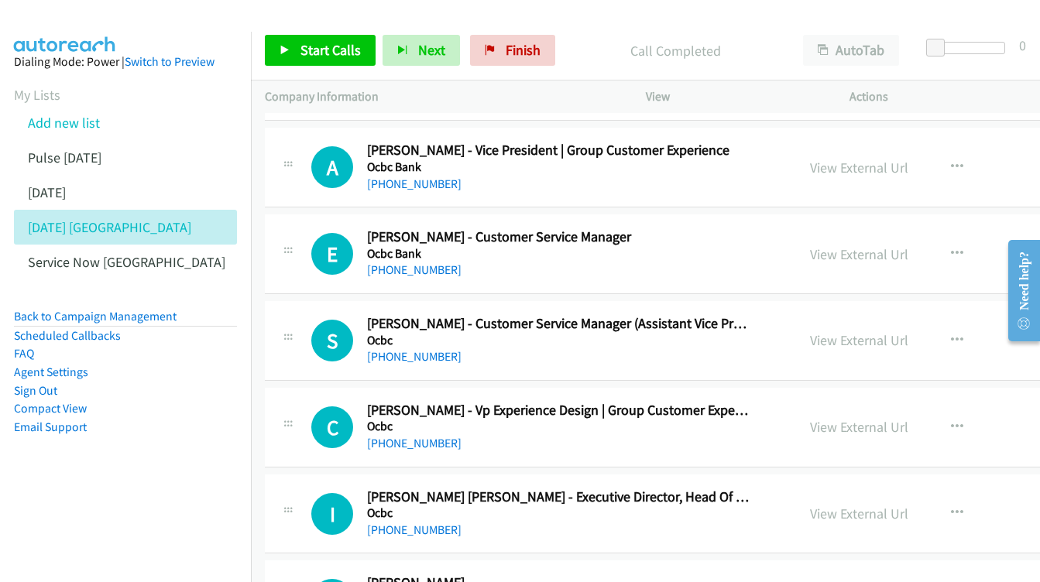
click at [816, 416] on div "View External Url" at bounding box center [859, 426] width 98 height 21
click at [816, 418] on link "View External Url" at bounding box center [859, 427] width 98 height 18
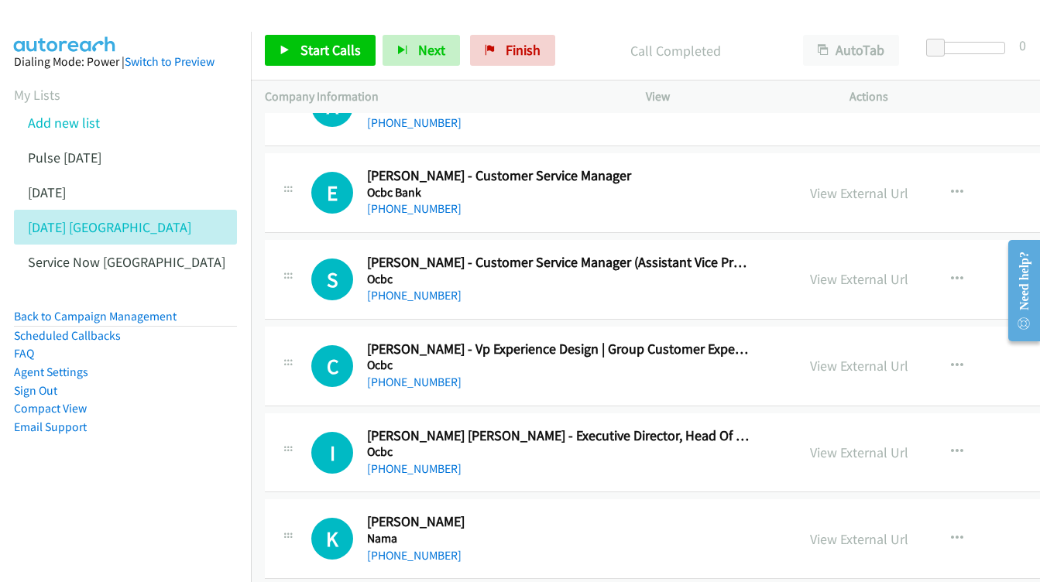
scroll to position [13097, 0]
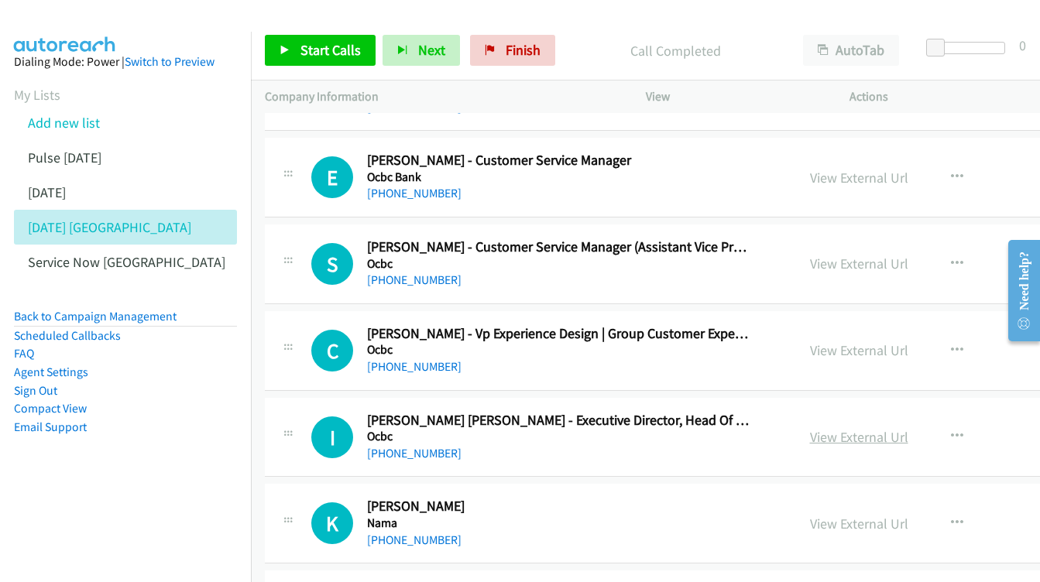
click at [812, 428] on link "View External Url" at bounding box center [859, 437] width 98 height 18
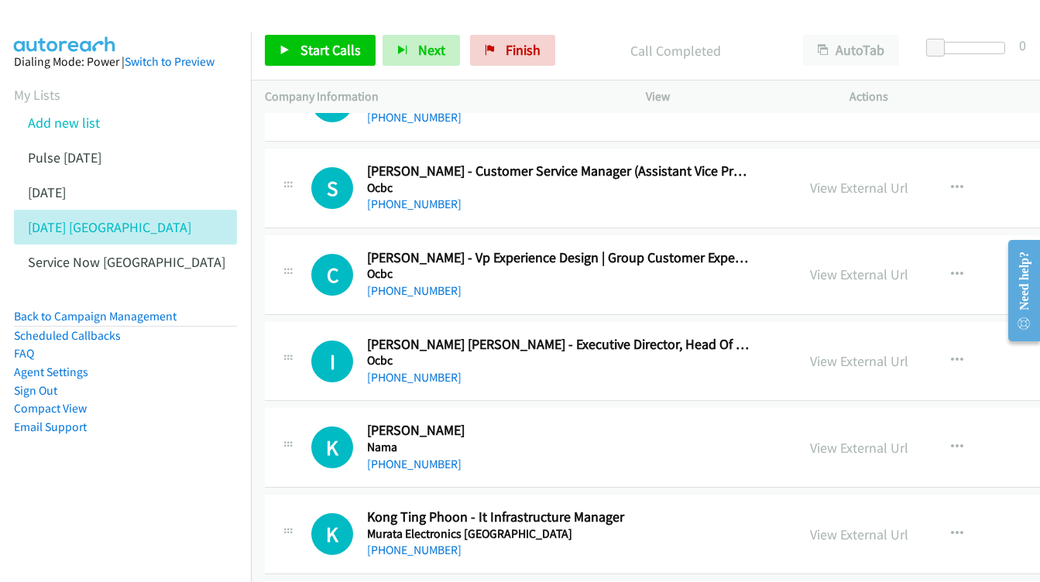
scroll to position [13178, 0]
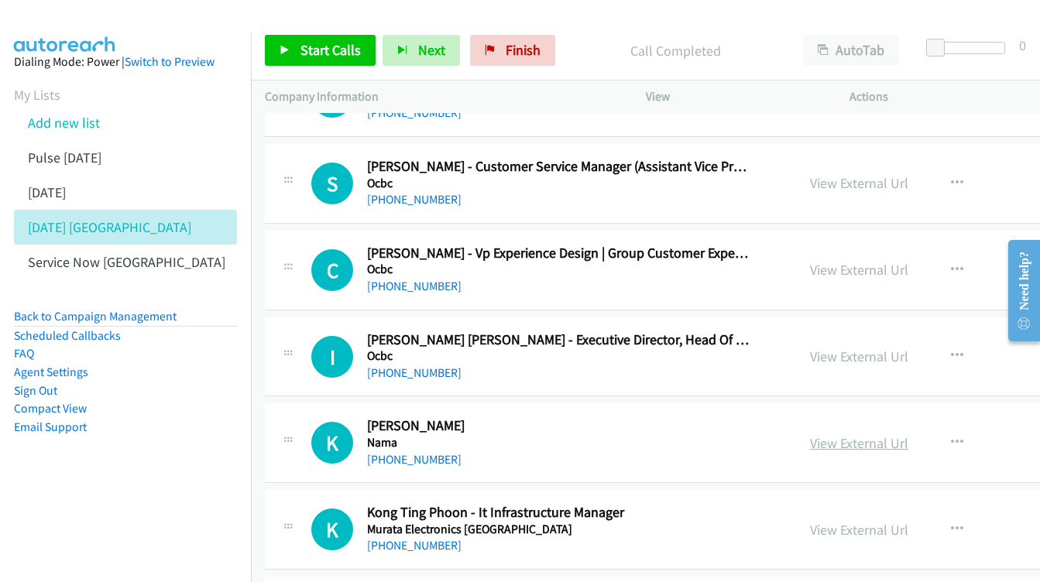
click at [810, 434] on link "View External Url" at bounding box center [859, 443] width 98 height 18
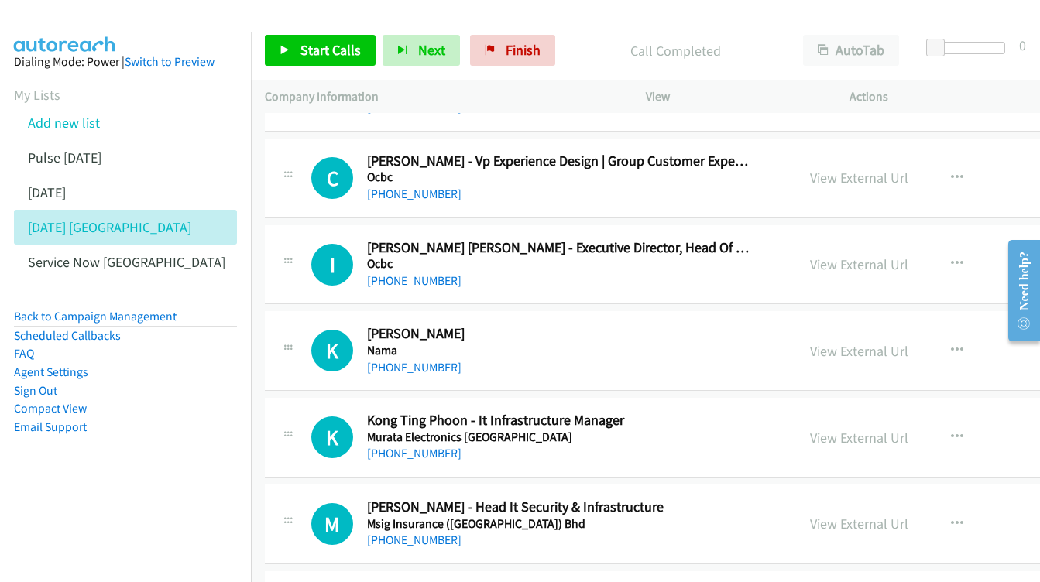
scroll to position [13271, 0]
click at [813, 428] on link "View External Url" at bounding box center [859, 437] width 98 height 18
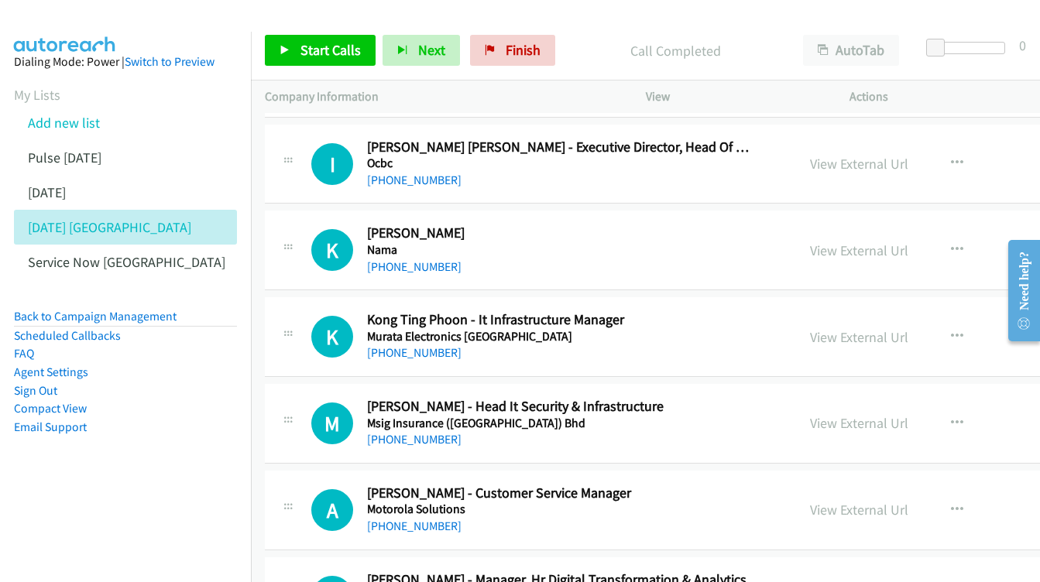
scroll to position [13372, 0]
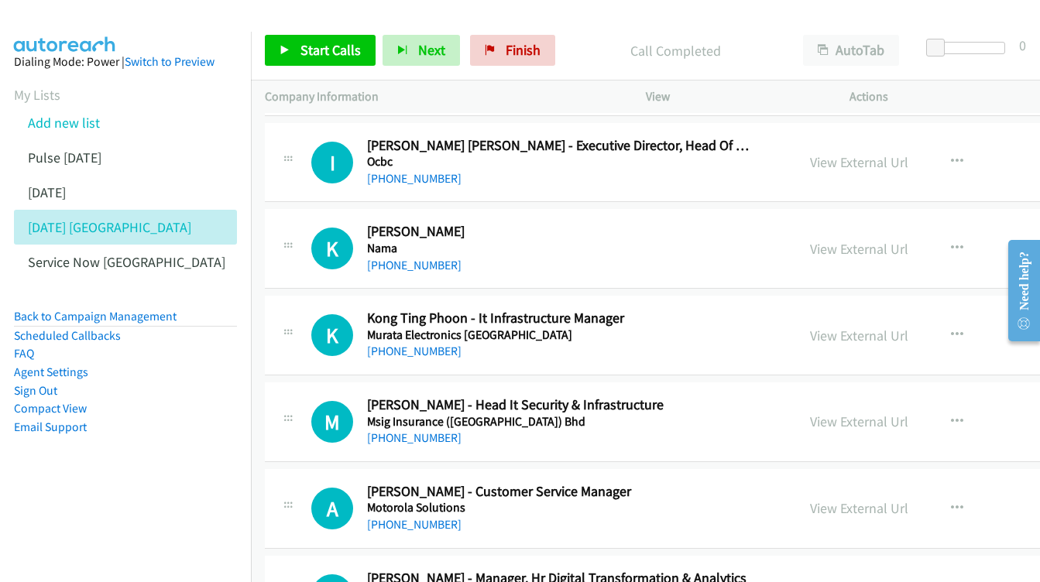
click at [849, 396] on div "View External Url View External Url Schedule/Manage Callback Start Calls Here R…" at bounding box center [935, 421] width 279 height 51
click at [827, 413] on link "View External Url" at bounding box center [859, 422] width 98 height 18
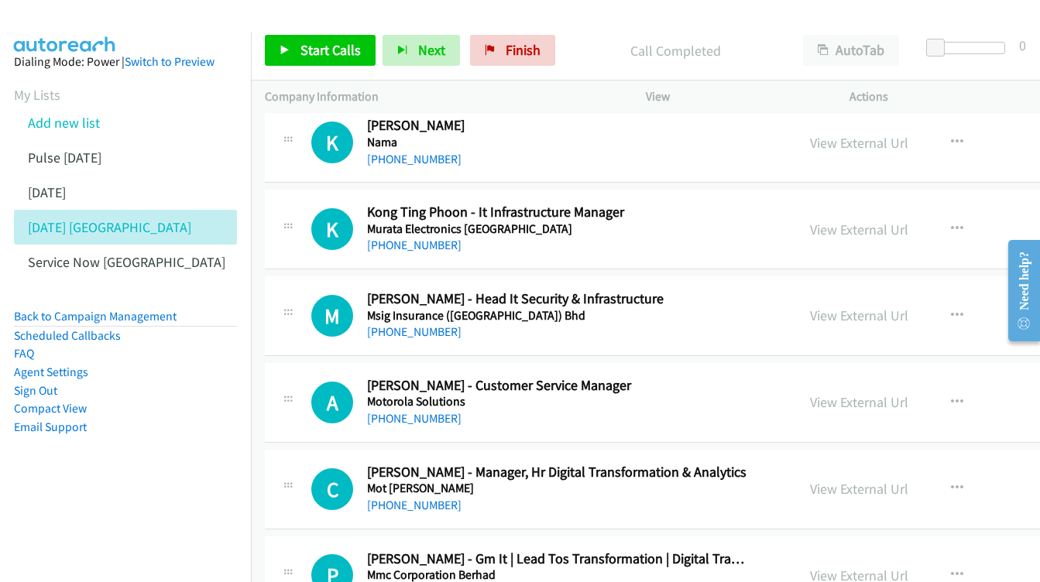
scroll to position [13478, 0]
click at [835, 393] on link "View External Url" at bounding box center [859, 402] width 98 height 18
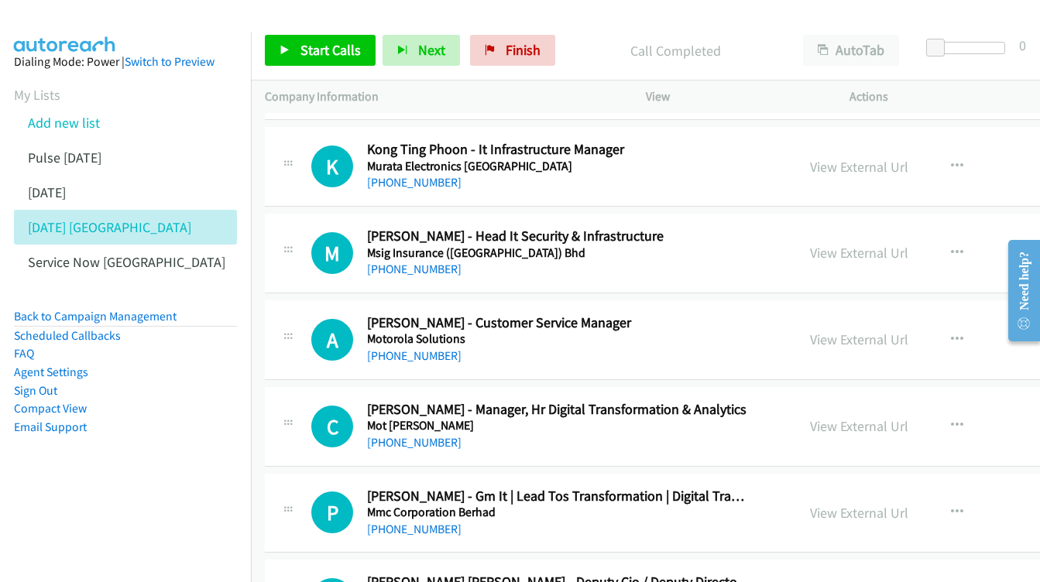
scroll to position [13557, 0]
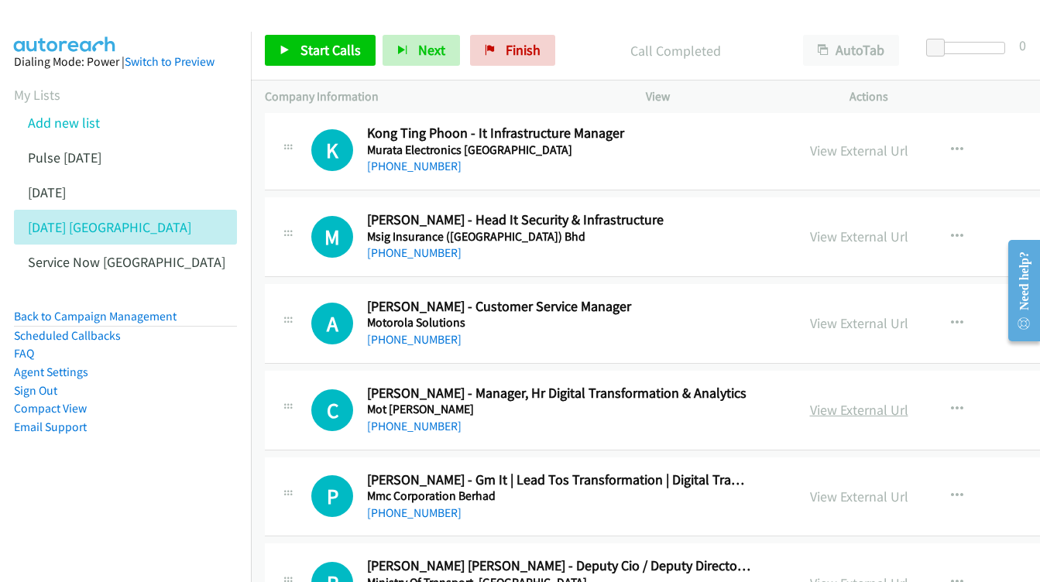
click at [810, 401] on link "View External Url" at bounding box center [859, 410] width 98 height 18
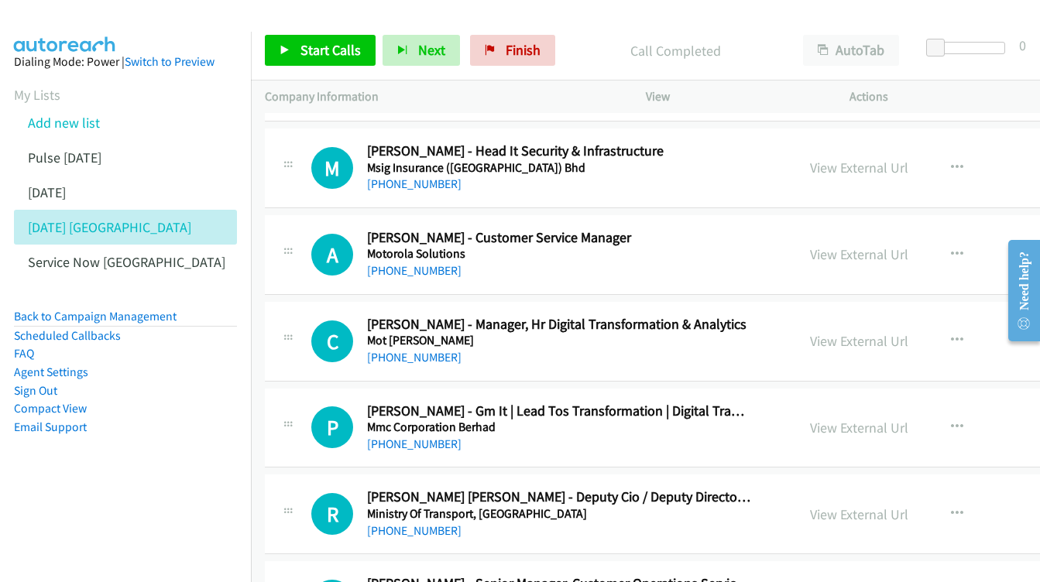
scroll to position [13644, 0]
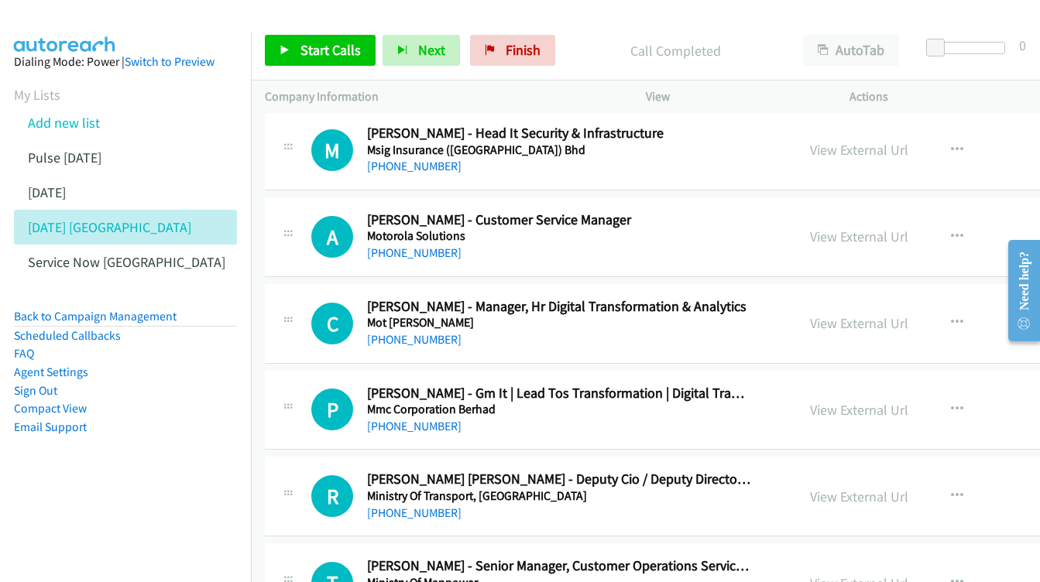
click at [803, 385] on div "View External Url View External Url Schedule/Manage Callback Start Calls Here R…" at bounding box center [935, 410] width 279 height 51
click at [810, 401] on link "View External Url" at bounding box center [859, 410] width 98 height 18
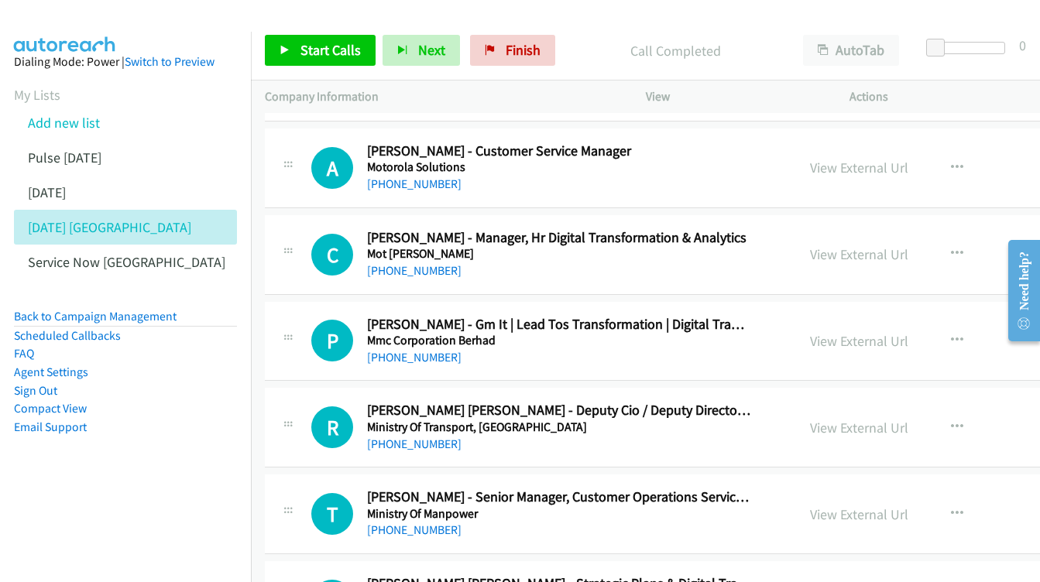
scroll to position [13730, 0]
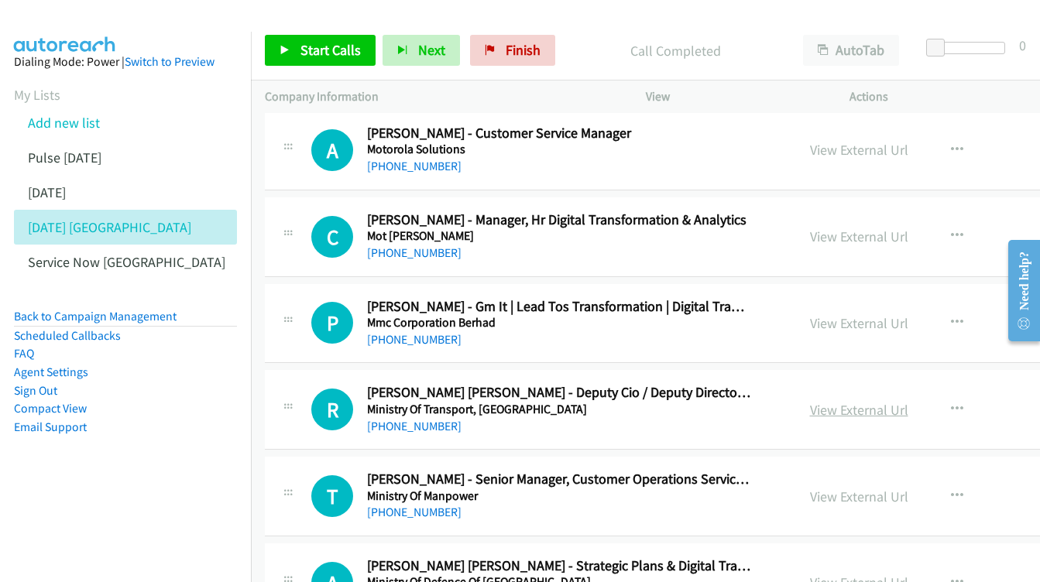
click at [826, 401] on link "View External Url" at bounding box center [859, 410] width 98 height 18
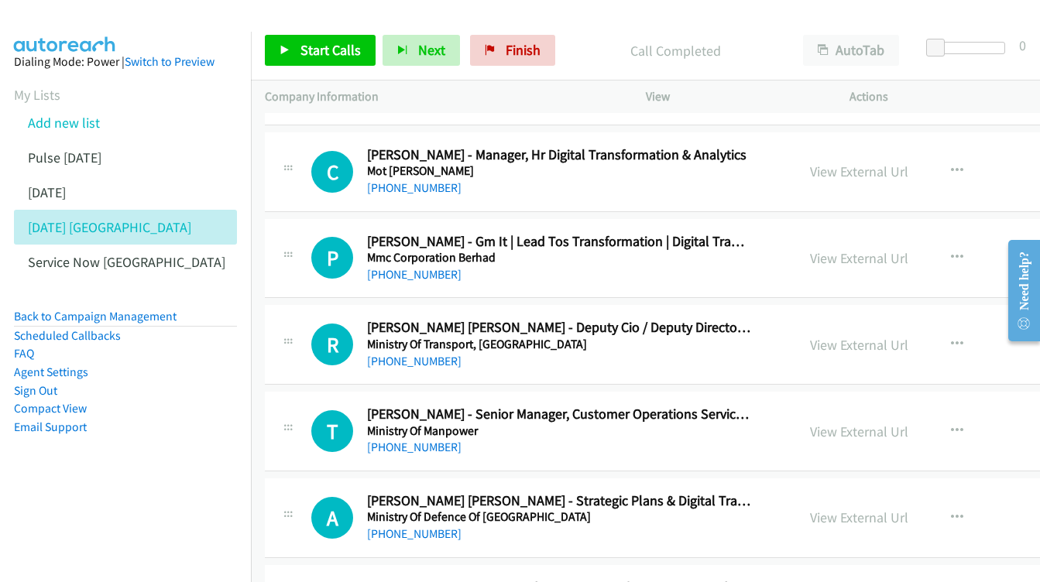
scroll to position [13798, 0]
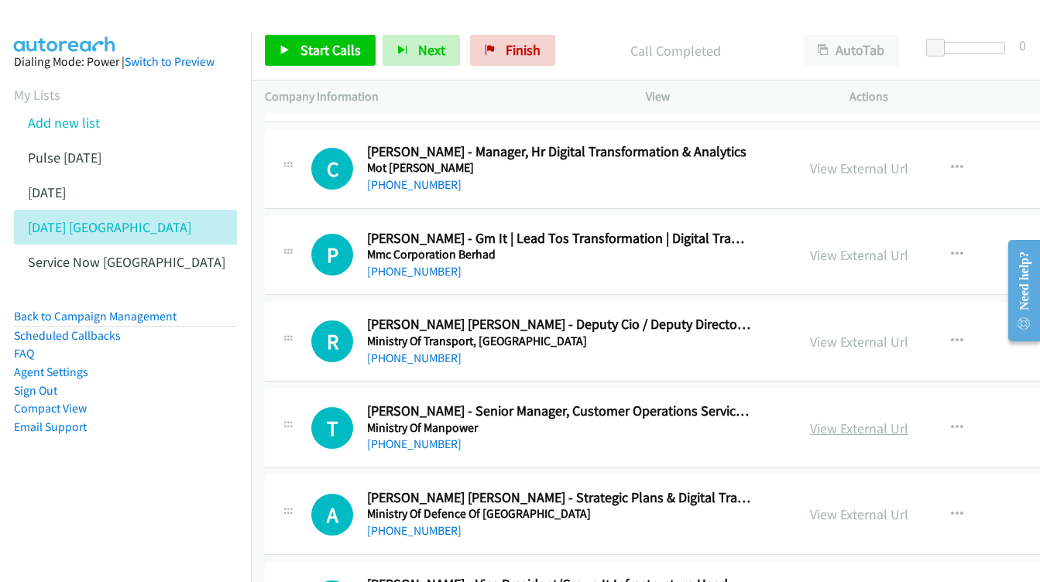
click at [810, 420] on link "View External Url" at bounding box center [859, 429] width 98 height 18
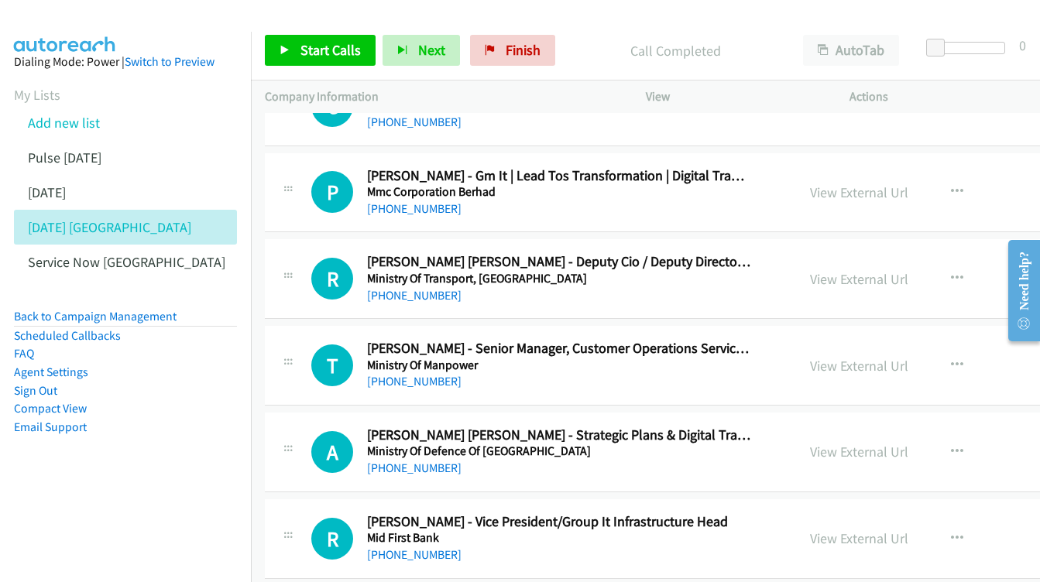
scroll to position [13877, 0]
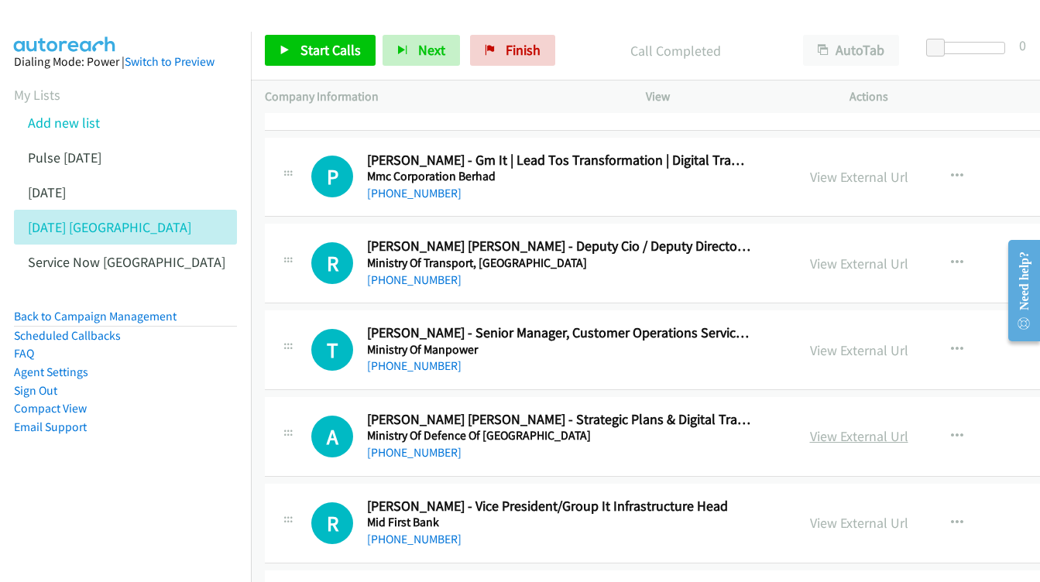
click at [810, 427] on link "View External Url" at bounding box center [859, 436] width 98 height 18
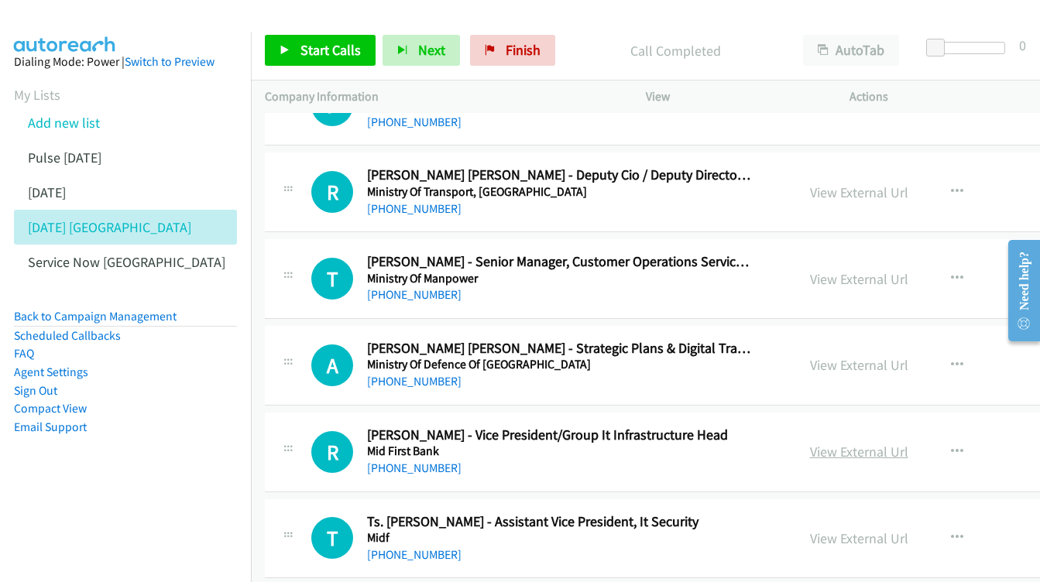
scroll to position [13952, 0]
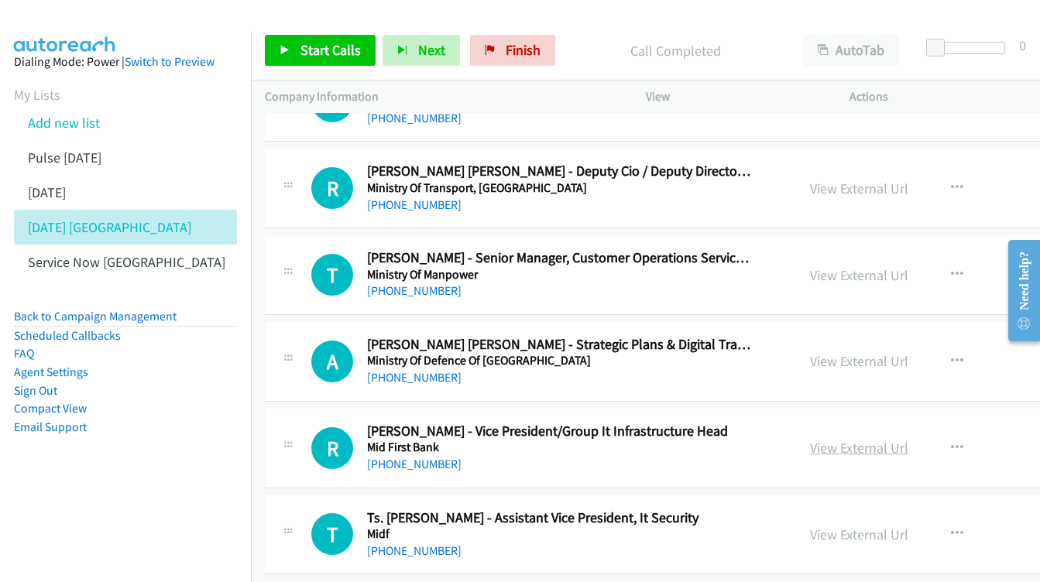
click at [831, 439] on link "View External Url" at bounding box center [859, 448] width 98 height 18
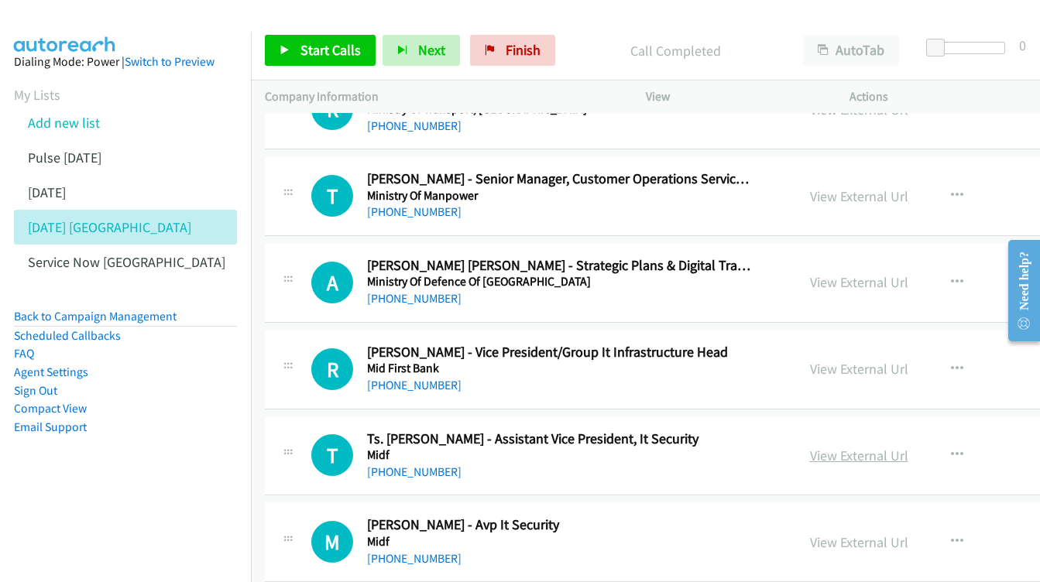
scroll to position [14037, 1]
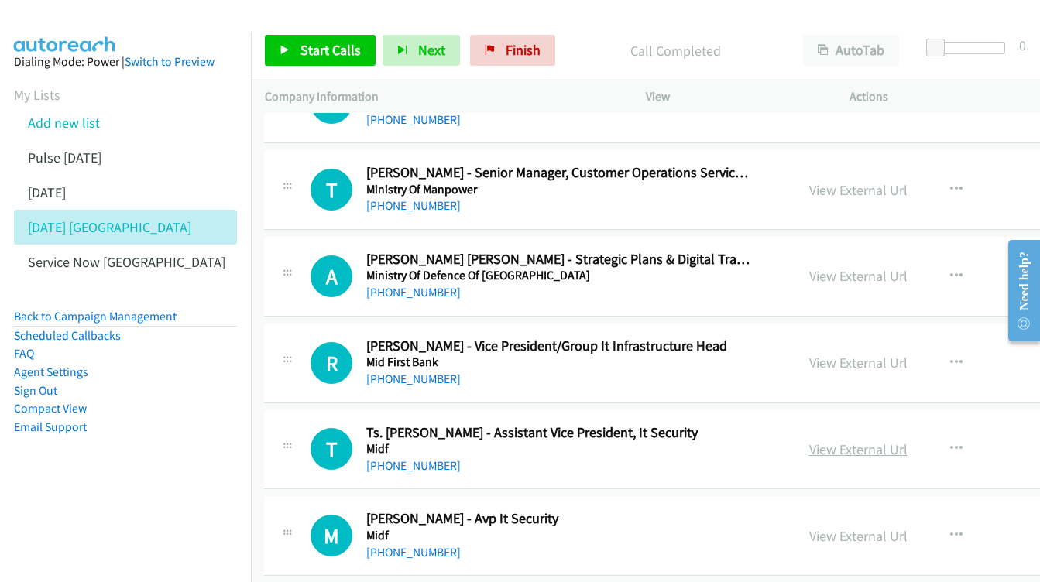
click at [810, 440] on link "View External Url" at bounding box center [858, 449] width 98 height 18
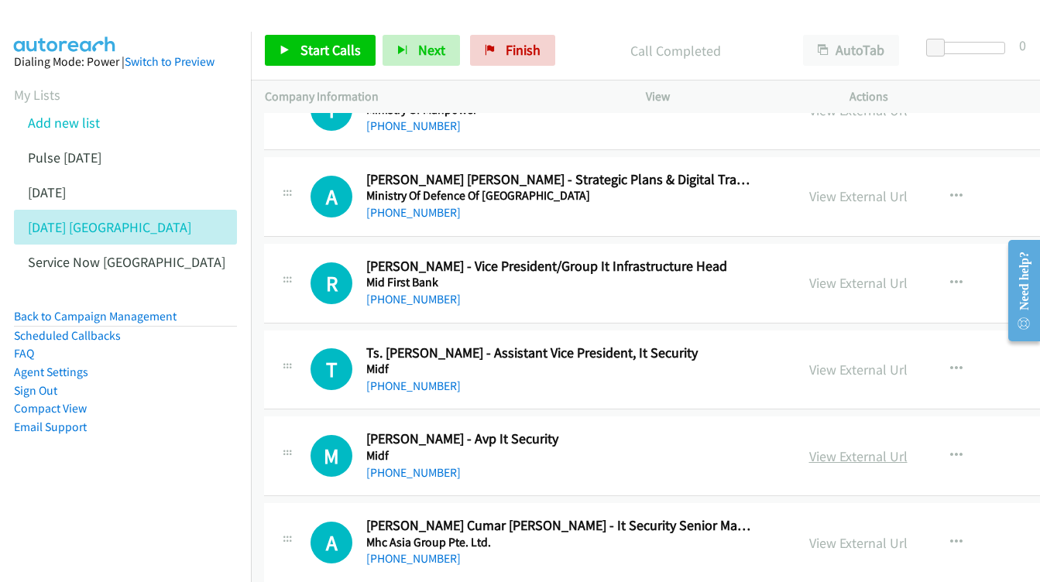
scroll to position [14117, 1]
click at [850, 447] on link "View External Url" at bounding box center [858, 456] width 98 height 18
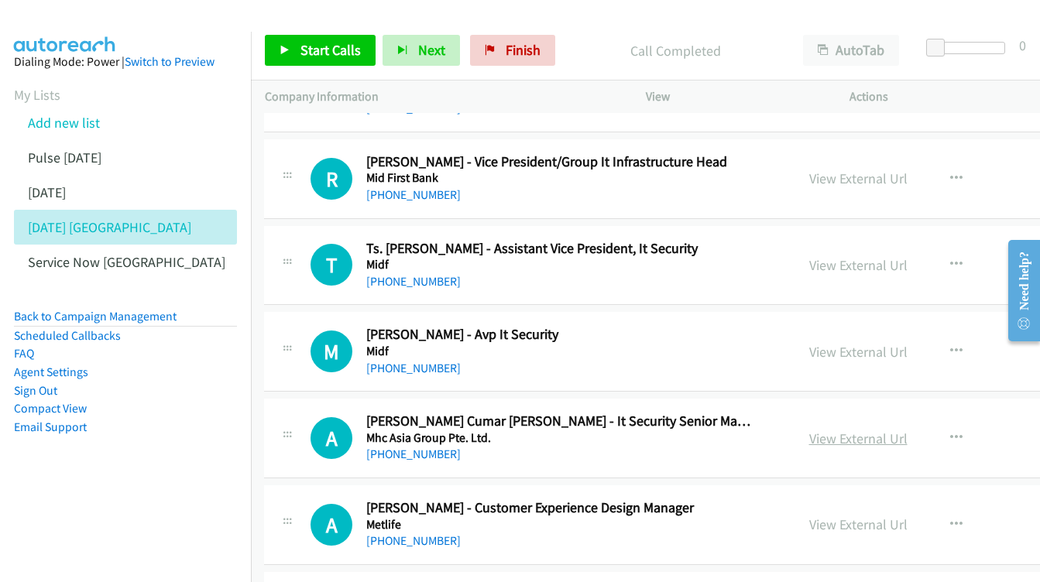
click at [815, 430] on link "View External Url" at bounding box center [858, 439] width 98 height 18
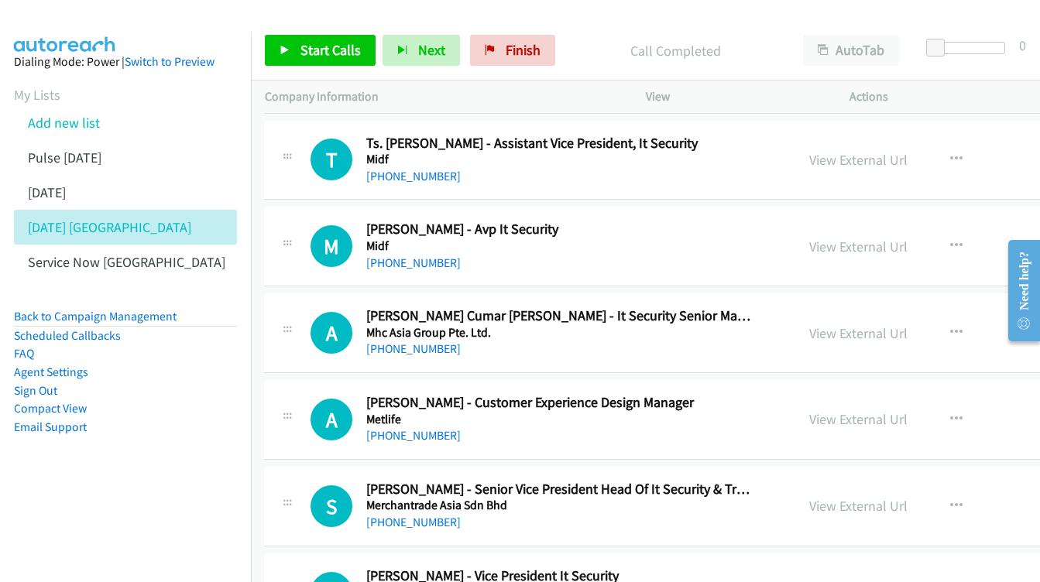
scroll to position [14327, 1]
click at [821, 408] on div "View External Url" at bounding box center [858, 418] width 98 height 21
click at [809, 409] on link "View External Url" at bounding box center [858, 418] width 98 height 18
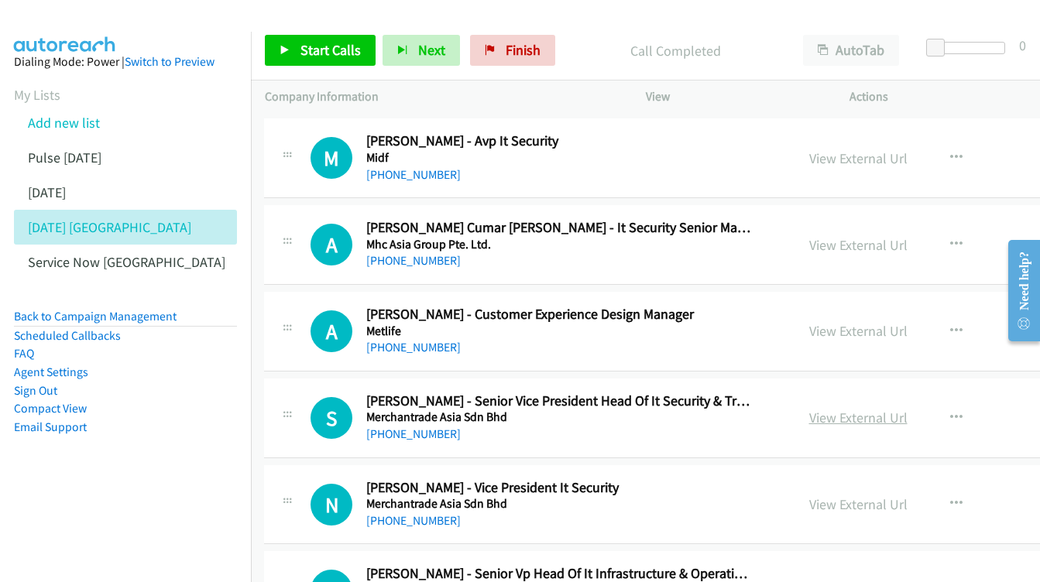
scroll to position [14415, 1]
click at [851, 406] on div "View External Url" at bounding box center [858, 416] width 98 height 21
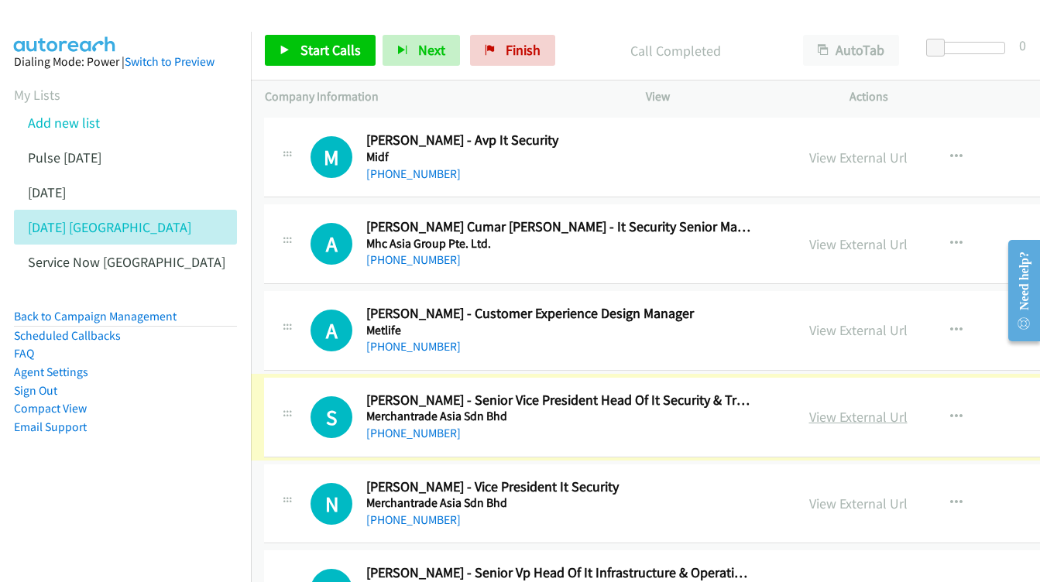
click at [809, 408] on link "View External Url" at bounding box center [858, 417] width 98 height 18
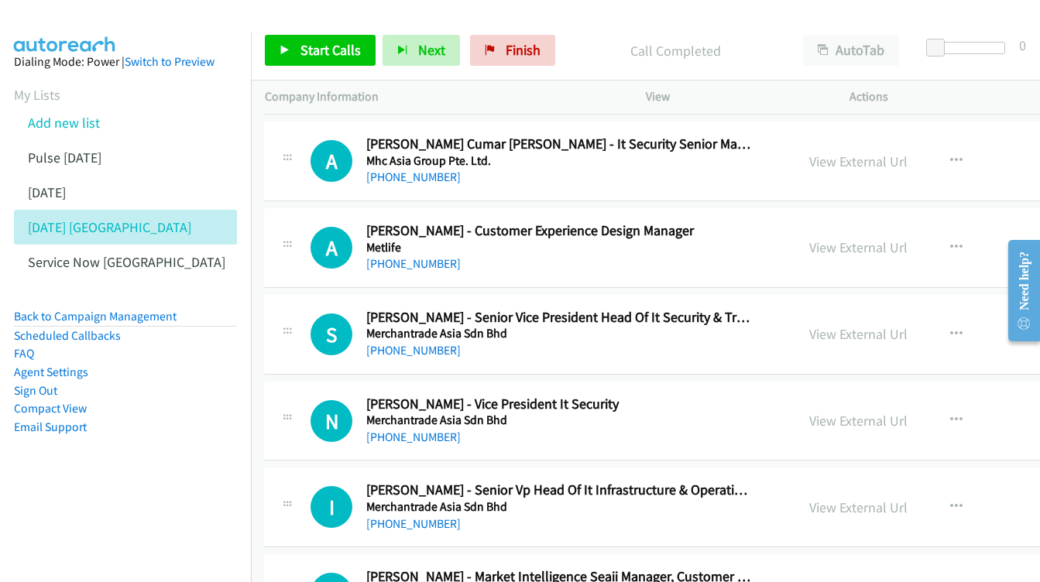
scroll to position [14499, 1]
click at [795, 395] on div "View External Url View External Url Schedule/Manage Callback Start Calls Here R…" at bounding box center [934, 420] width 279 height 51
click at [811, 411] on link "View External Url" at bounding box center [858, 420] width 98 height 18
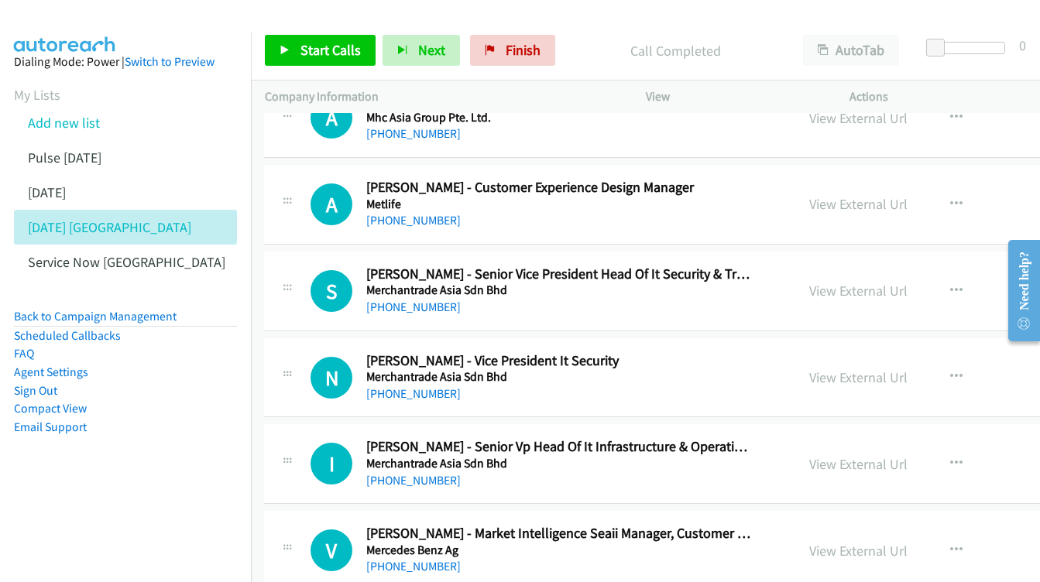
scroll to position [14569, 1]
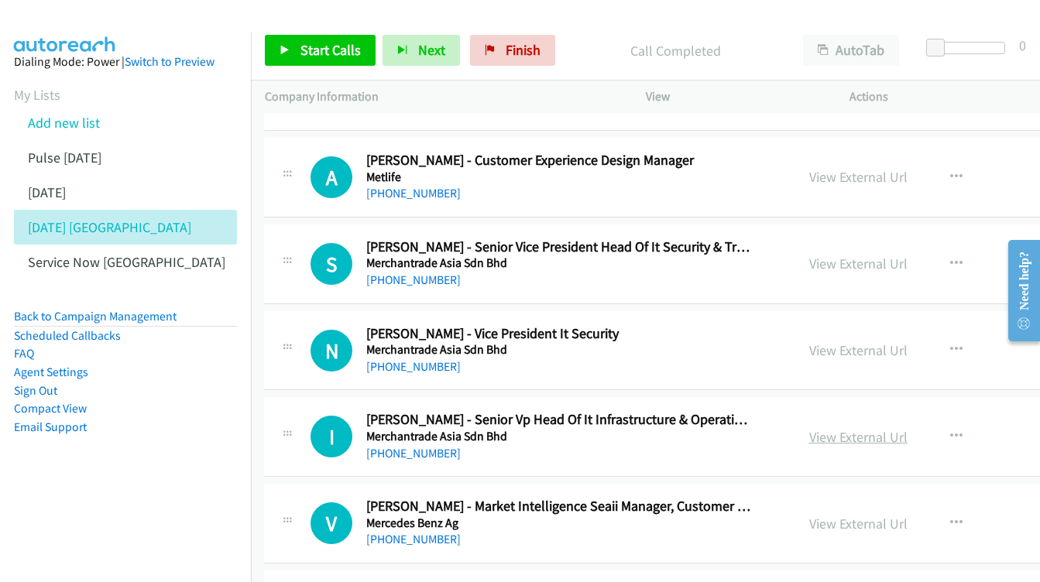
click at [809, 428] on link "View External Url" at bounding box center [858, 437] width 98 height 18
